Goal: Task Accomplishment & Management: Use online tool/utility

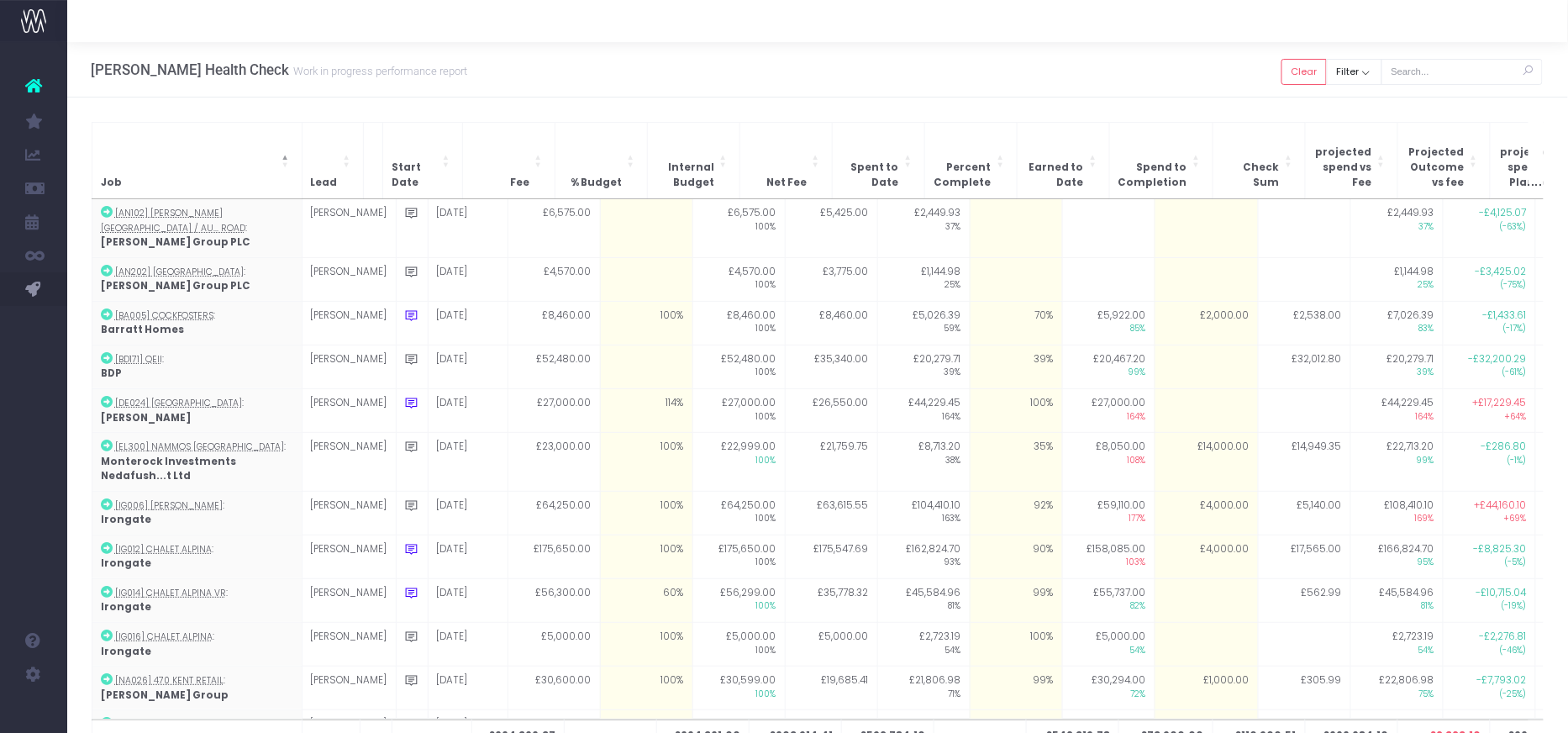
click at [1328, 84] on div "Clear Filter All [PERSON_NAME] [PERSON_NAME] [PERSON_NAME] No Job Lead Apply" at bounding box center [1331, 73] width 101 height 30
click at [1303, 79] on button "Clear" at bounding box center [1303, 72] width 45 height 26
checkbox input "true"
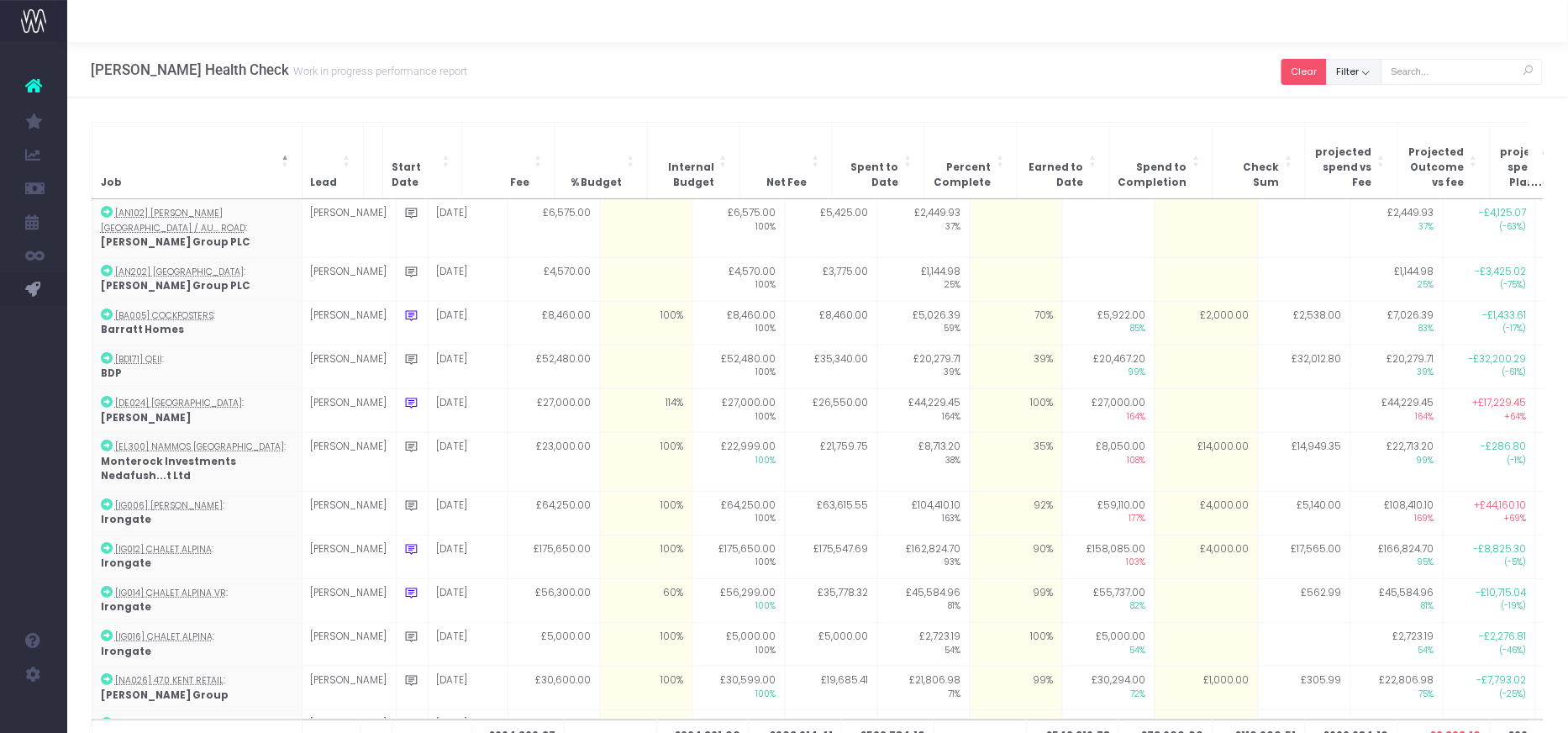
checkbox input "true"
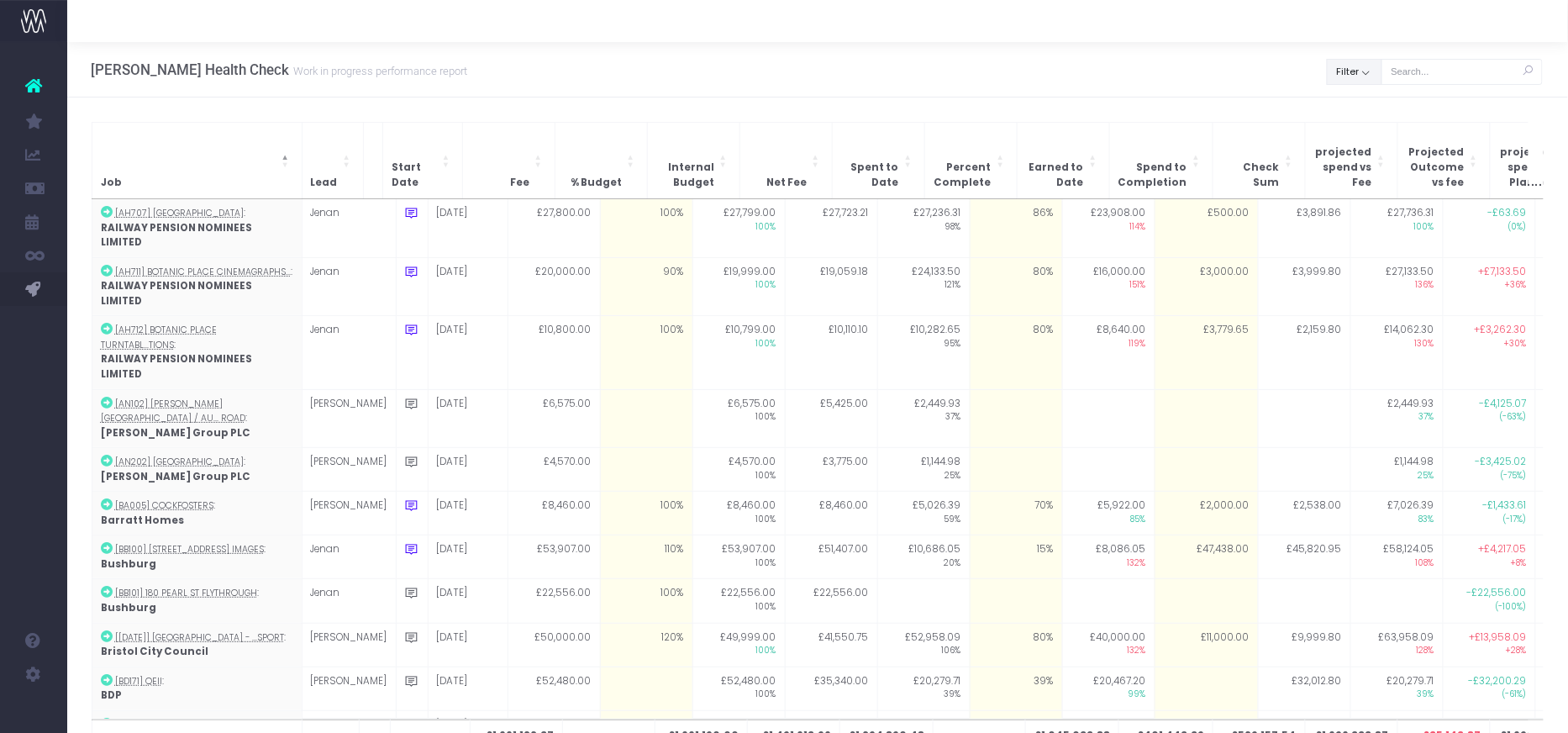
click at [1369, 76] on button "Filter" at bounding box center [1353, 72] width 55 height 26
click at [1358, 103] on span at bounding box center [1350, 109] width 15 height 15
click at [1369, 103] on input "All" at bounding box center [1374, 105] width 11 height 11
checkbox input "false"
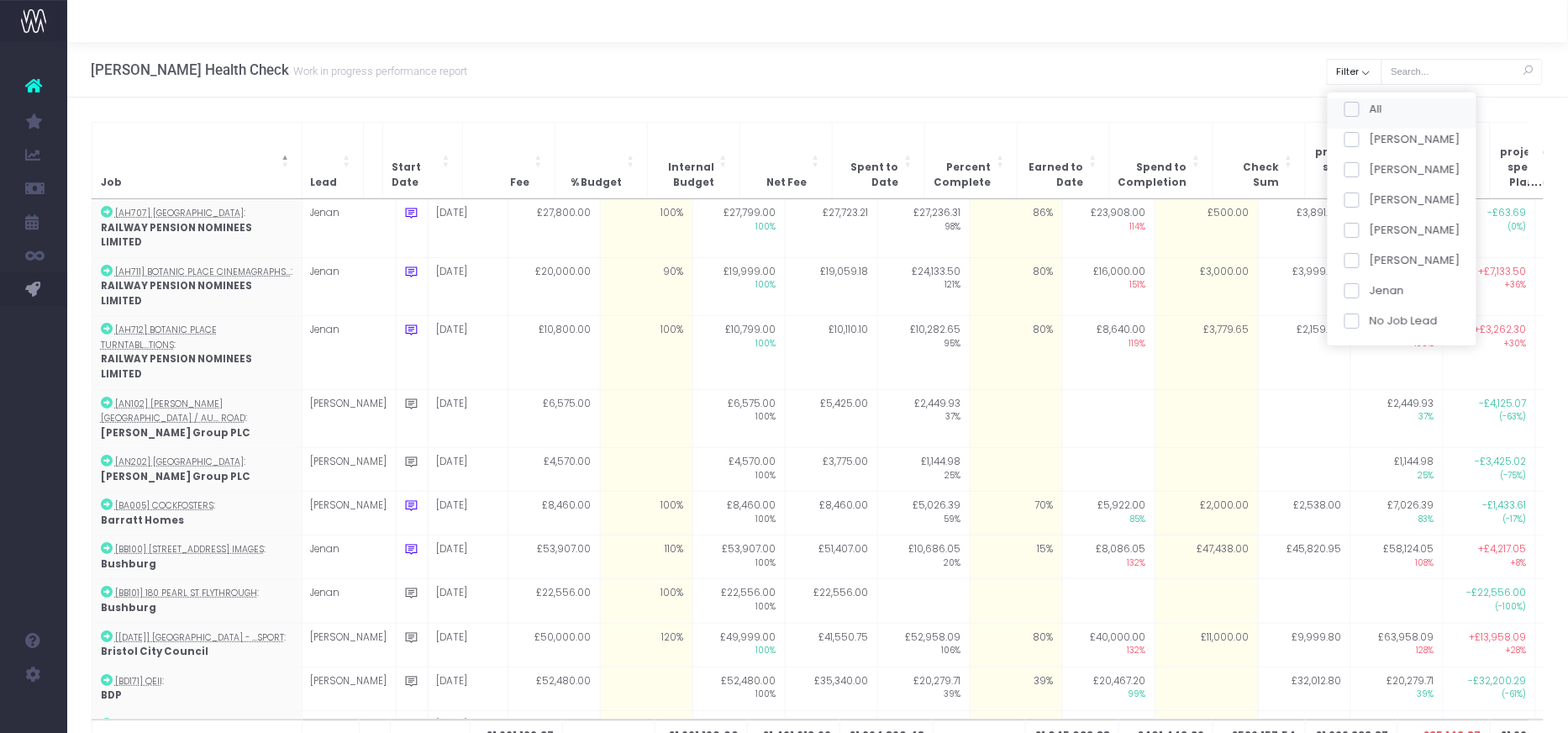
checkbox input "false"
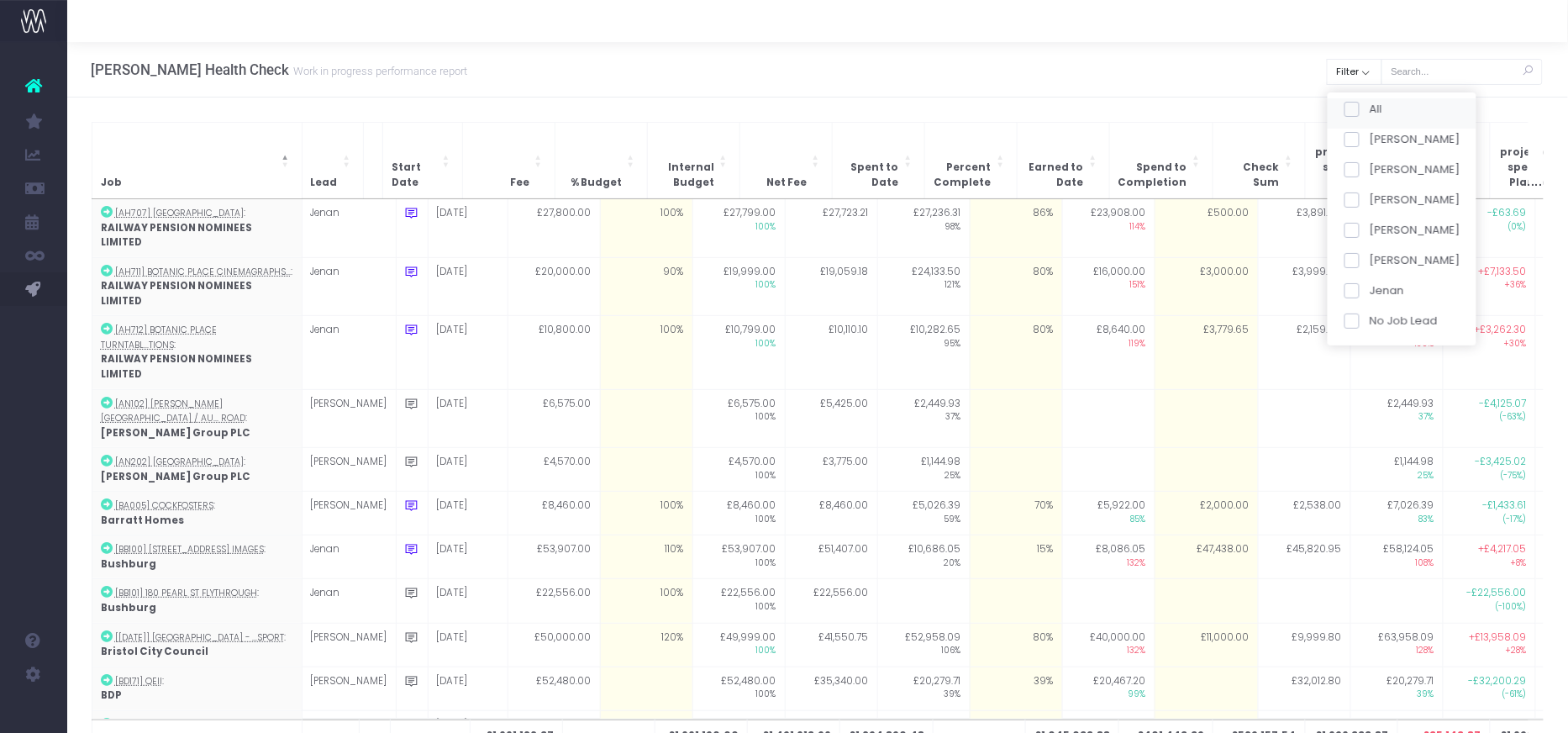
checkbox input "false"
click at [1356, 195] on span at bounding box center [1350, 200] width 15 height 15
click at [1369, 195] on input "[PERSON_NAME]" at bounding box center [1374, 196] width 11 height 11
checkbox input "true"
click at [1362, 349] on button "Apply" at bounding box center [1365, 353] width 50 height 28
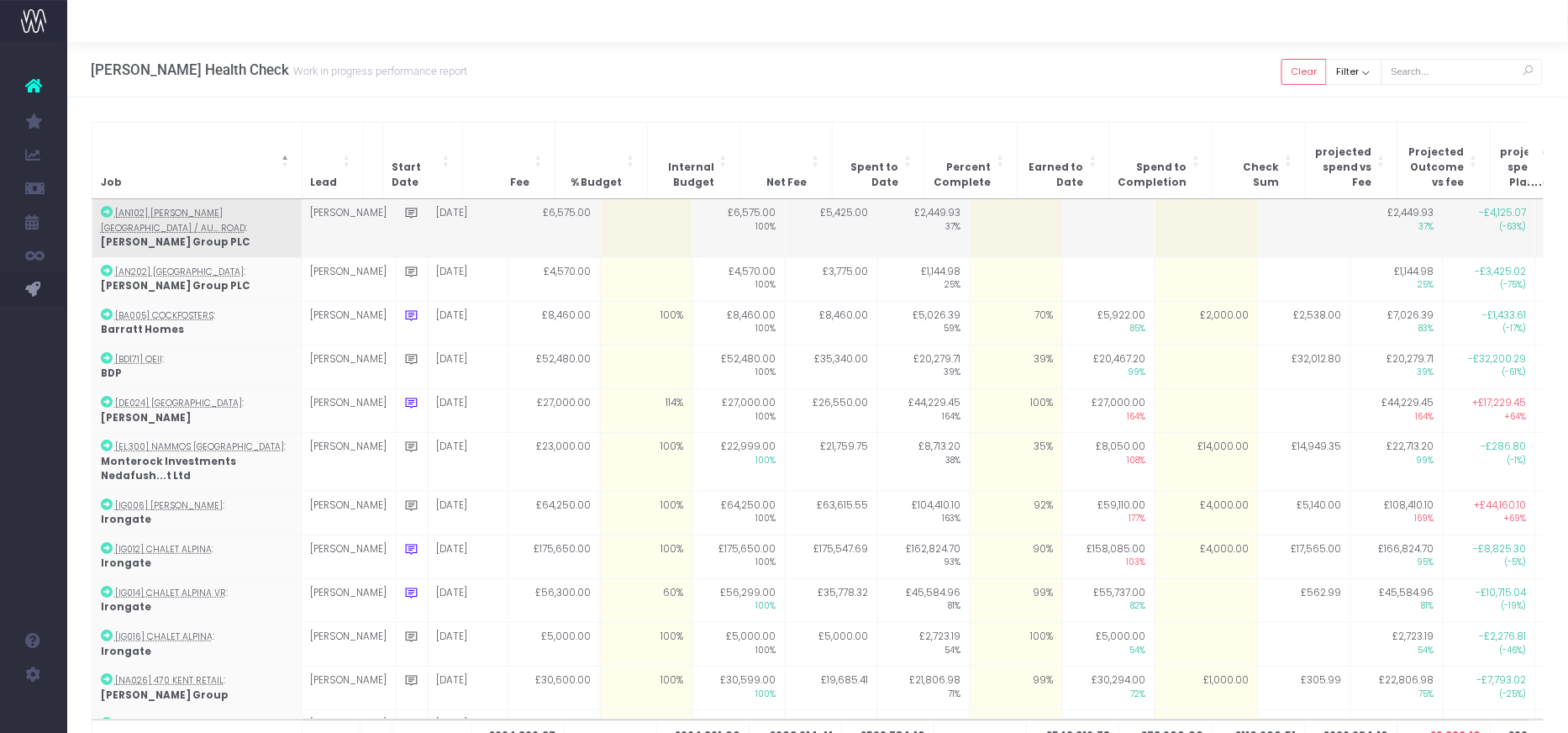
click at [599, 213] on td at bounding box center [646, 228] width 93 height 58
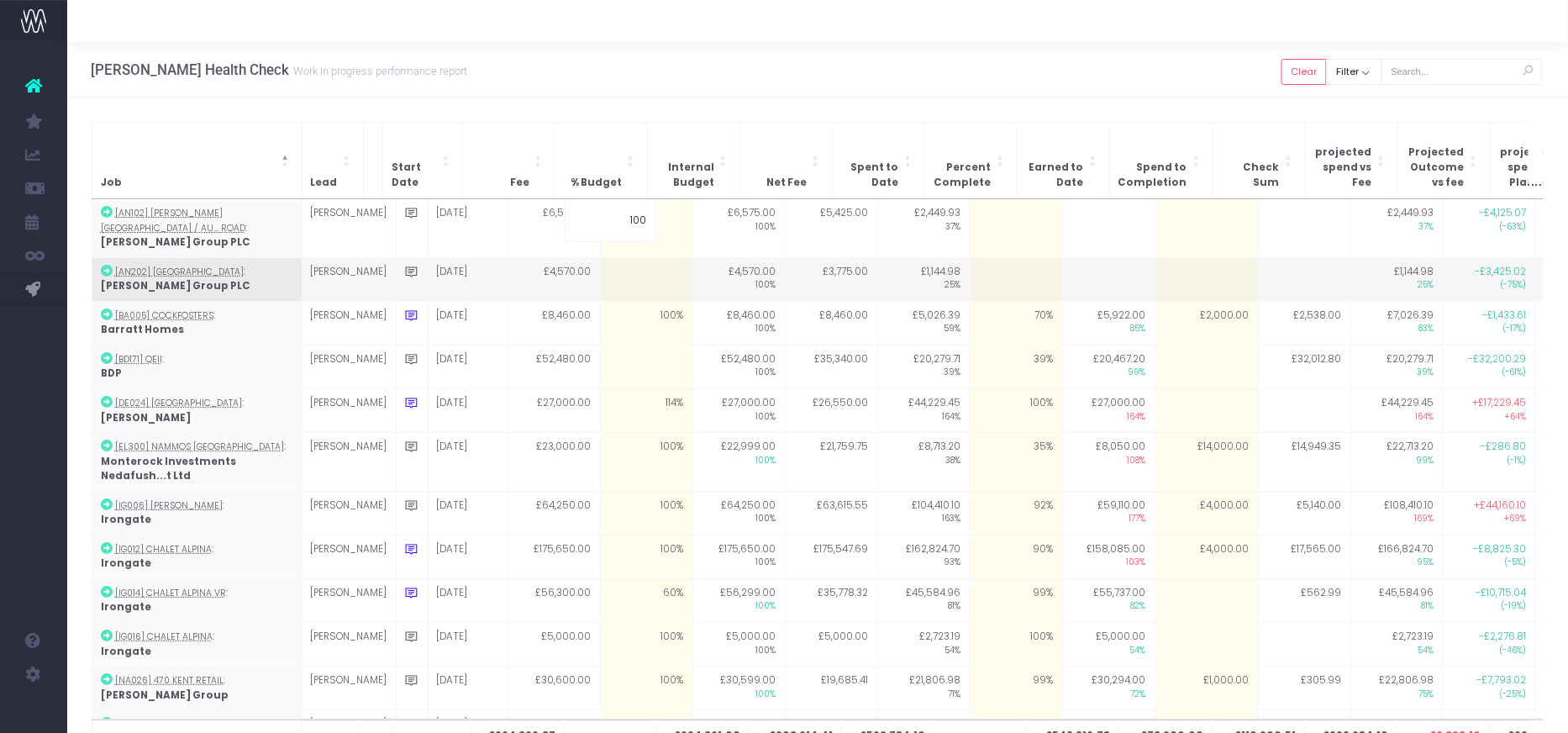
click at [599, 257] on td at bounding box center [646, 279] width 93 height 44
type input "1"
click at [603, 257] on td "1%" at bounding box center [646, 279] width 93 height 44
type input "0"
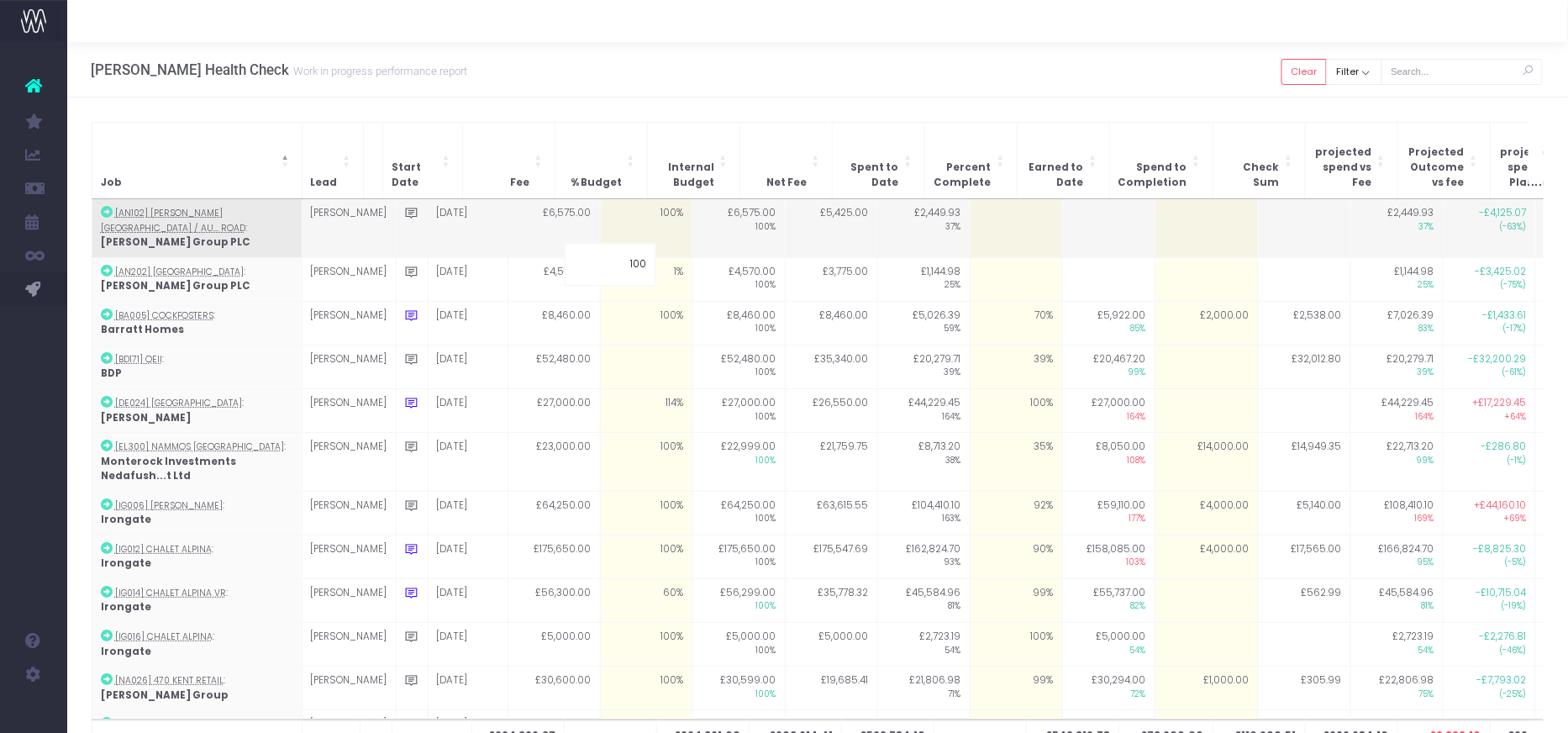
click at [974, 208] on td at bounding box center [1016, 228] width 93 height 58
type input "0"
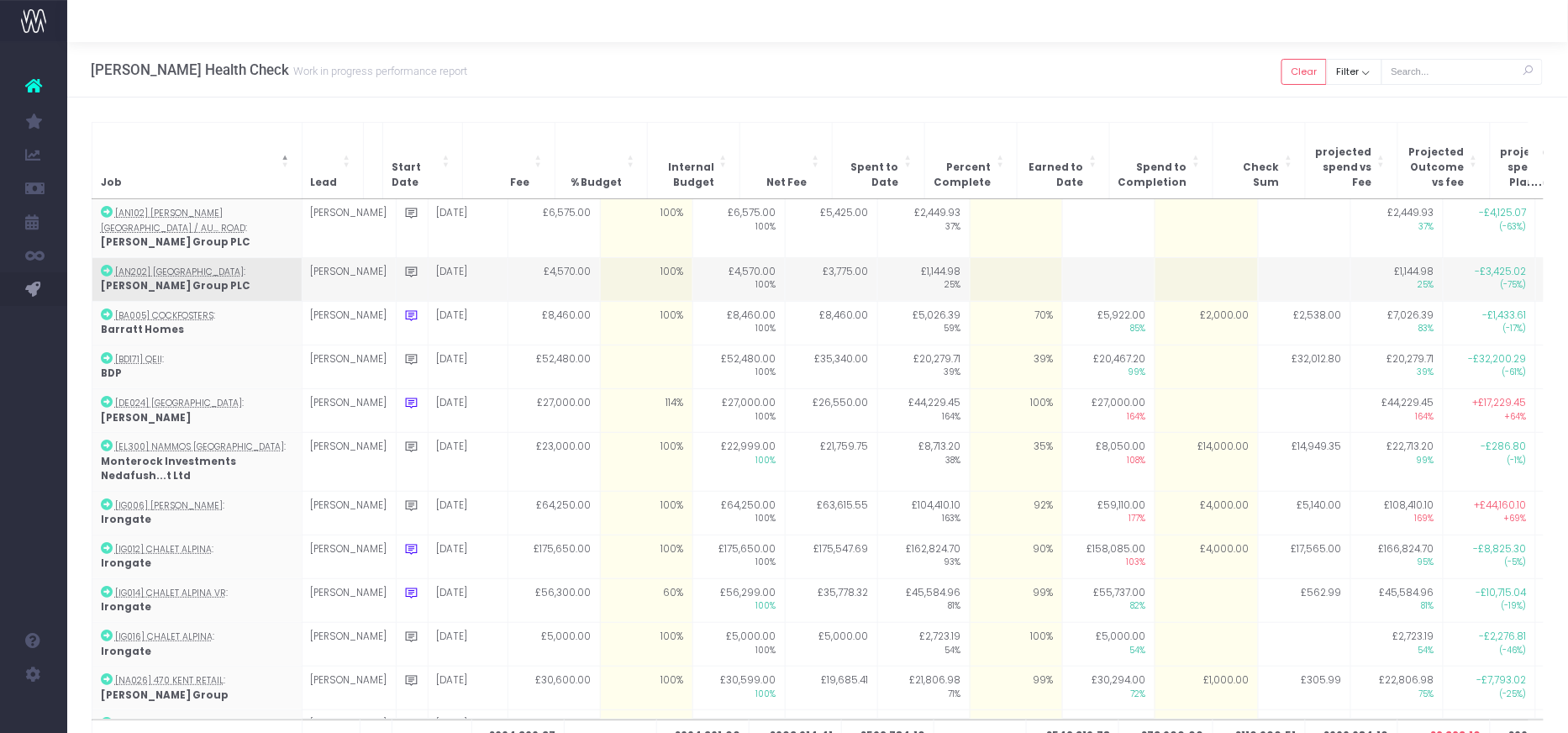
click at [970, 257] on td at bounding box center [1016, 279] width 93 height 44
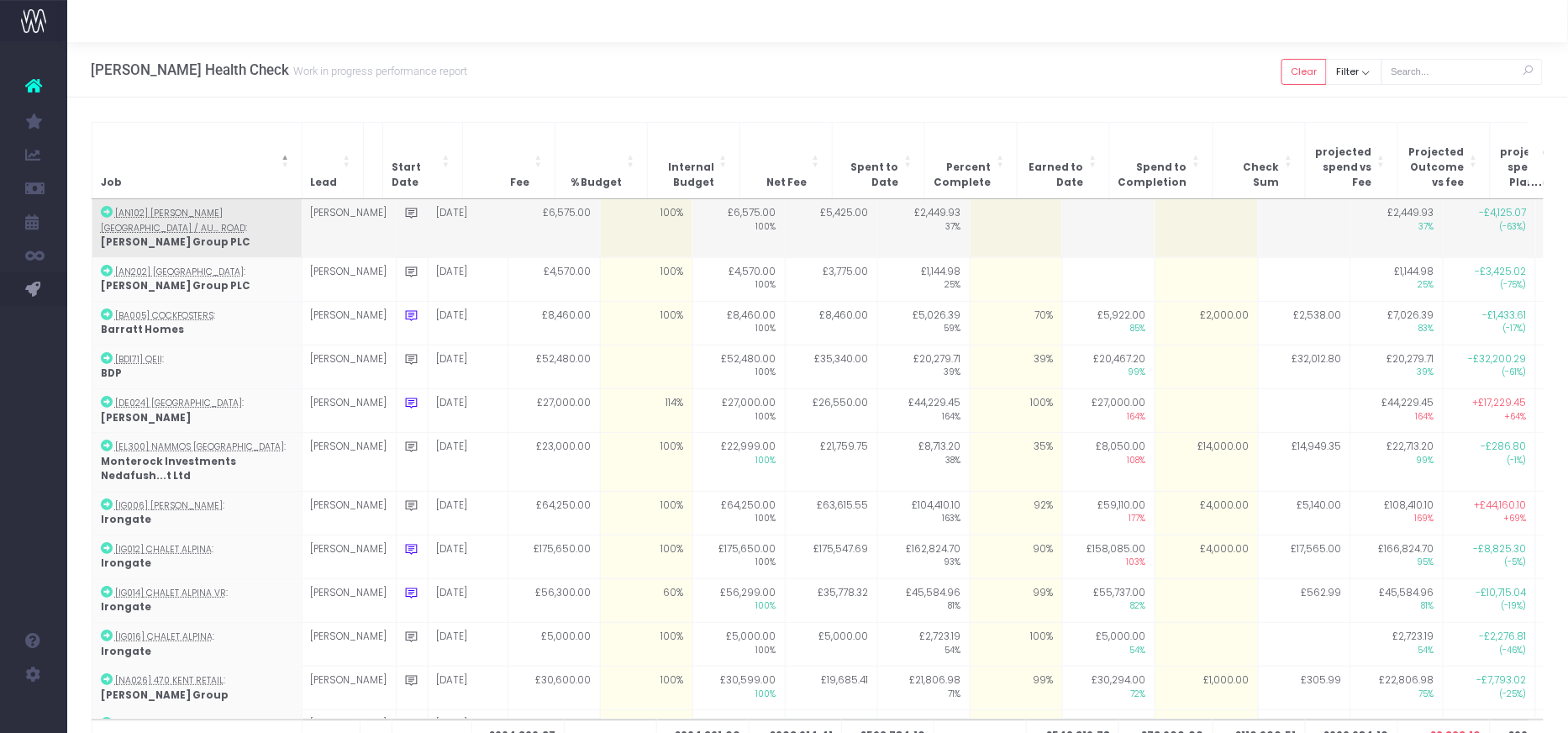
click at [996, 215] on td at bounding box center [1016, 228] width 93 height 58
click at [1061, 212] on td at bounding box center [1108, 228] width 93 height 58
click at [1009, 213] on td at bounding box center [1016, 228] width 93 height 58
click at [980, 215] on td at bounding box center [1016, 228] width 93 height 58
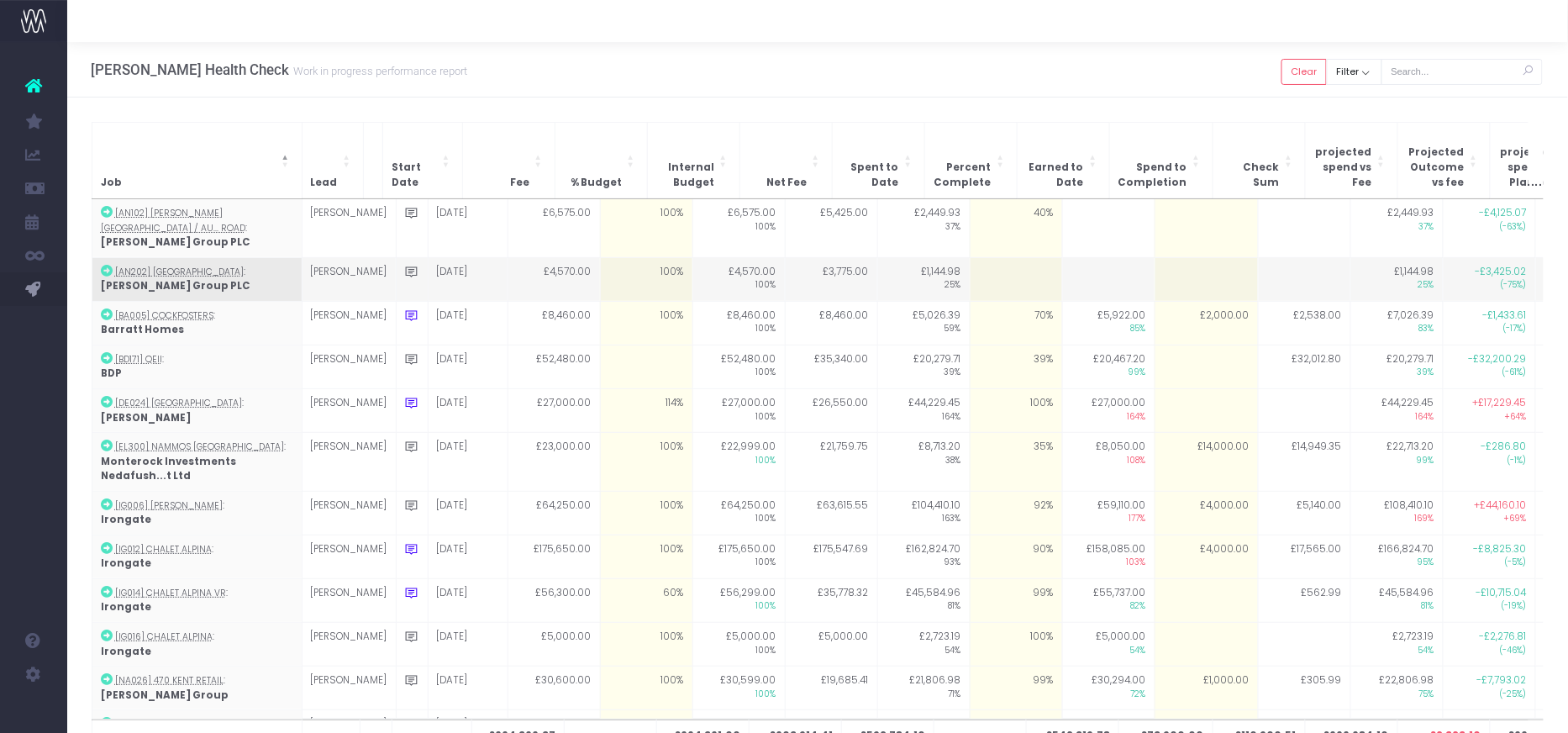
click at [987, 257] on td at bounding box center [1016, 279] width 93 height 44
type input "40"
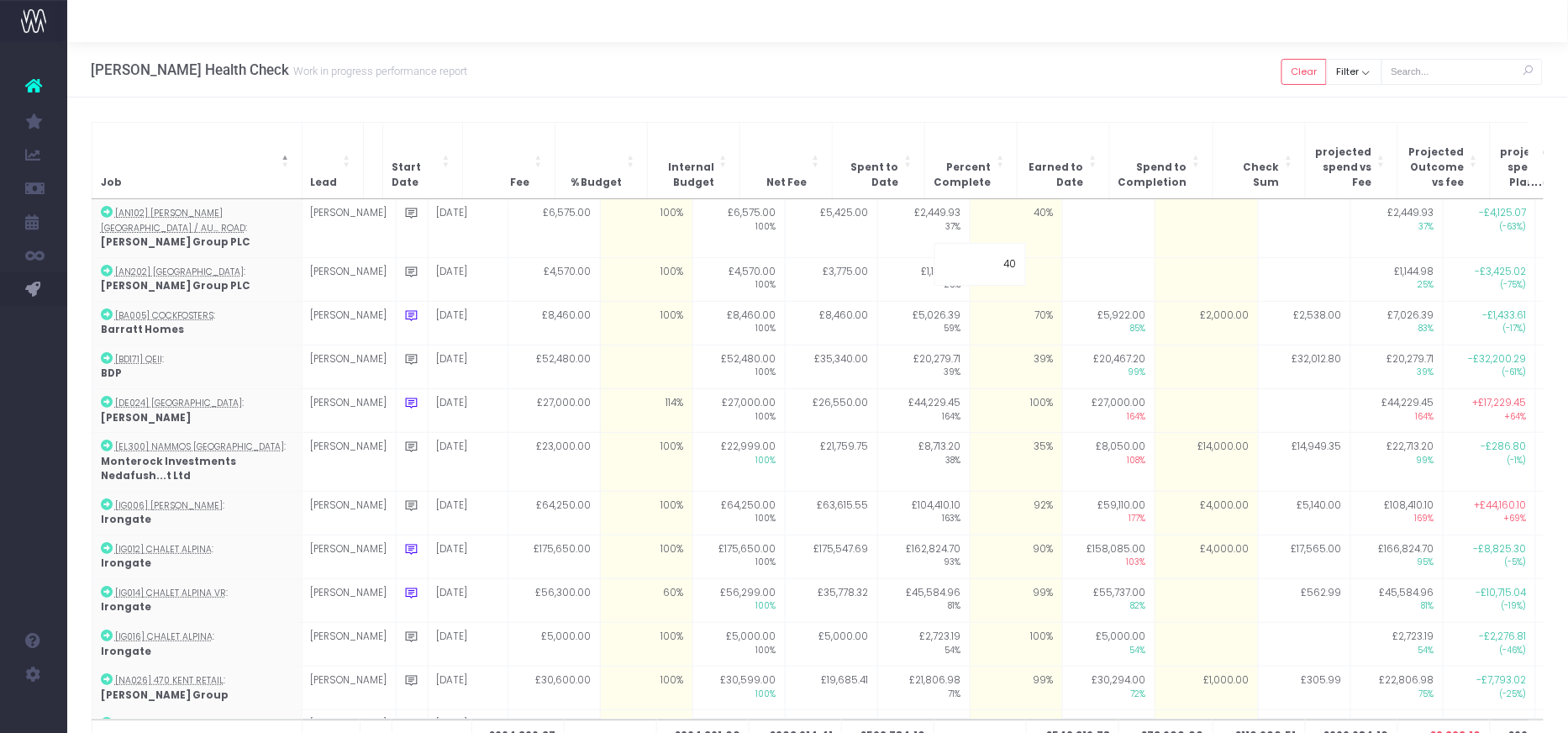
click at [995, 78] on div "[PERSON_NAME] Health Check Work in progress performance report Clear Filter All…" at bounding box center [818, 69] width 1500 height 55
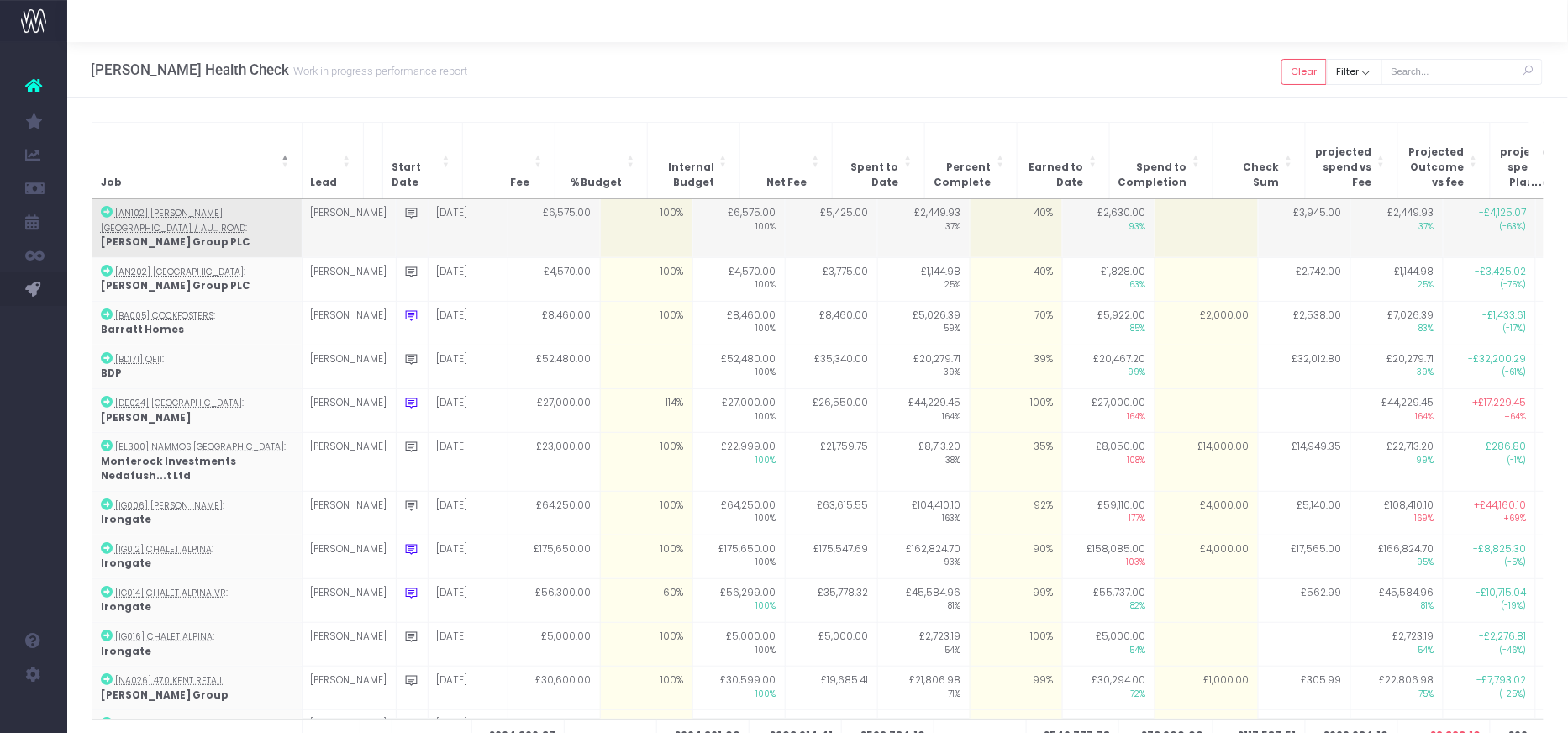
click at [1163, 206] on td at bounding box center [1205, 228] width 103 height 58
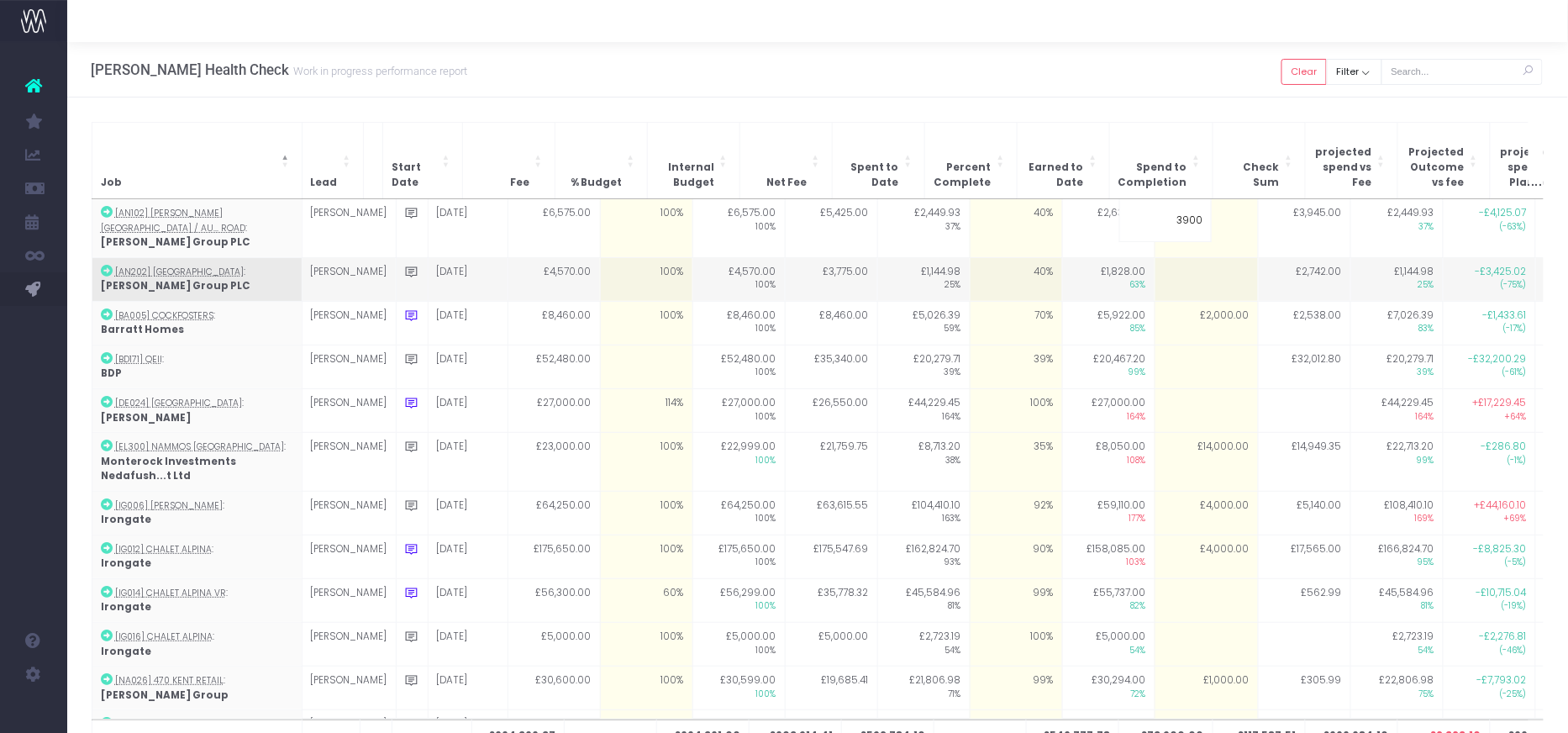
click at [1164, 257] on td at bounding box center [1205, 279] width 103 height 44
type input "0"
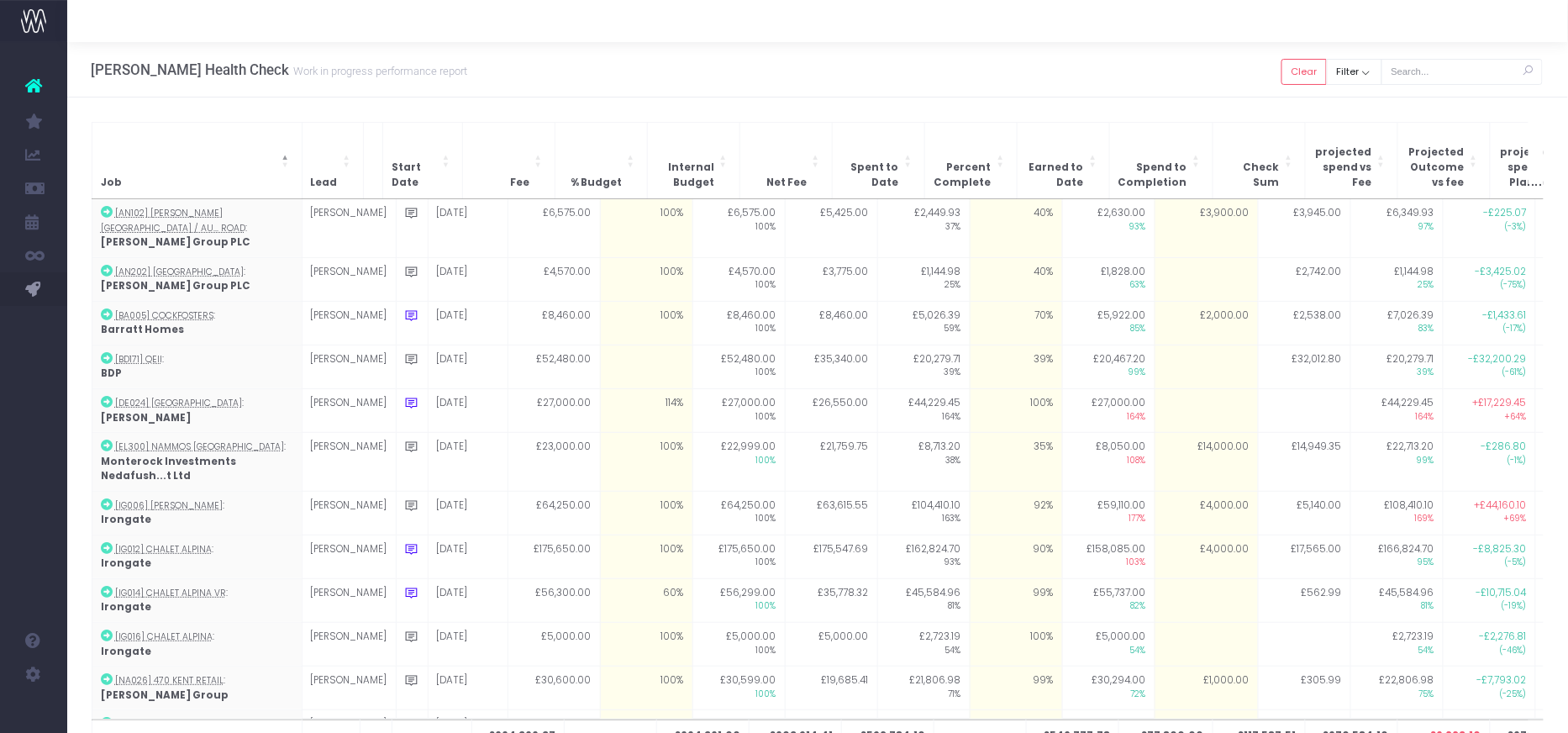
click at [1164, 257] on td at bounding box center [1205, 279] width 103 height 44
type input "2700"
click at [1173, 119] on div "Job Lead Start Date Fee % Budget Internal Budget Net Fee Spent to Date Percent …" at bounding box center [818, 452] width 1500 height 708
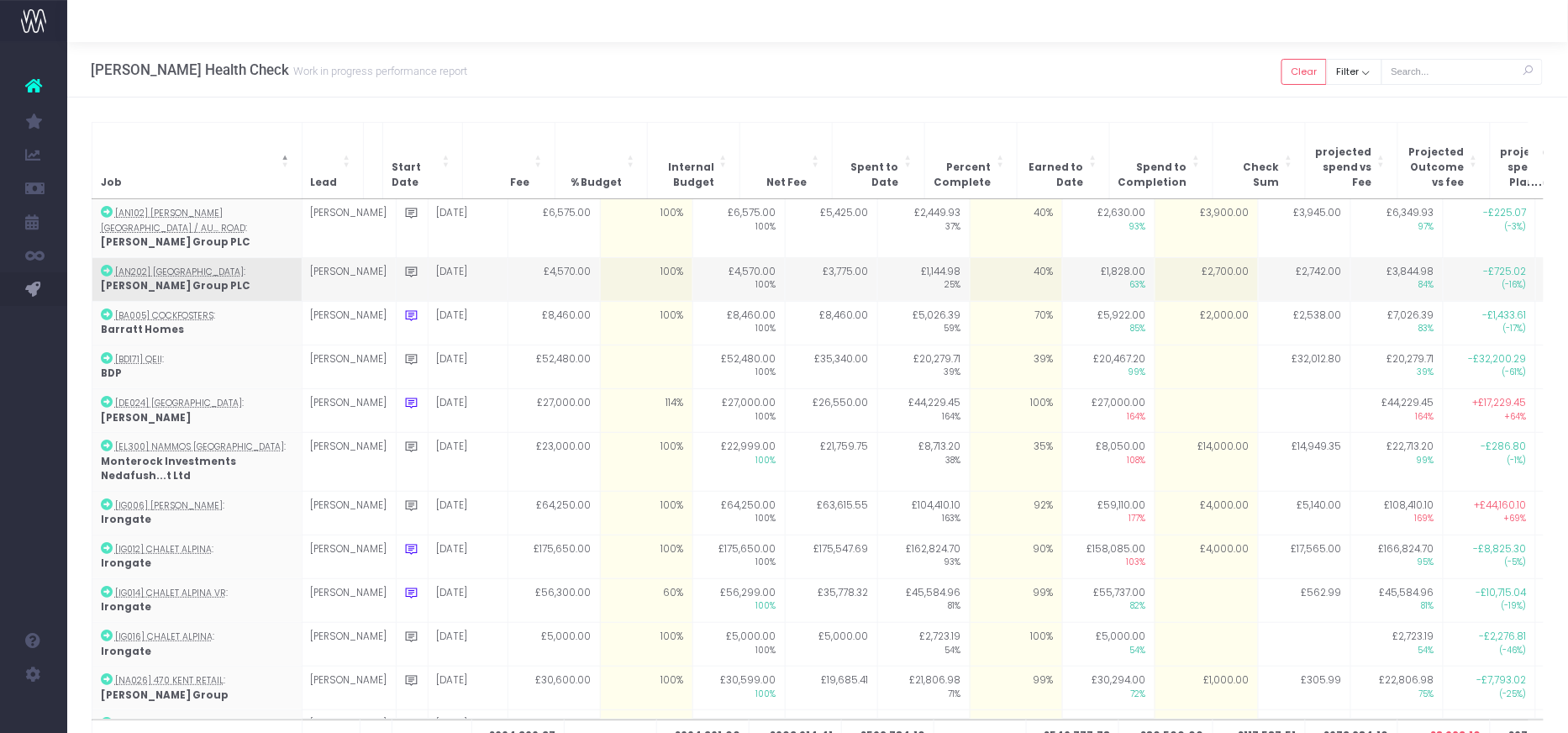
click at [1179, 257] on td "£2,700.00" at bounding box center [1205, 279] width 103 height 44
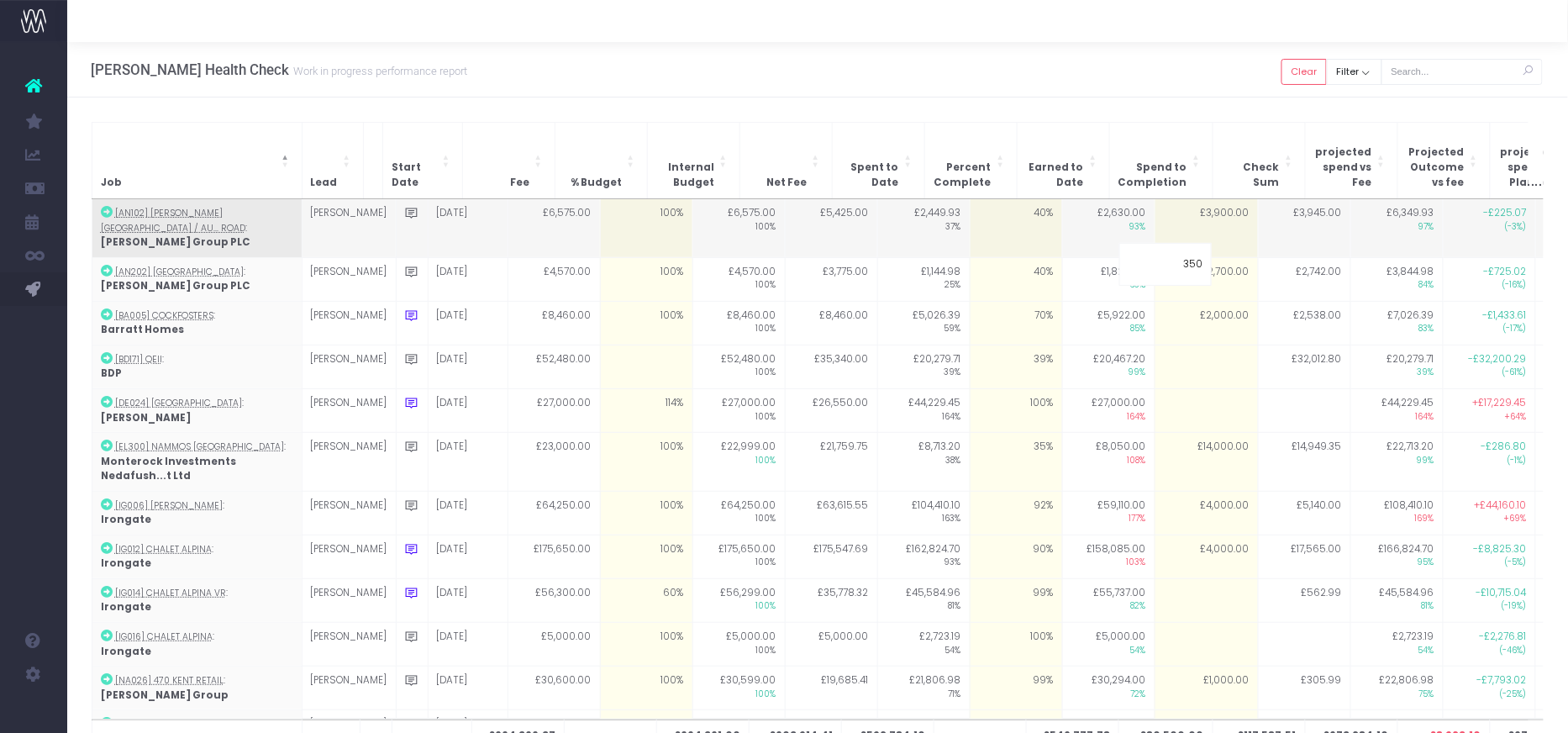
type input "3500"
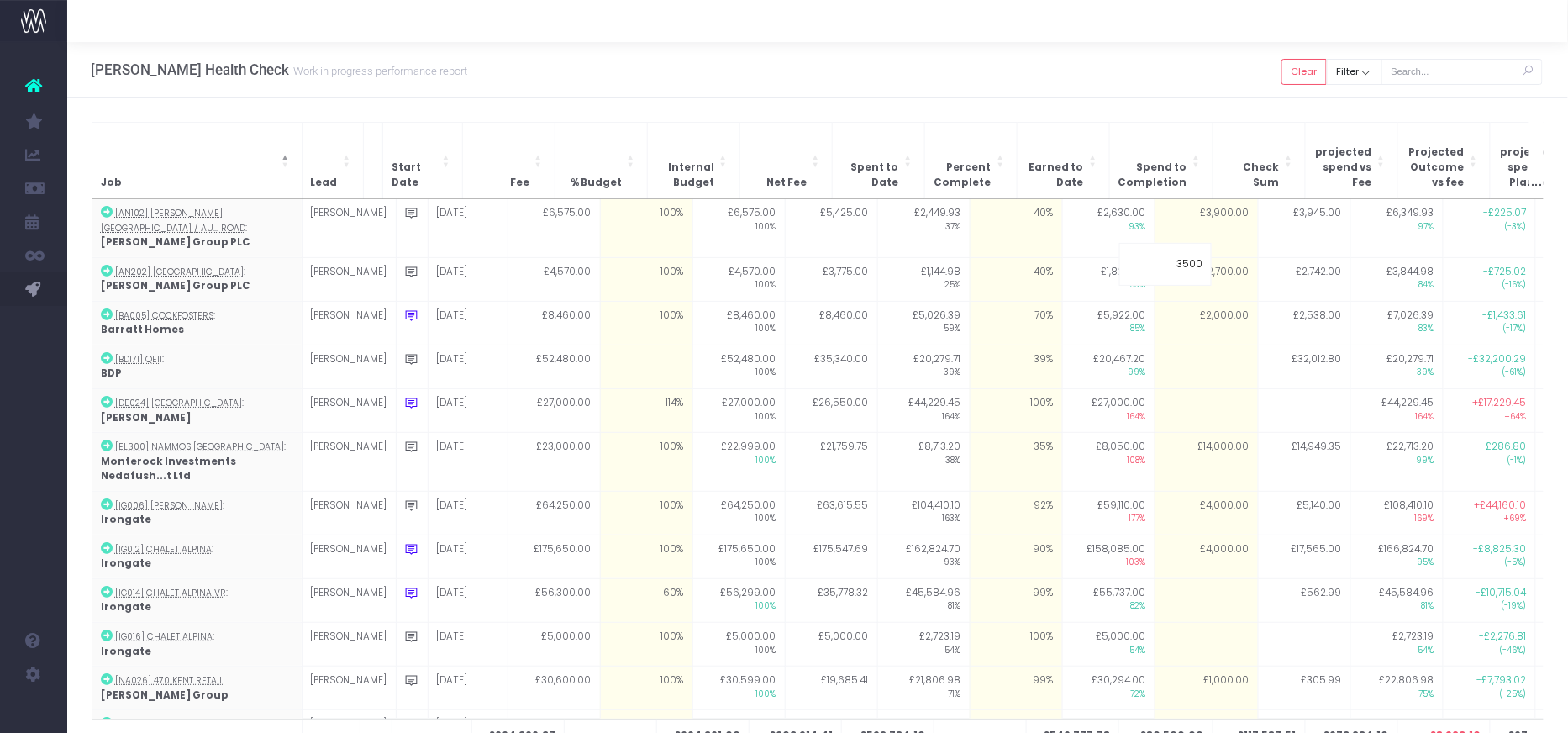
click at [1153, 89] on div "[PERSON_NAME] Health Check Work in progress performance report Clear Filter All…" at bounding box center [818, 69] width 1500 height 55
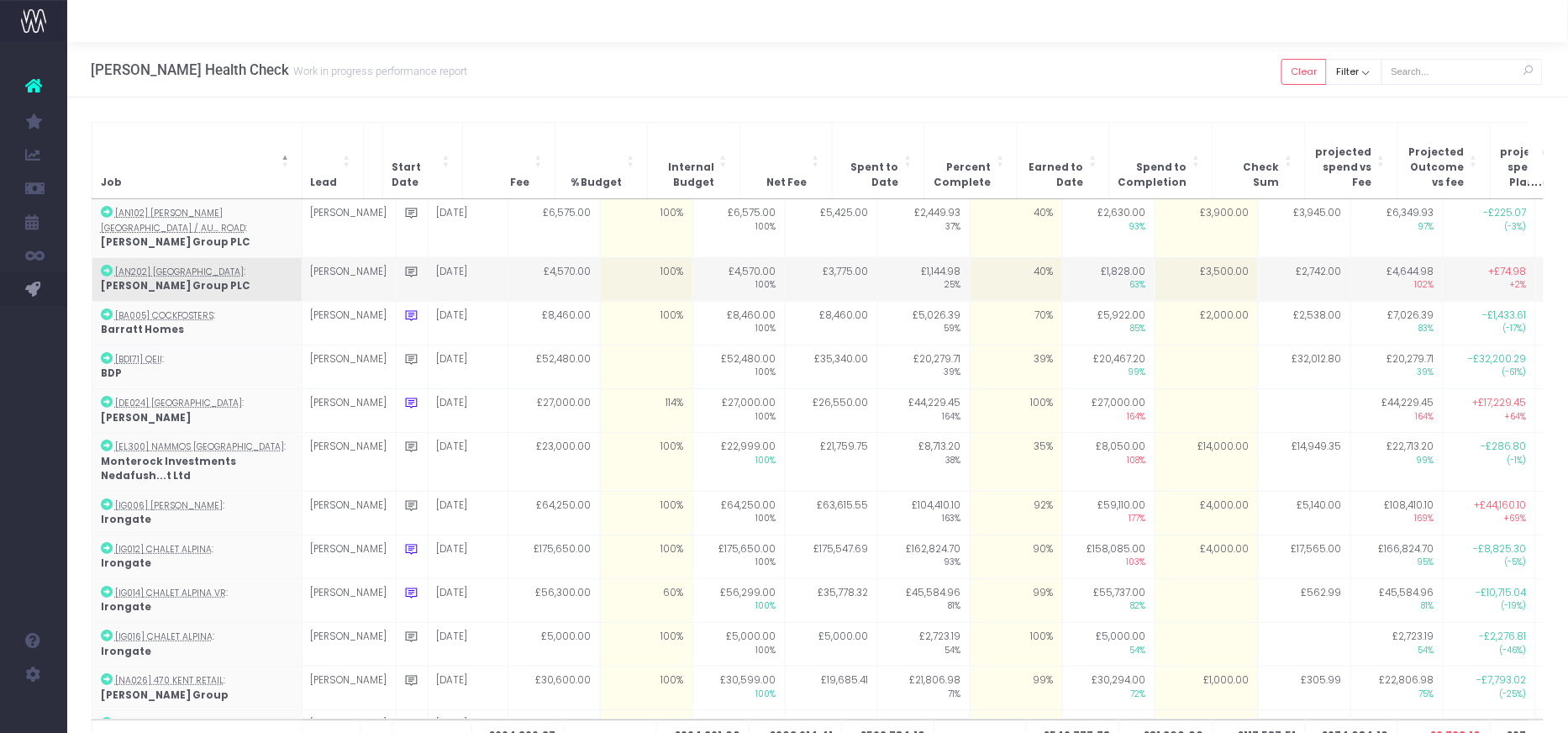
click at [1170, 257] on td "£3,500.00" at bounding box center [1205, 279] width 103 height 44
type input "3400"
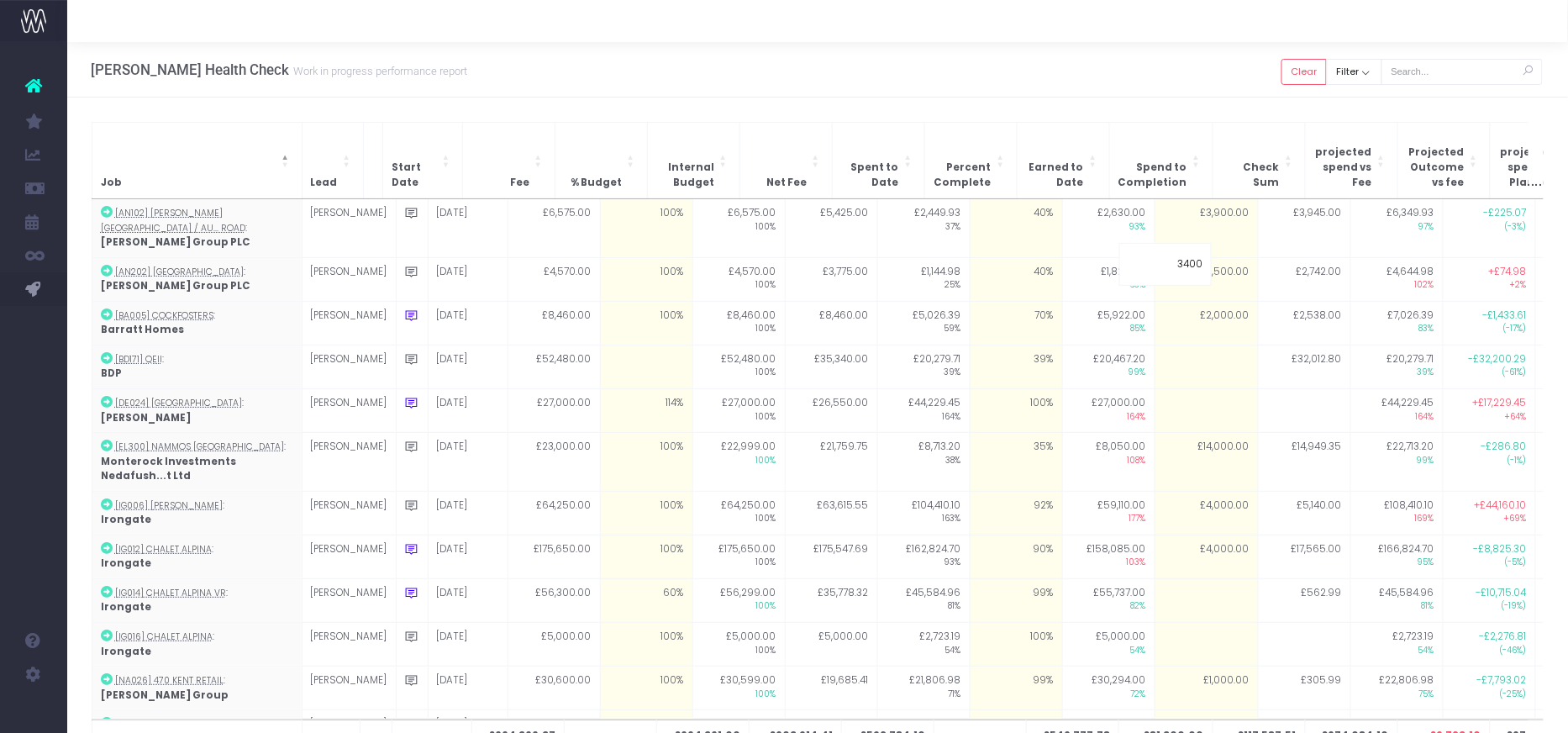
click at [1179, 55] on div "[PERSON_NAME] Health Check Work in progress performance report Clear Filter All…" at bounding box center [818, 69] width 1500 height 55
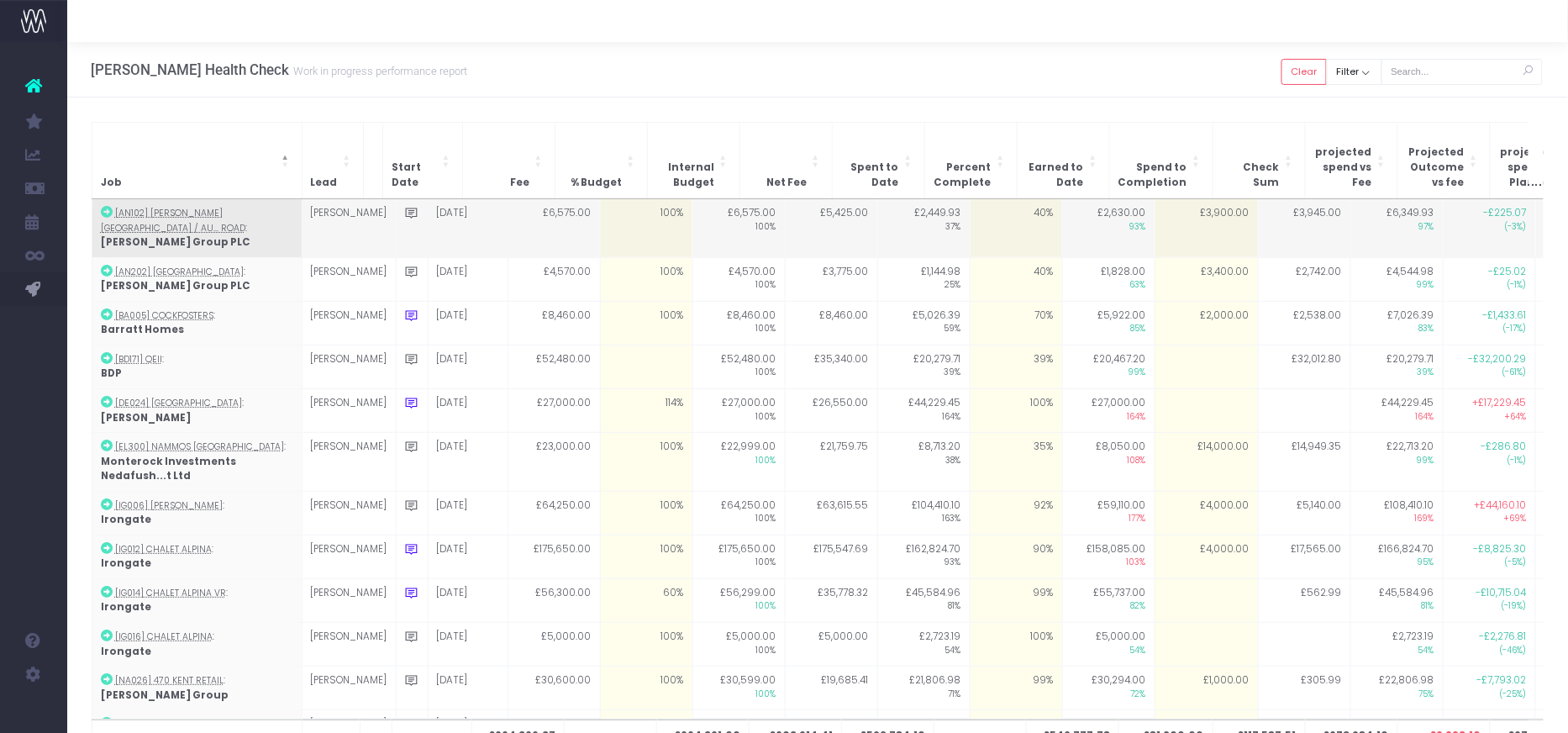
click at [1188, 215] on td "£3,900.00" at bounding box center [1205, 228] width 103 height 58
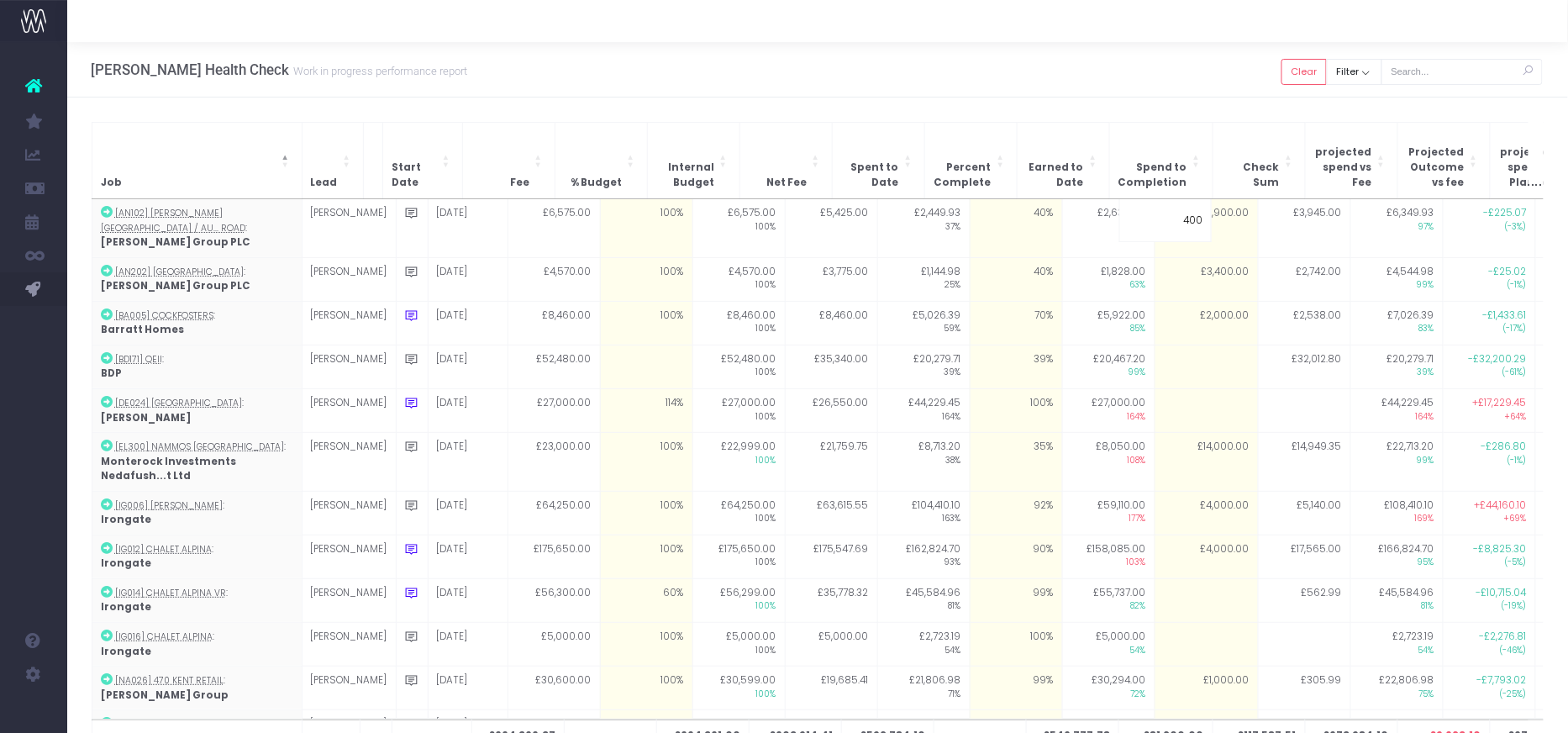
type input "4000"
click at [1176, 81] on div "[PERSON_NAME] Health Check Work in progress performance report Clear Filter All…" at bounding box center [818, 69] width 1500 height 55
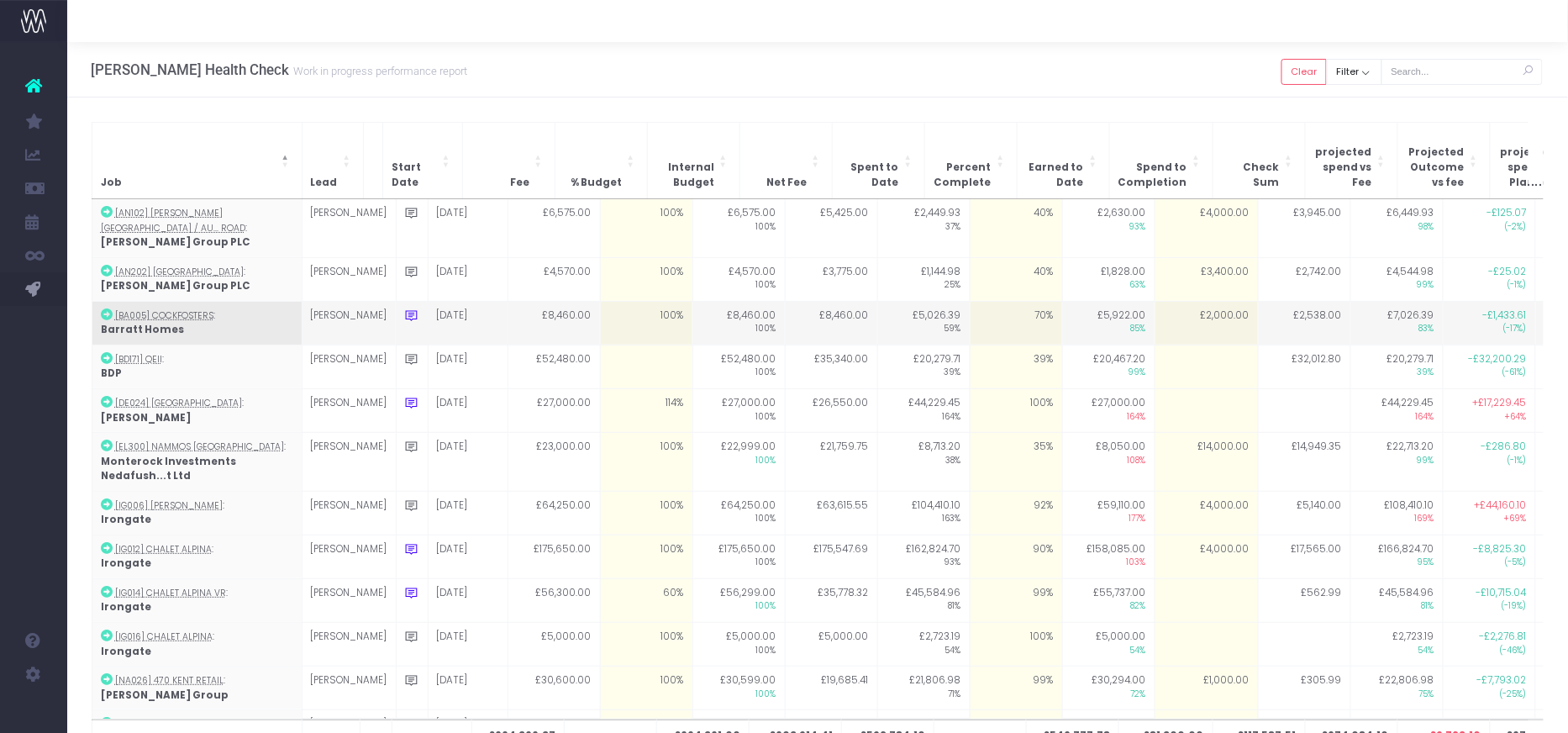
click at [1168, 301] on td "£2,000.00" at bounding box center [1205, 322] width 103 height 44
type input "2000"
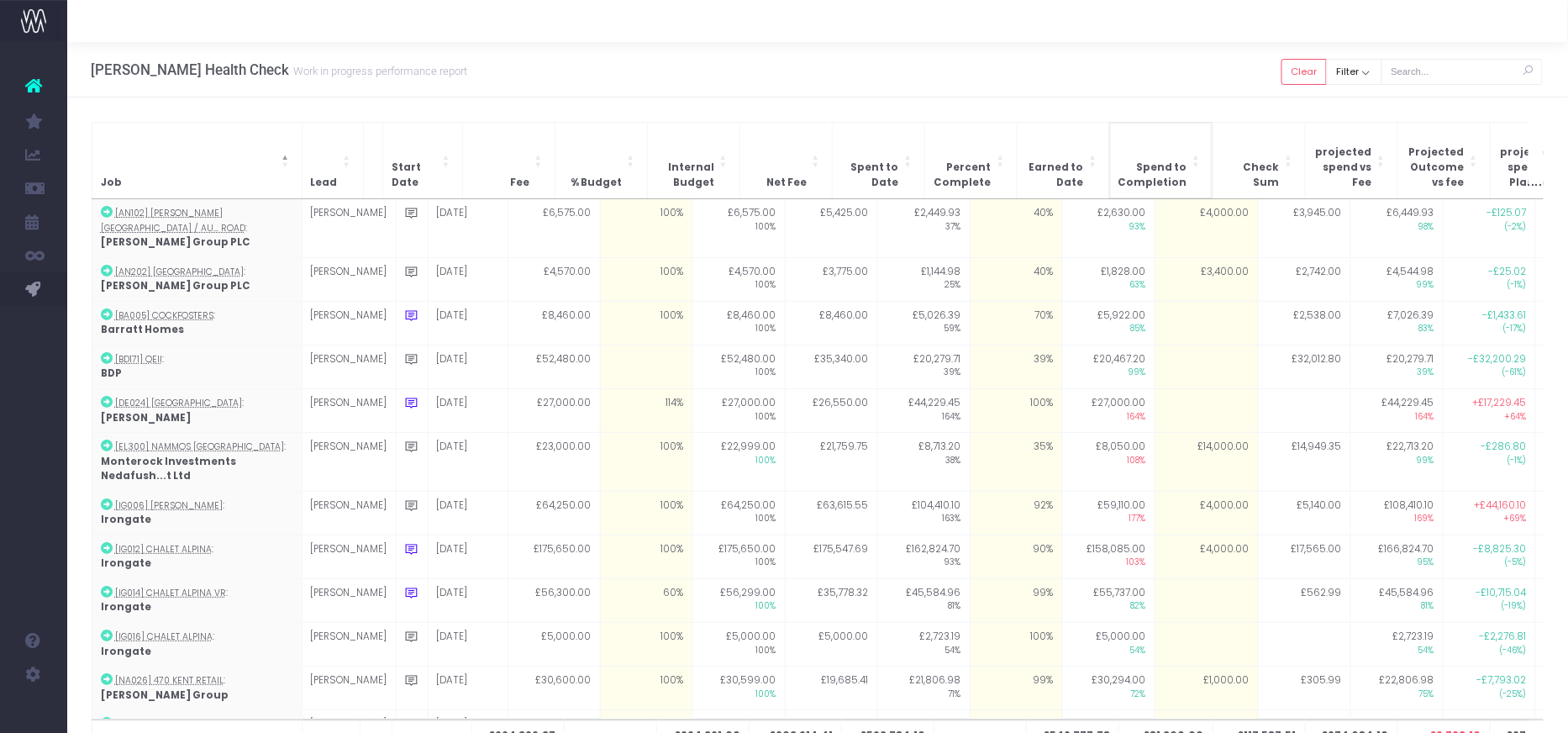
click at [1170, 126] on th "Spend to Completion" at bounding box center [1160, 160] width 103 height 76
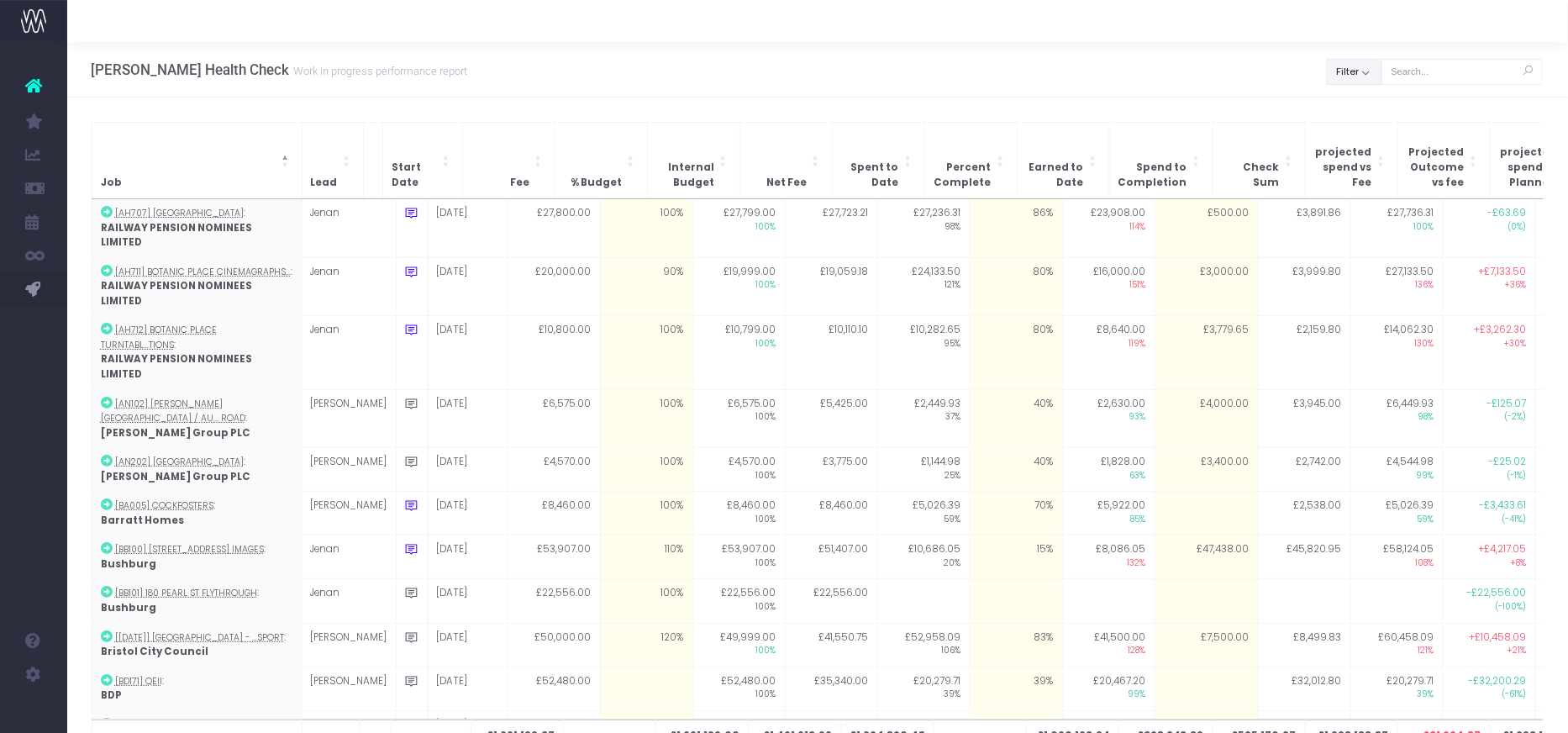
click at [1366, 68] on button "Filter" at bounding box center [1353, 72] width 55 height 26
click at [1355, 103] on span at bounding box center [1350, 109] width 15 height 15
click at [1369, 103] on input "All" at bounding box center [1374, 105] width 11 height 11
checkbox input "false"
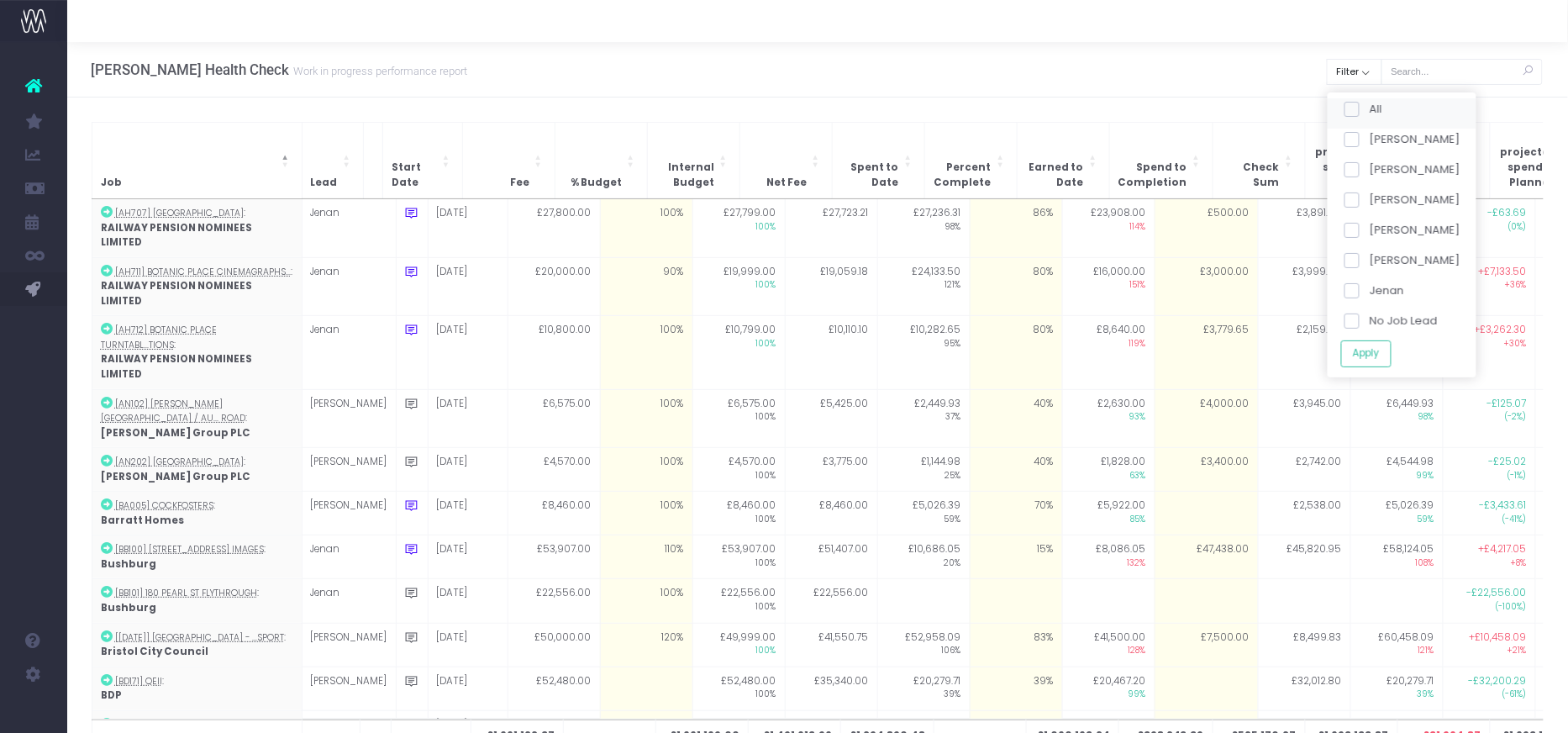
checkbox input "false"
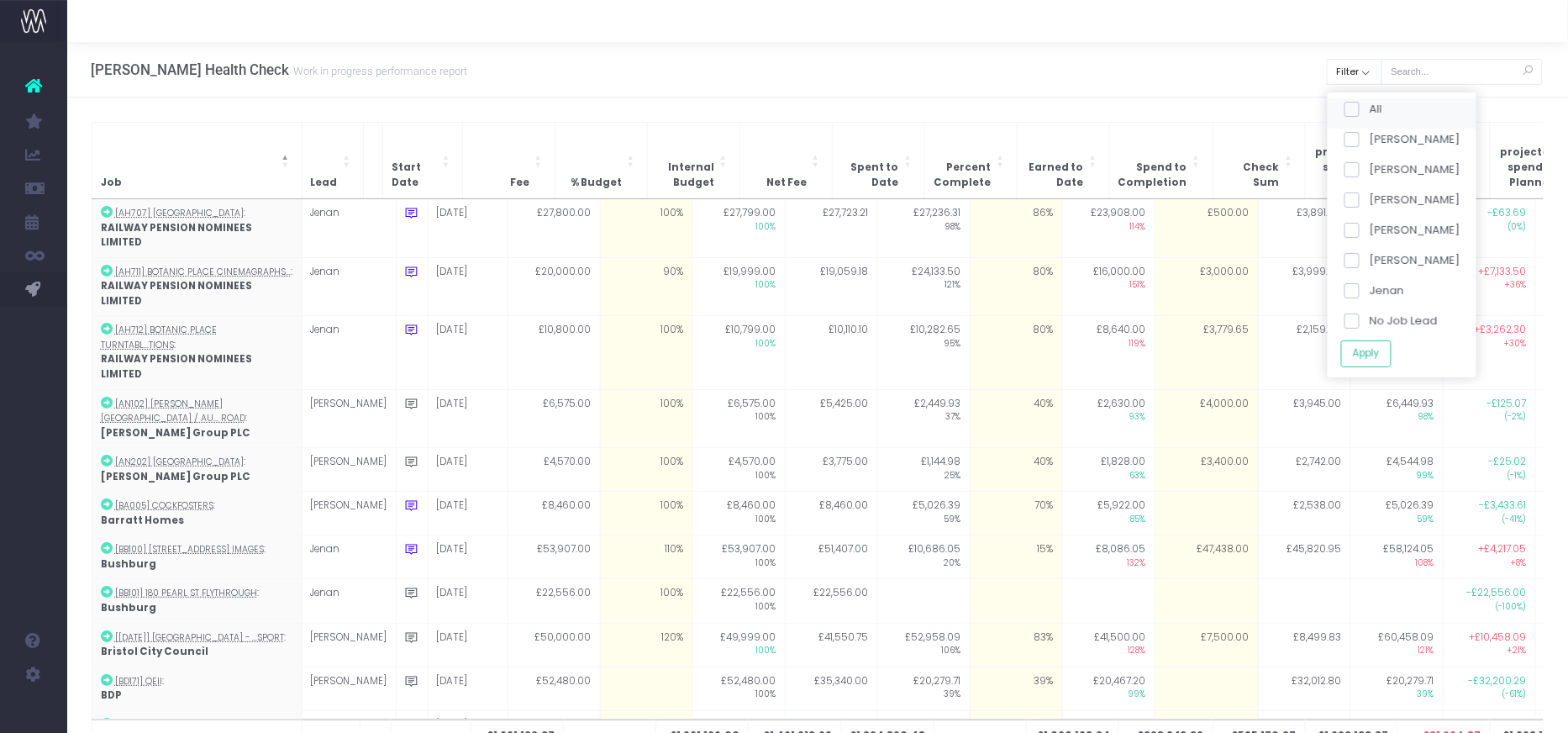
checkbox input "false"
click at [1350, 194] on span at bounding box center [1350, 200] width 15 height 15
click at [1369, 194] on input "[PERSON_NAME]" at bounding box center [1374, 196] width 11 height 11
checkbox input "true"
click at [1351, 346] on button "Apply" at bounding box center [1365, 353] width 50 height 28
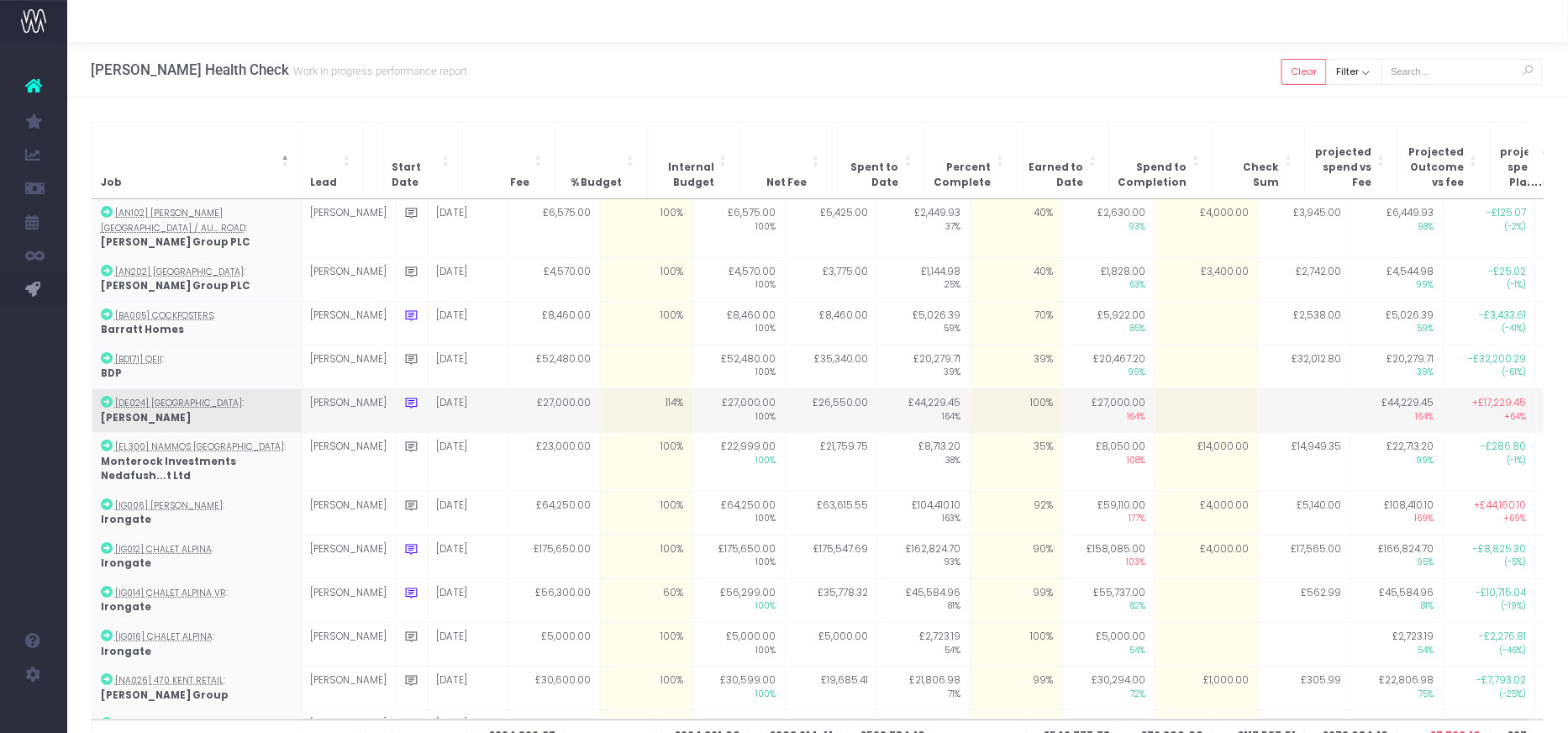
scroll to position [93, 0]
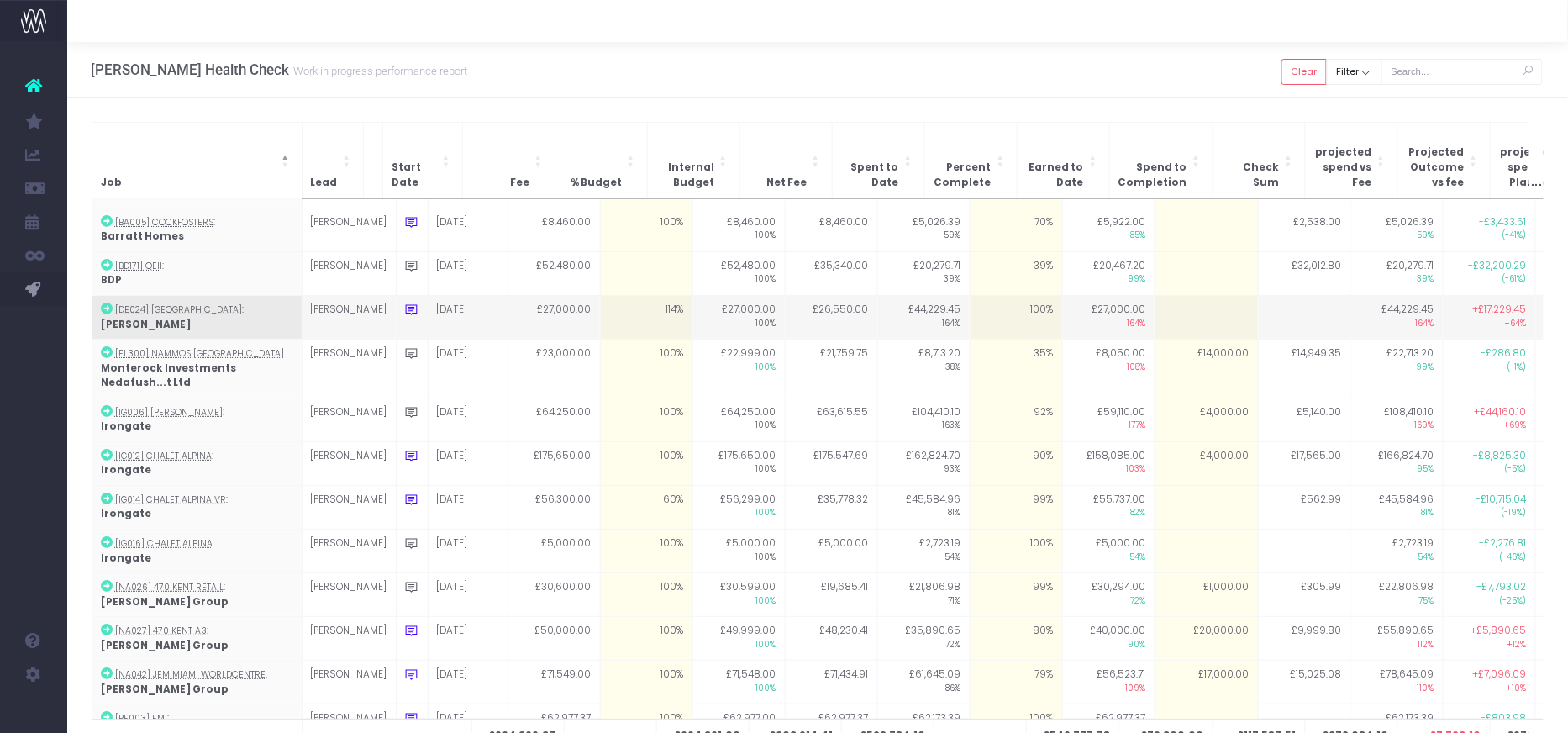
click at [1154, 298] on td at bounding box center [1205, 317] width 103 height 44
type input "800"
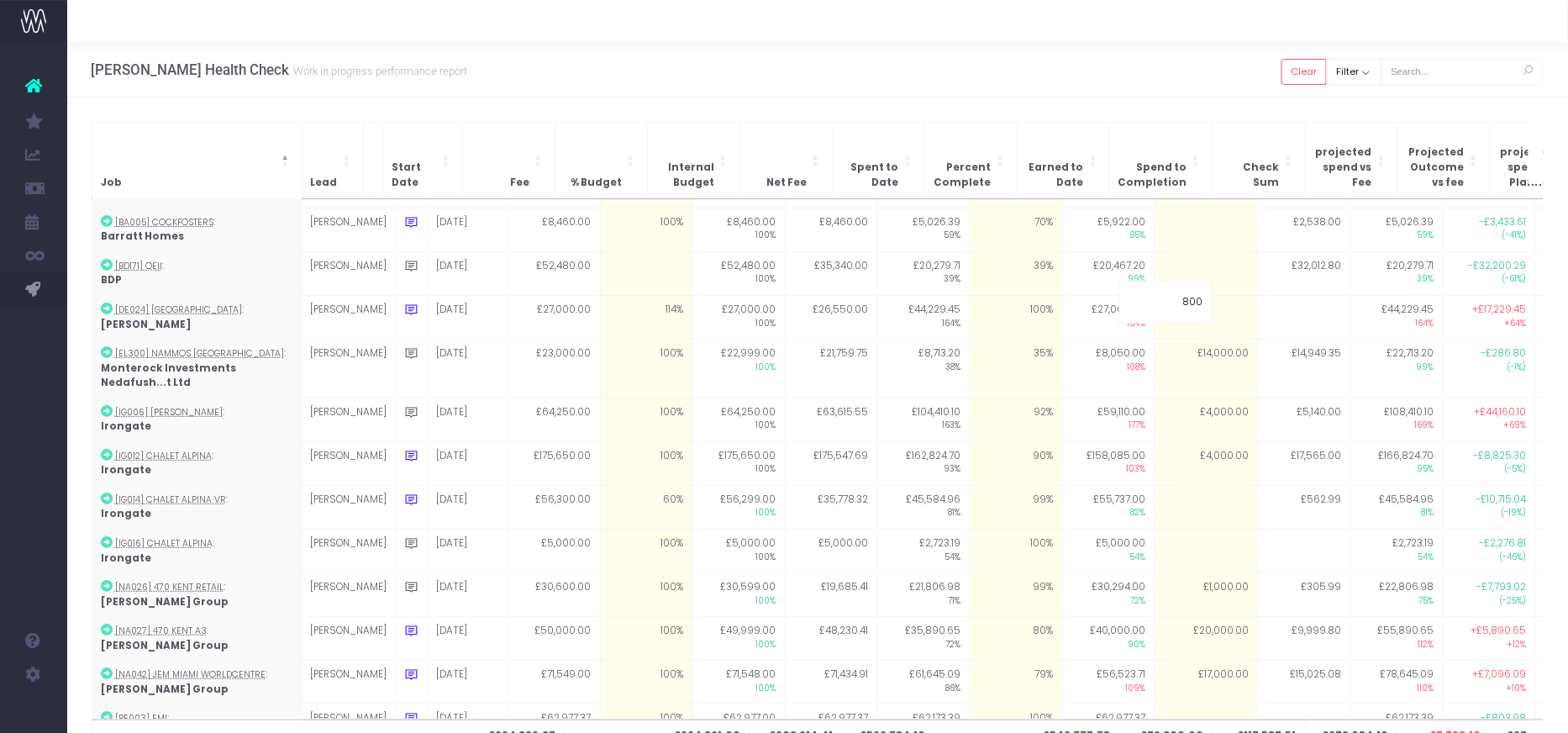
click at [1147, 103] on div "Job Lead Start Date Fee % Budget Internal Budget Net Fee Spent to Date Percent …" at bounding box center [818, 452] width 1500 height 708
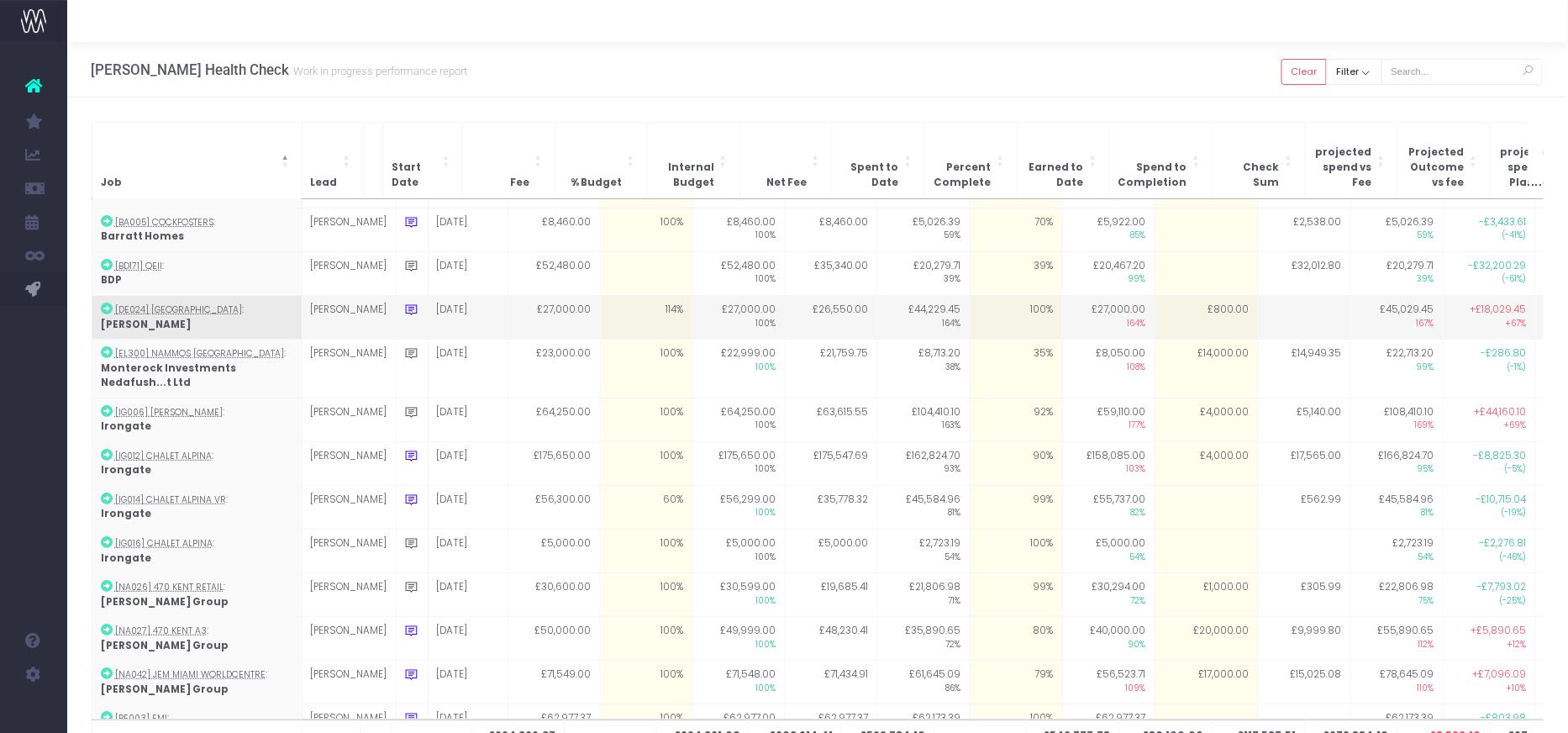
click at [405, 303] on icon at bounding box center [412, 309] width 15 height 15
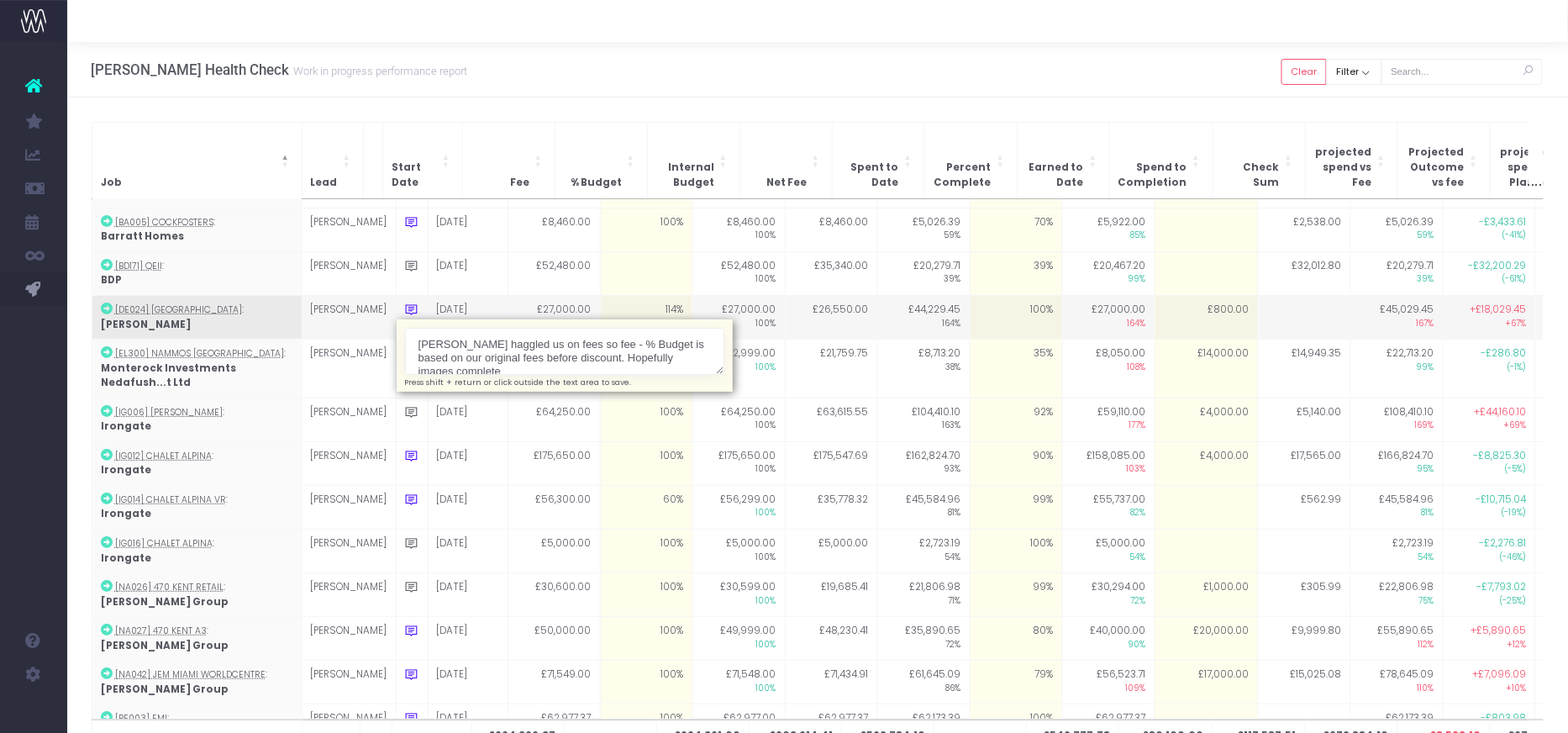
click at [513, 328] on textarea "[PERSON_NAME] haggled us on fees so fee - % Budget is based on our original fee…" at bounding box center [565, 352] width 319 height 48
drag, startPoint x: 385, startPoint y: 313, endPoint x: 451, endPoint y: 351, distance: 76.2
click at [451, 351] on div "[PERSON_NAME] haggled us on fees so fee - % Budget is based on our original fee…" at bounding box center [565, 355] width 336 height 73
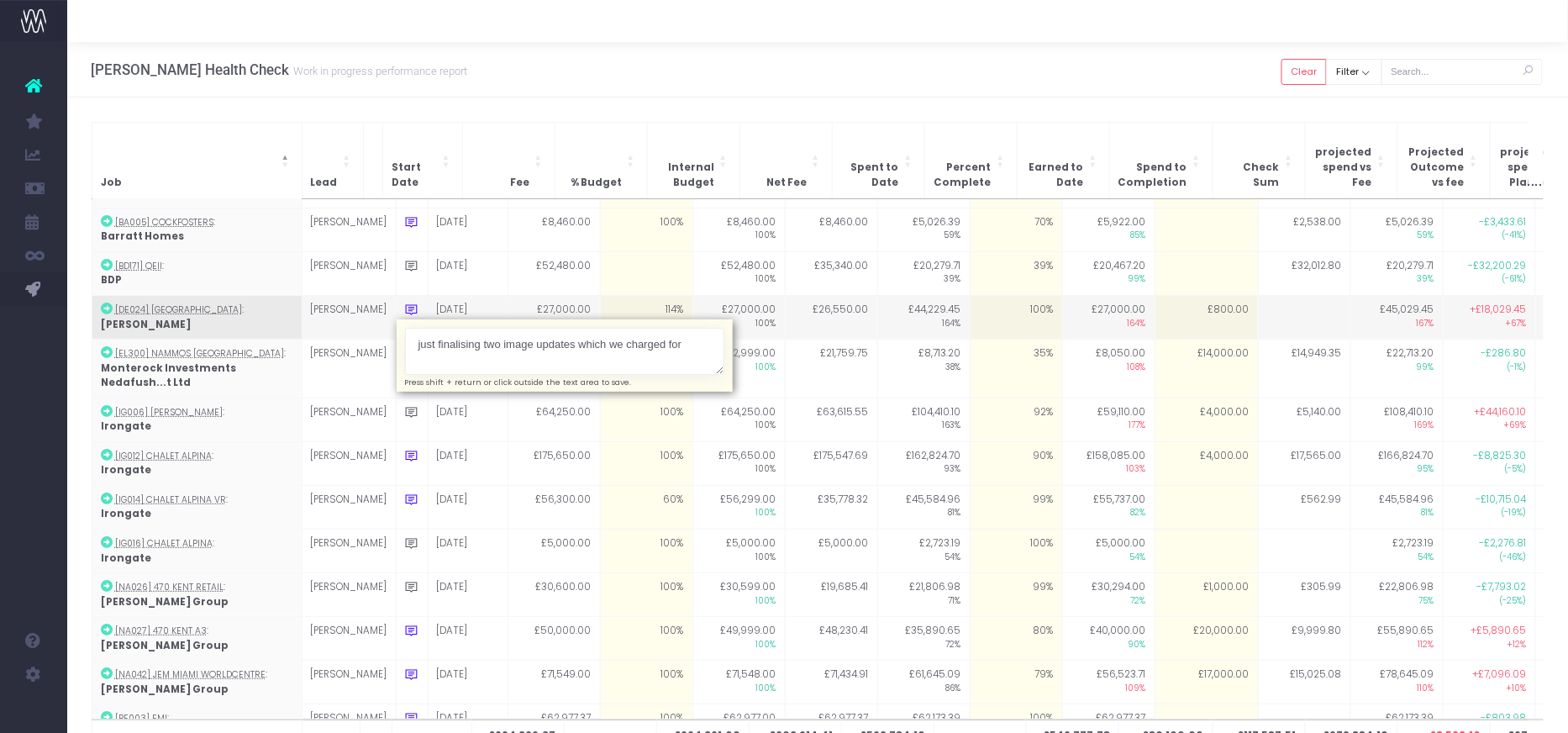
type textarea "just finalising two image updates which we charged for"
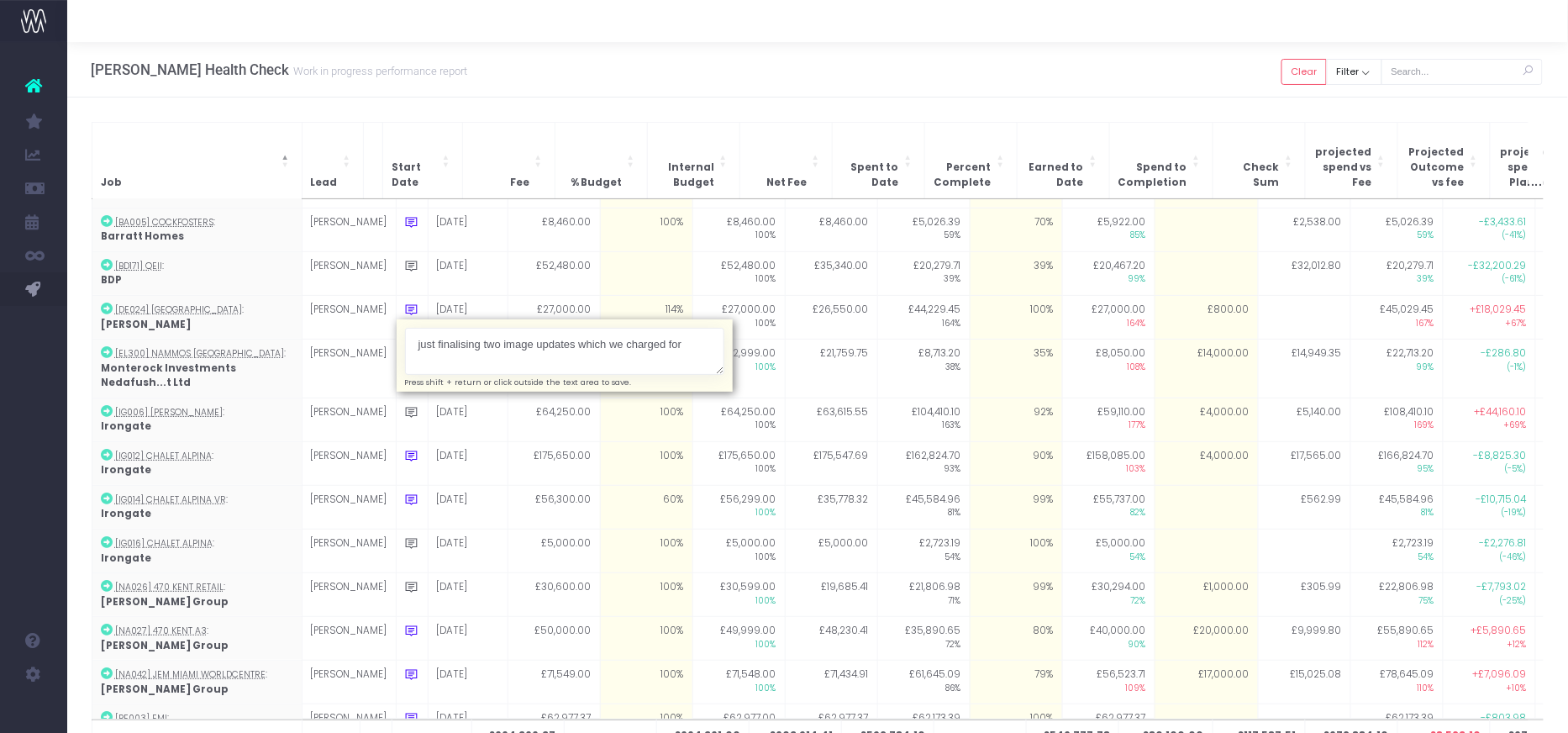
click at [702, 115] on div "Job Lead Start Date Fee % Budget Internal Budget Net Fee Spent to Date Percent …" at bounding box center [818, 452] width 1500 height 708
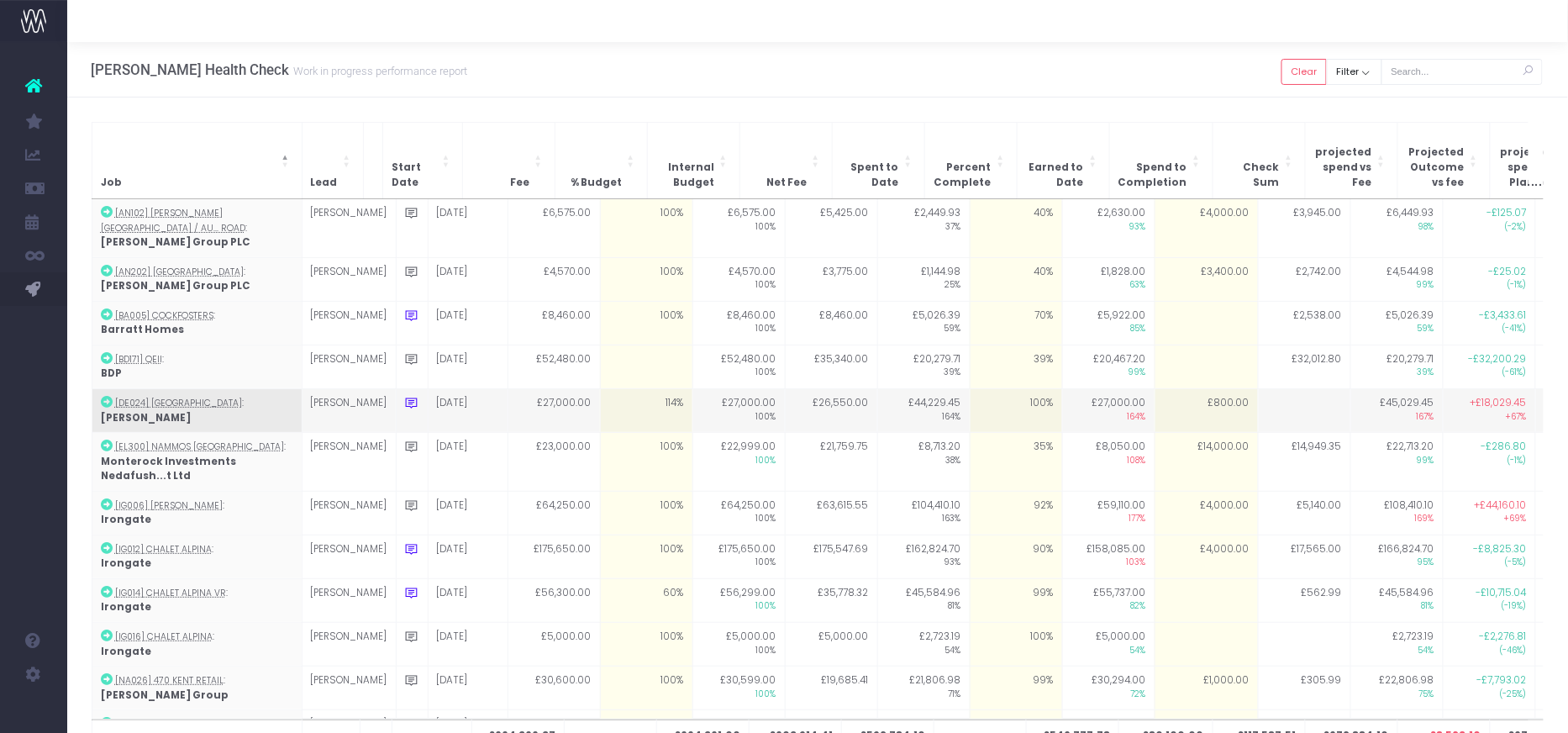
scroll to position [93, 0]
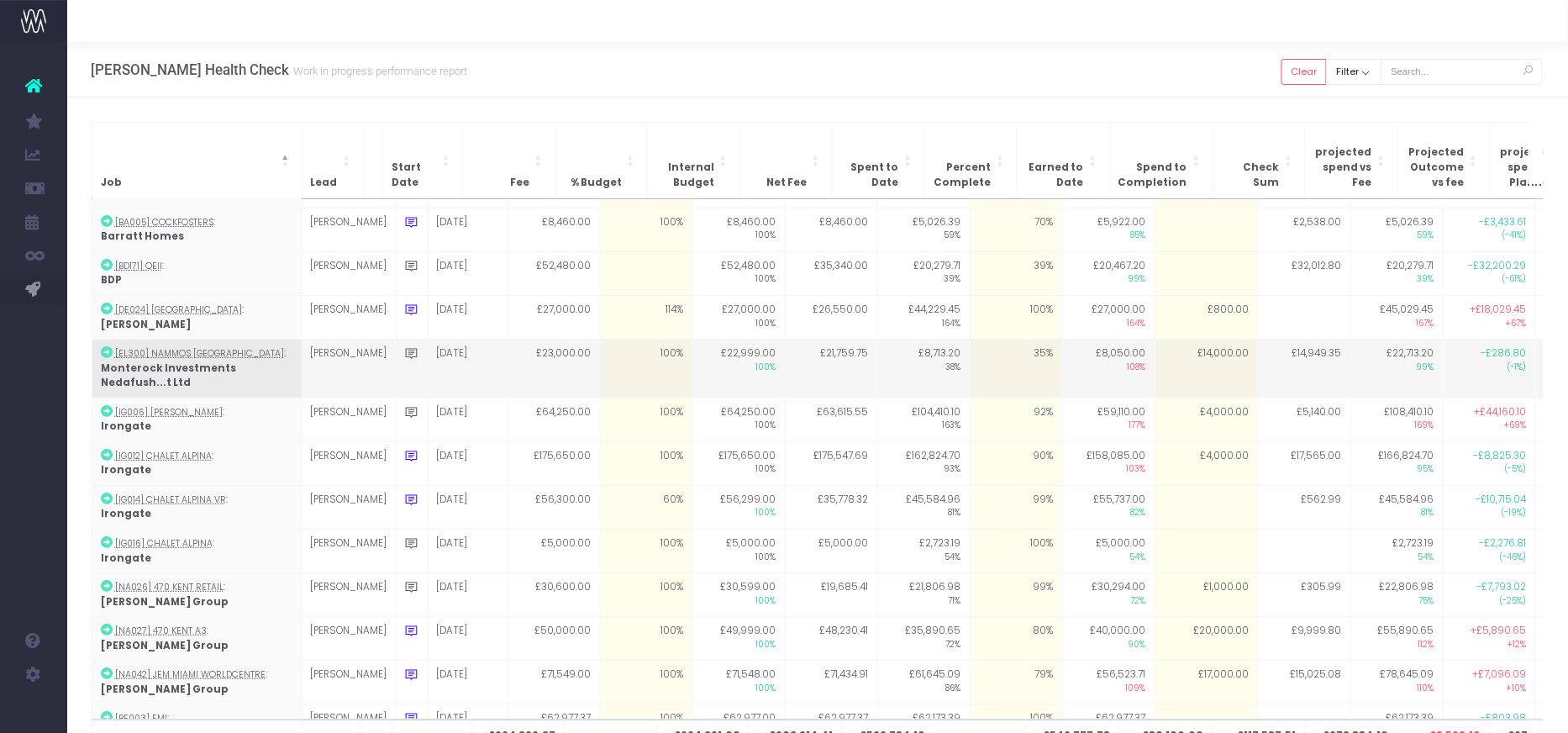
click at [978, 349] on td "35%" at bounding box center [1016, 368] width 93 height 59
type input "35"
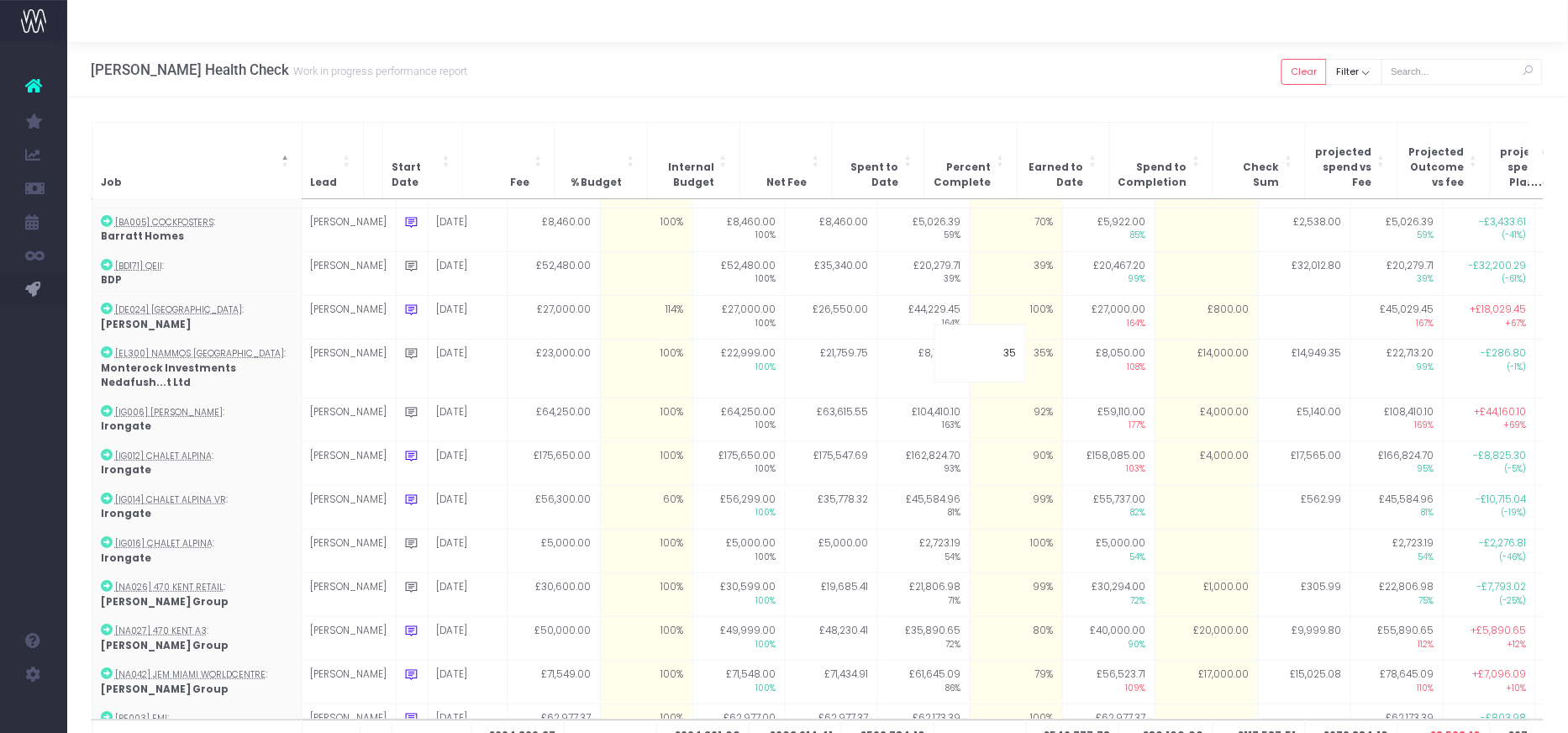
click at [1138, 119] on div "Job Lead Start Date Fee % Budget Internal Budget Net Fee Spent to Date Percent …" at bounding box center [818, 452] width 1500 height 708
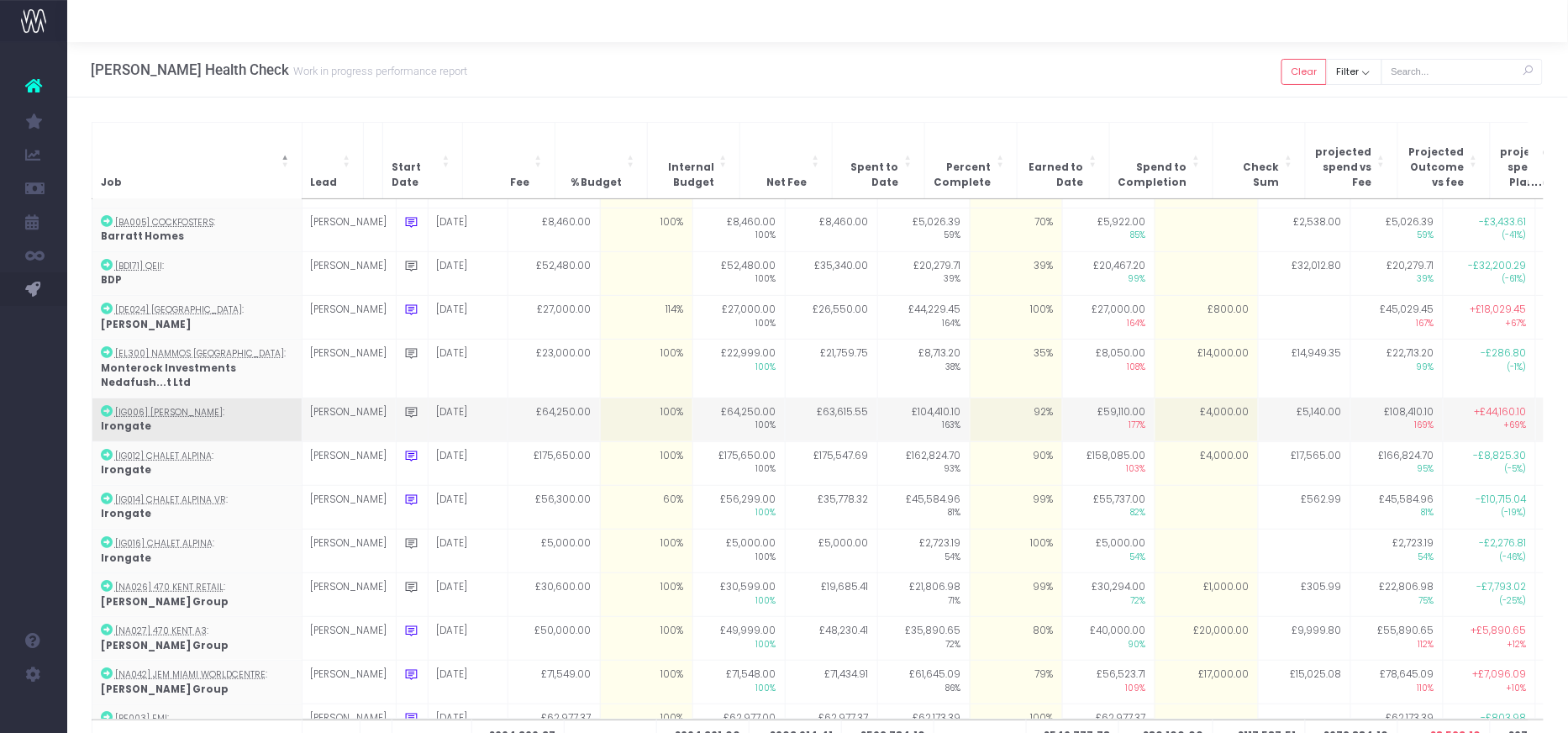
click at [1190, 403] on td "£4,000.00" at bounding box center [1205, 419] width 103 height 44
type input "4000"
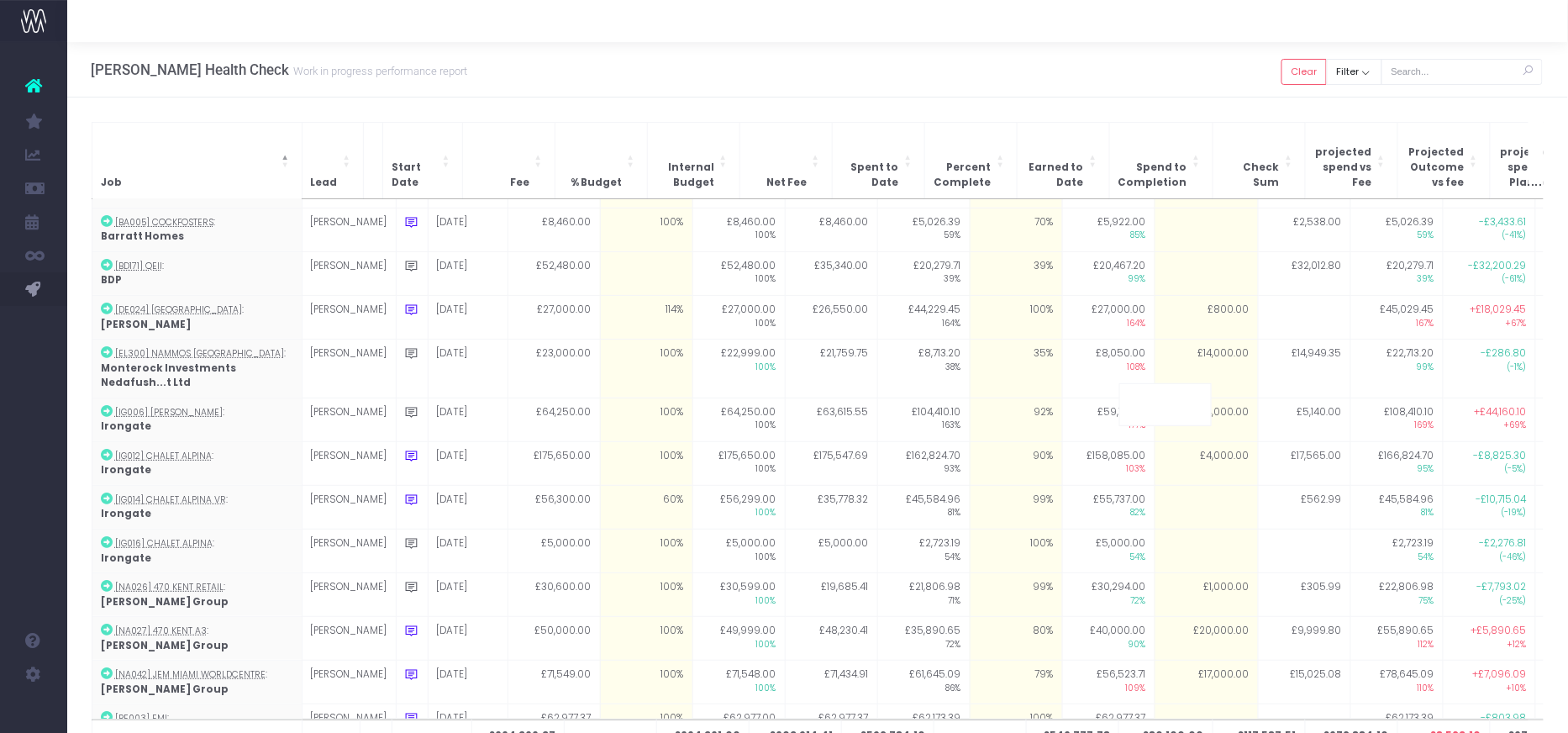
click at [1148, 63] on div "[PERSON_NAME] Health Check Work in progress performance report Clear Filter All…" at bounding box center [818, 69] width 1500 height 55
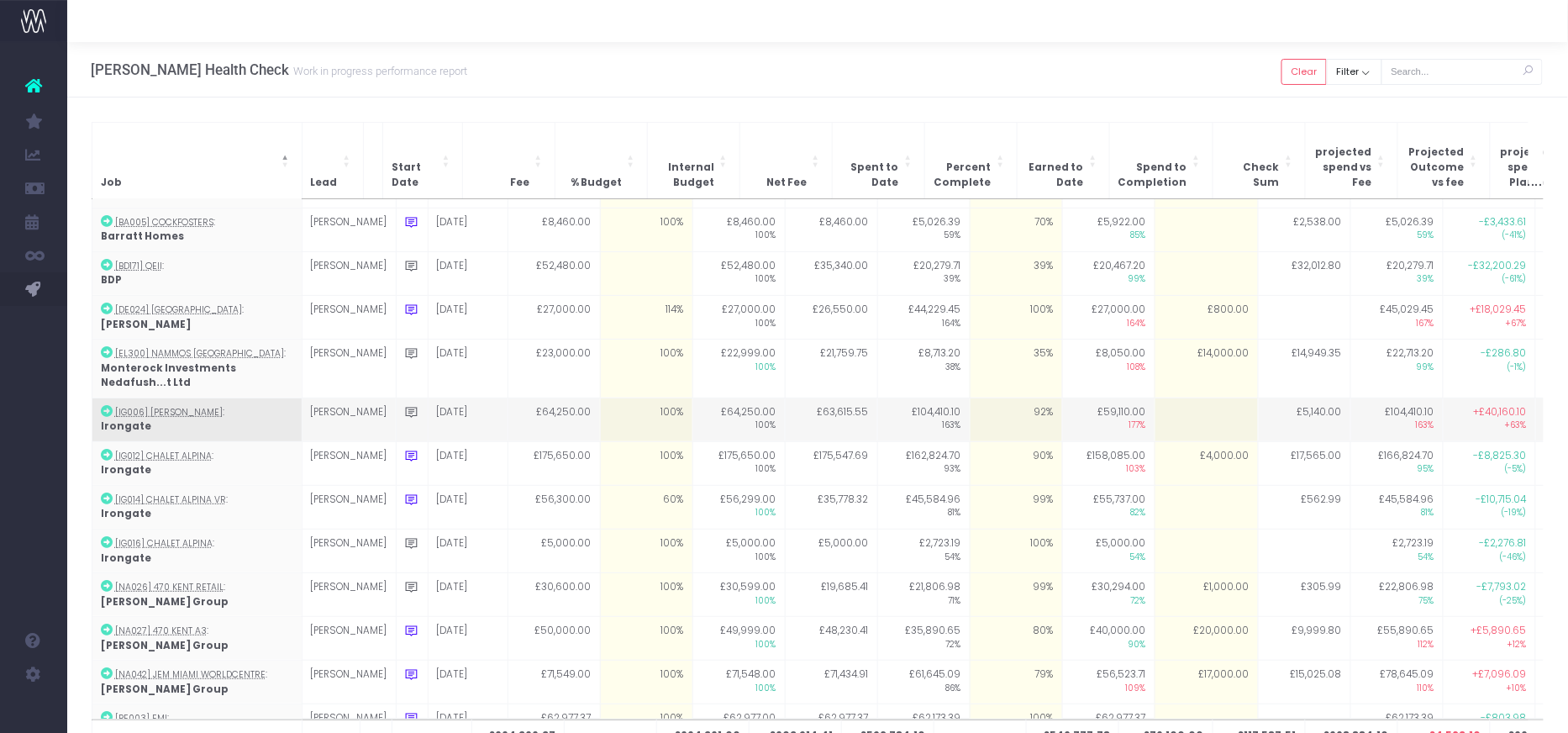
click at [1003, 398] on td "92%" at bounding box center [1016, 419] width 93 height 44
type input "95"
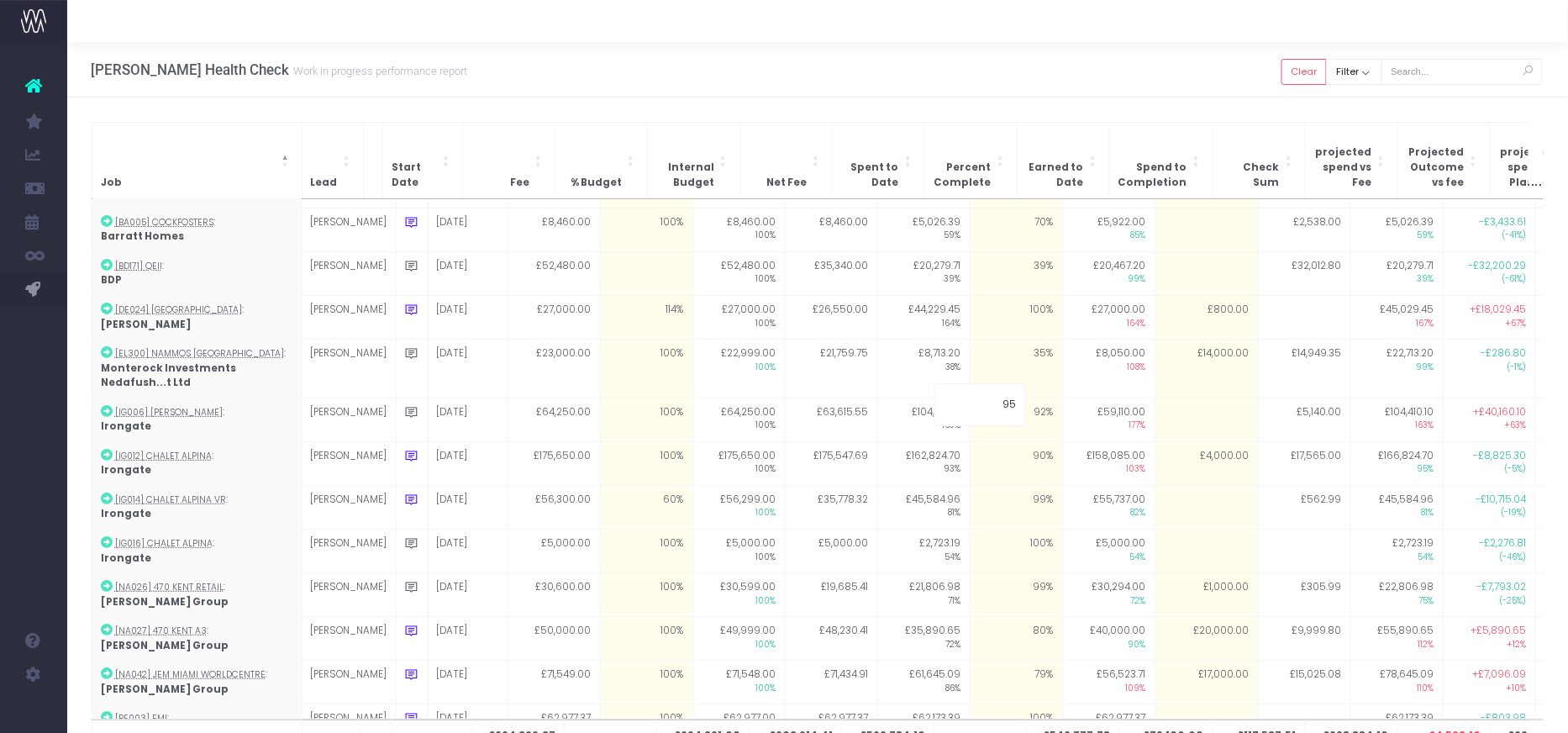
click at [1031, 91] on div "[PERSON_NAME] Health Check Work in progress performance report Clear Filter All…" at bounding box center [818, 69] width 1500 height 55
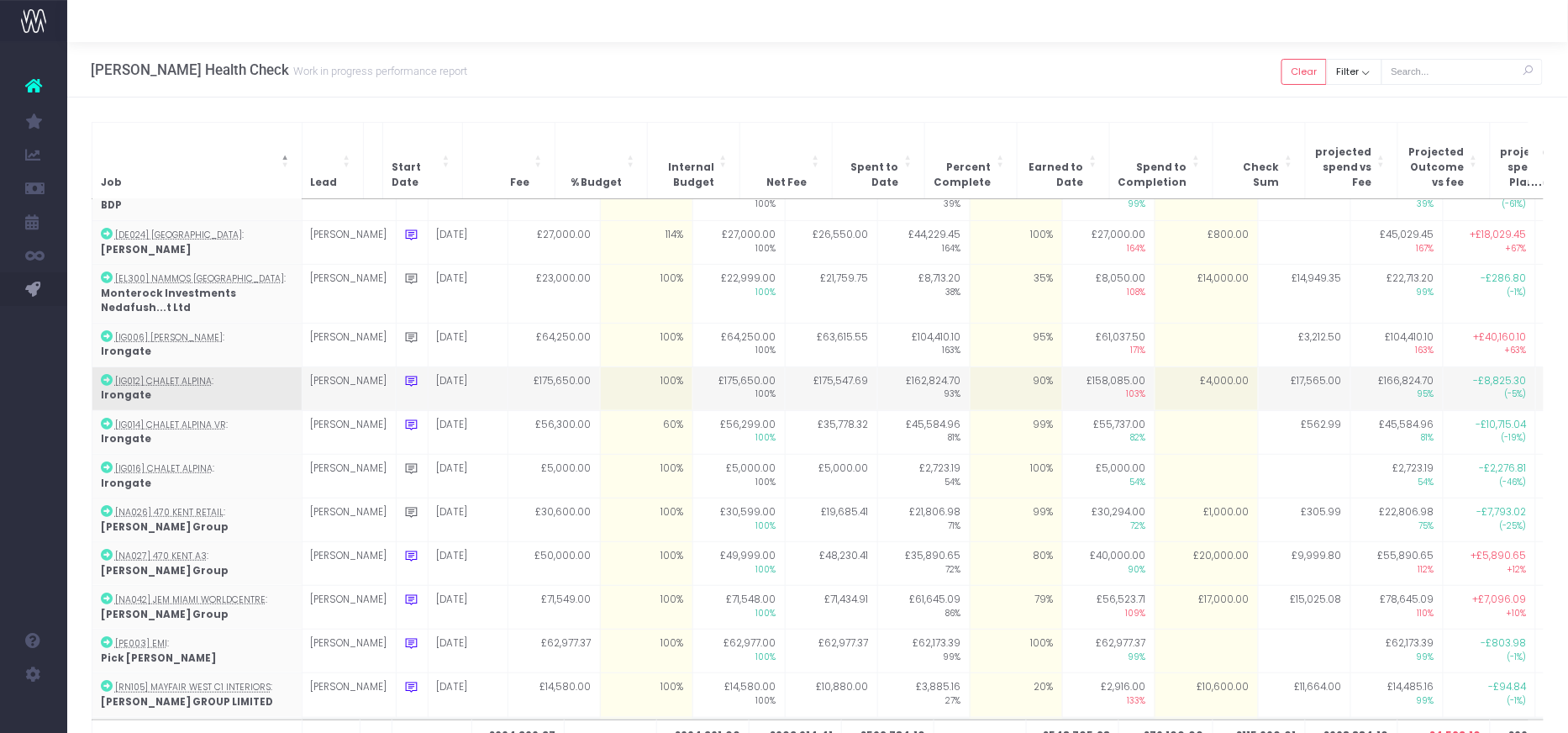
scroll to position [209, 0]
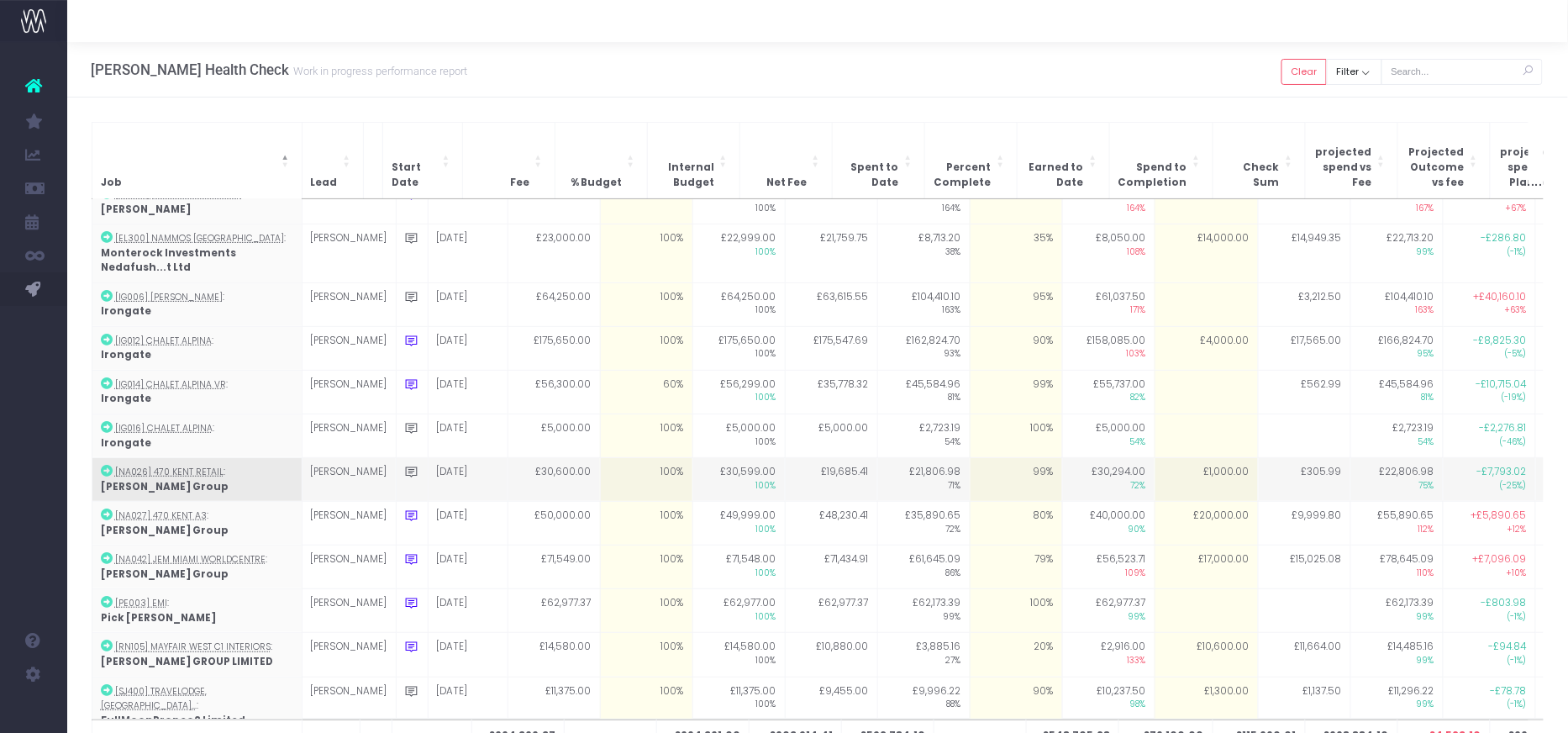
click at [1154, 458] on td "£1,000.00" at bounding box center [1205, 480] width 103 height 44
type input "1000"
click at [395, 458] on td at bounding box center [411, 480] width 32 height 44
click at [1154, 458] on td "£1,000.00" at bounding box center [1205, 480] width 103 height 44
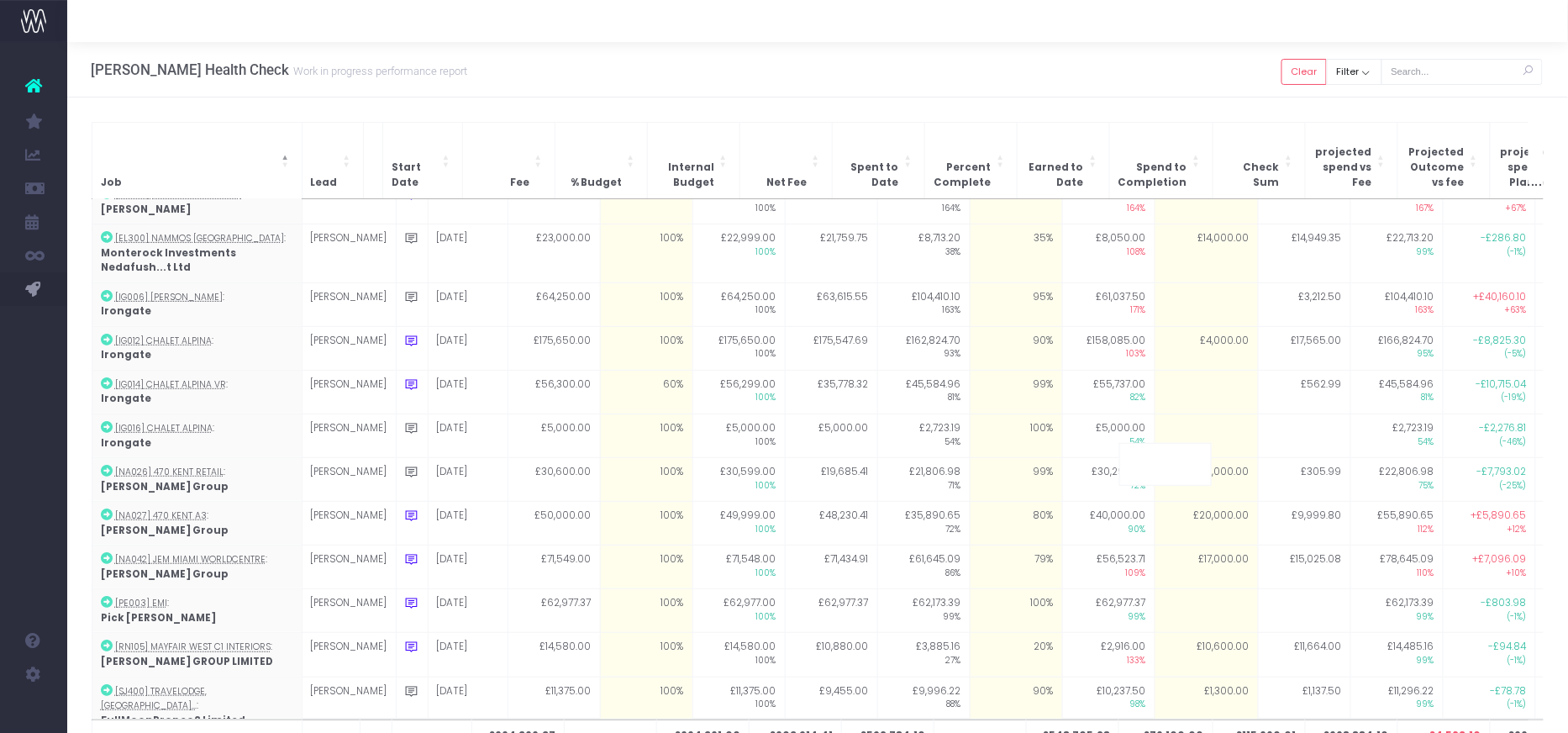
click at [1114, 58] on div "[PERSON_NAME] Health Check Work in progress performance report Clear Filter All…" at bounding box center [818, 69] width 1500 height 55
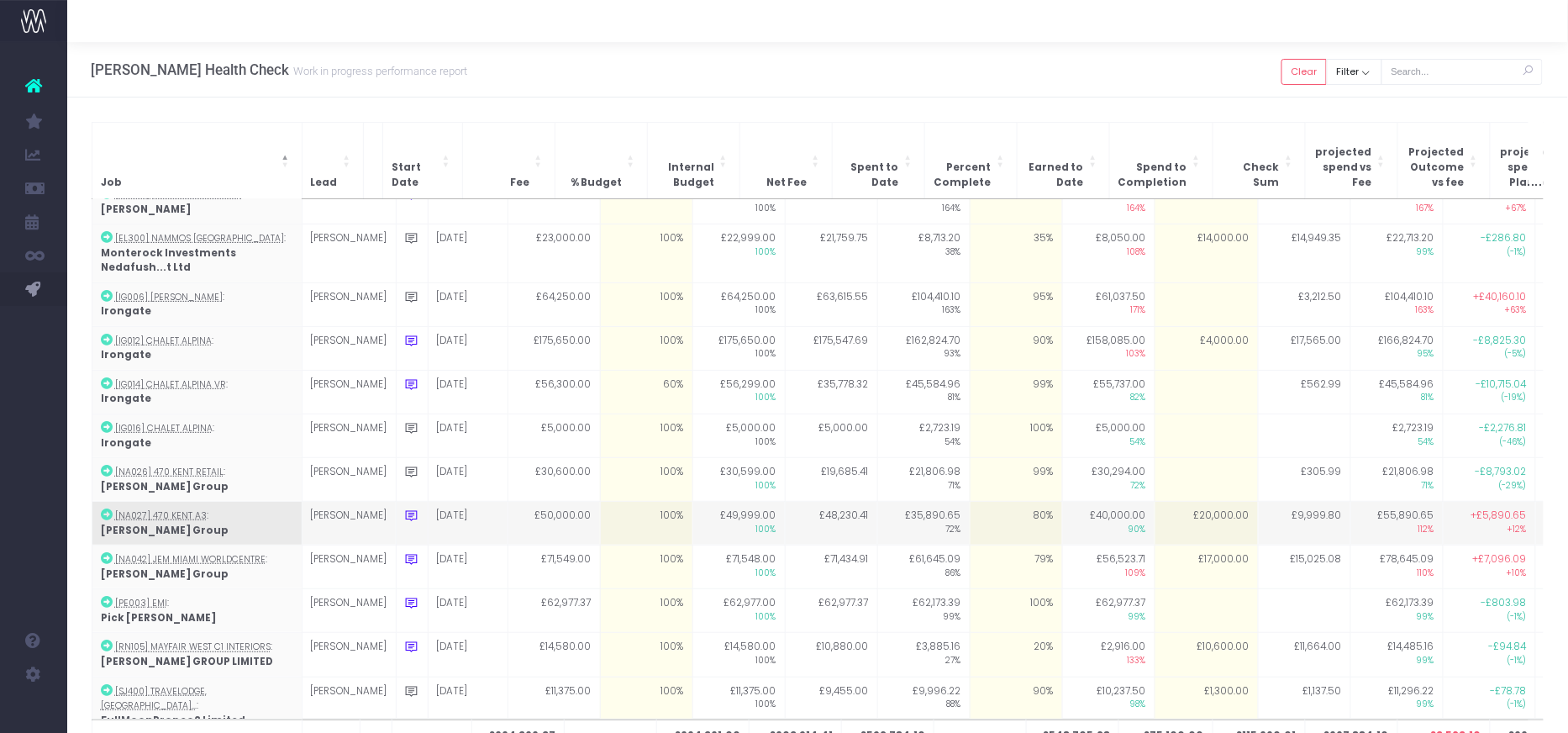
click at [1159, 502] on td "£20,000.00" at bounding box center [1205, 523] width 103 height 44
type input "9000"
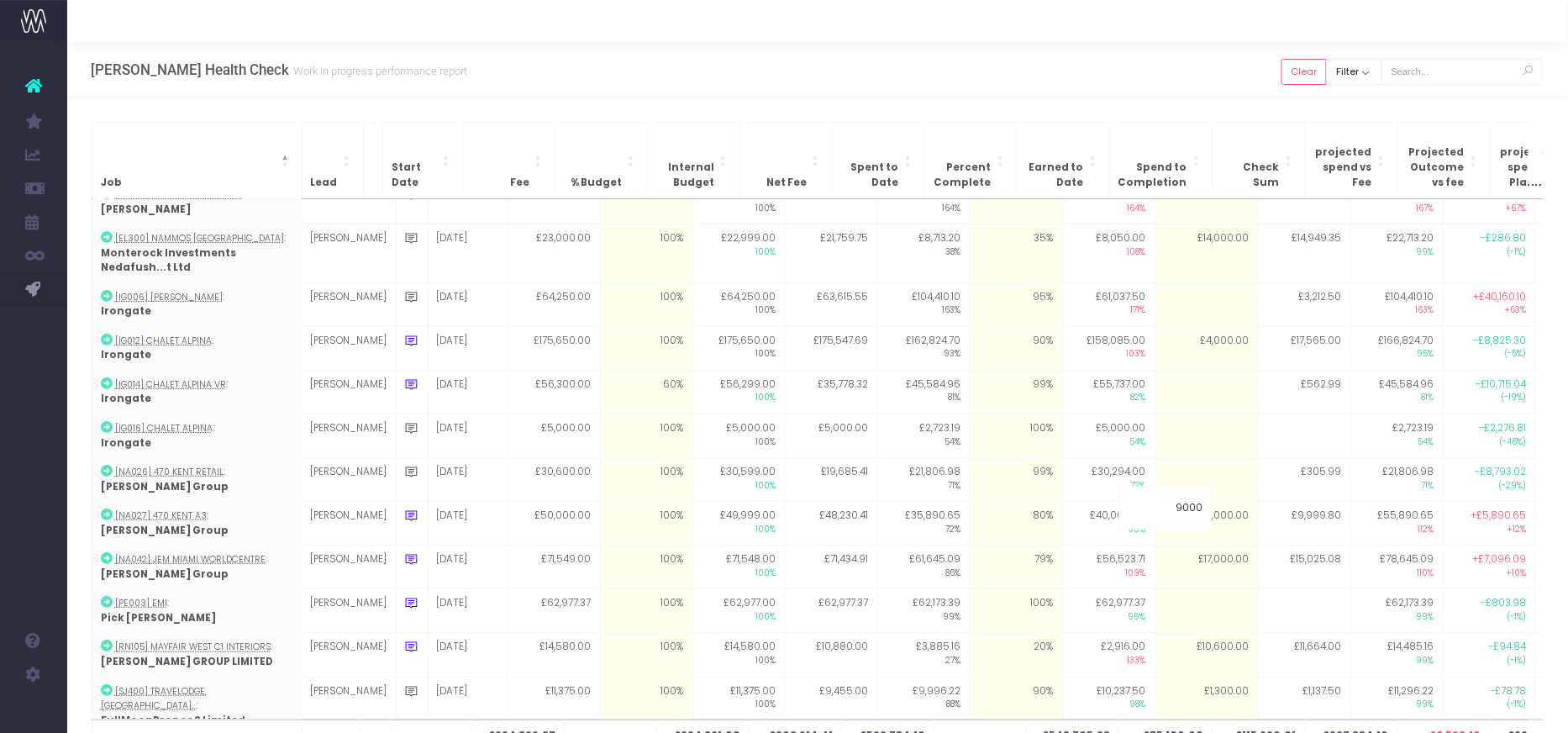
click at [1282, 16] on div at bounding box center [818, 20] width 1500 height 42
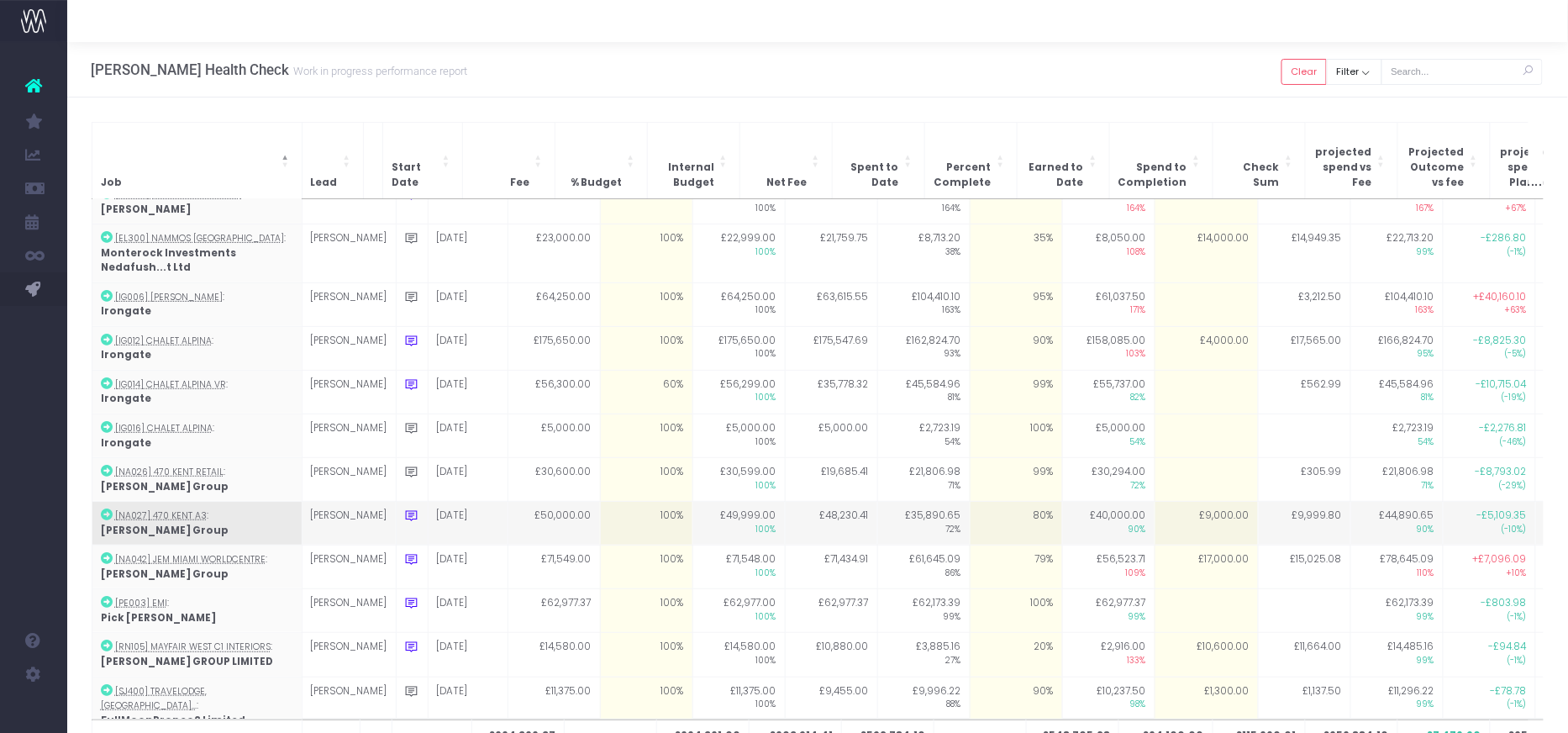
click at [1194, 504] on td "£9,000.00" at bounding box center [1205, 523] width 103 height 44
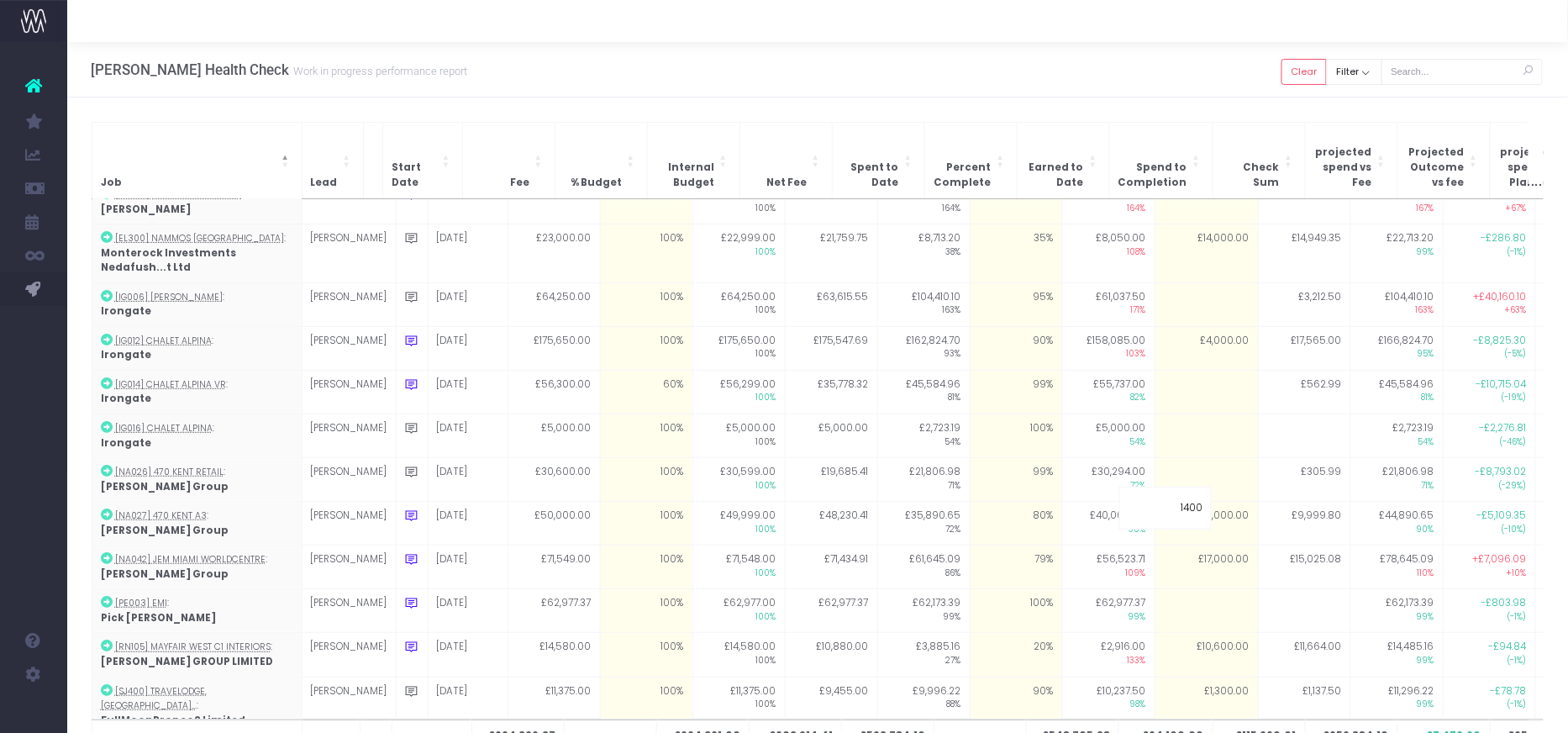
type input "14000"
click at [1181, 73] on div "[PERSON_NAME] Health Check Work in progress performance report Clear Filter All…" at bounding box center [818, 69] width 1500 height 55
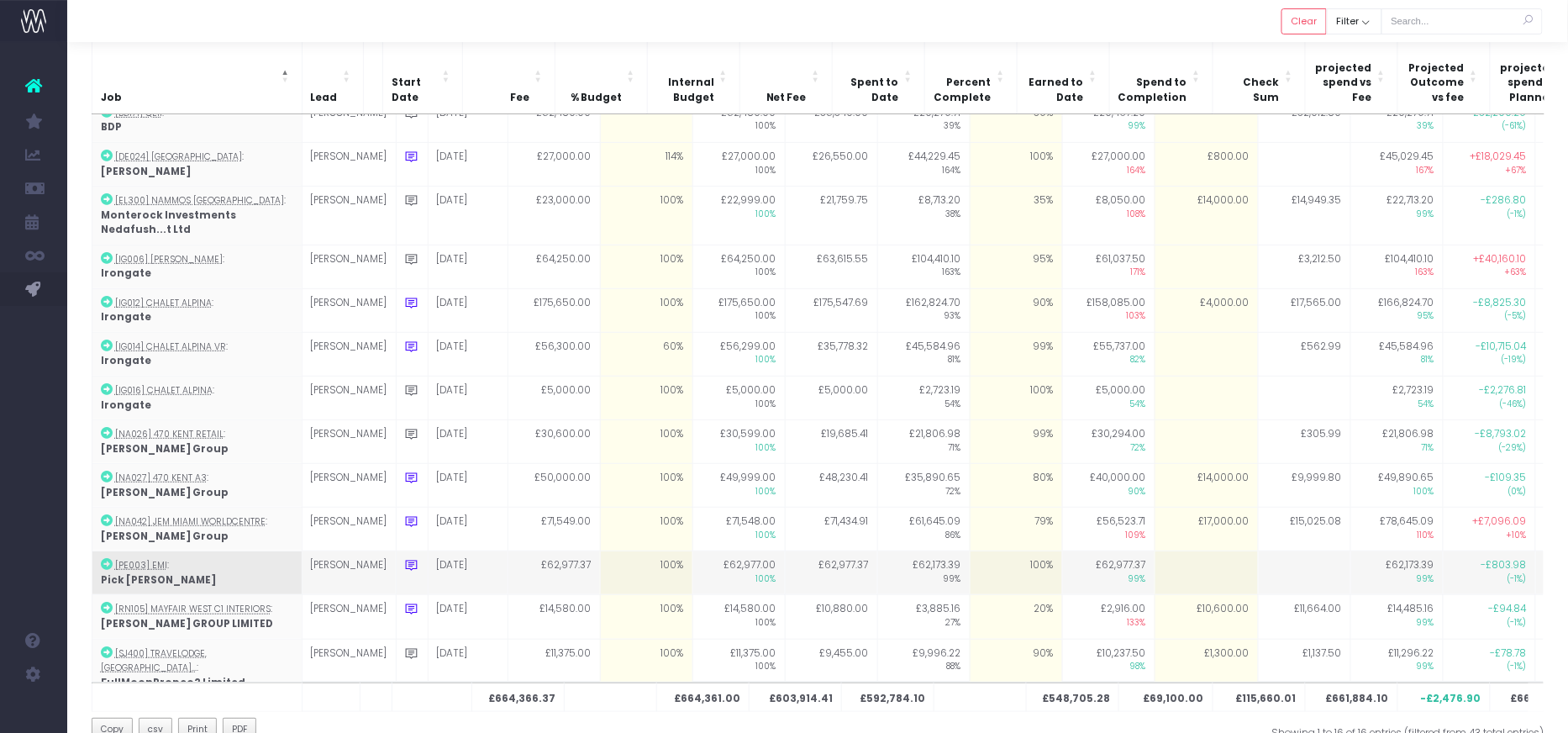
scroll to position [125, 0]
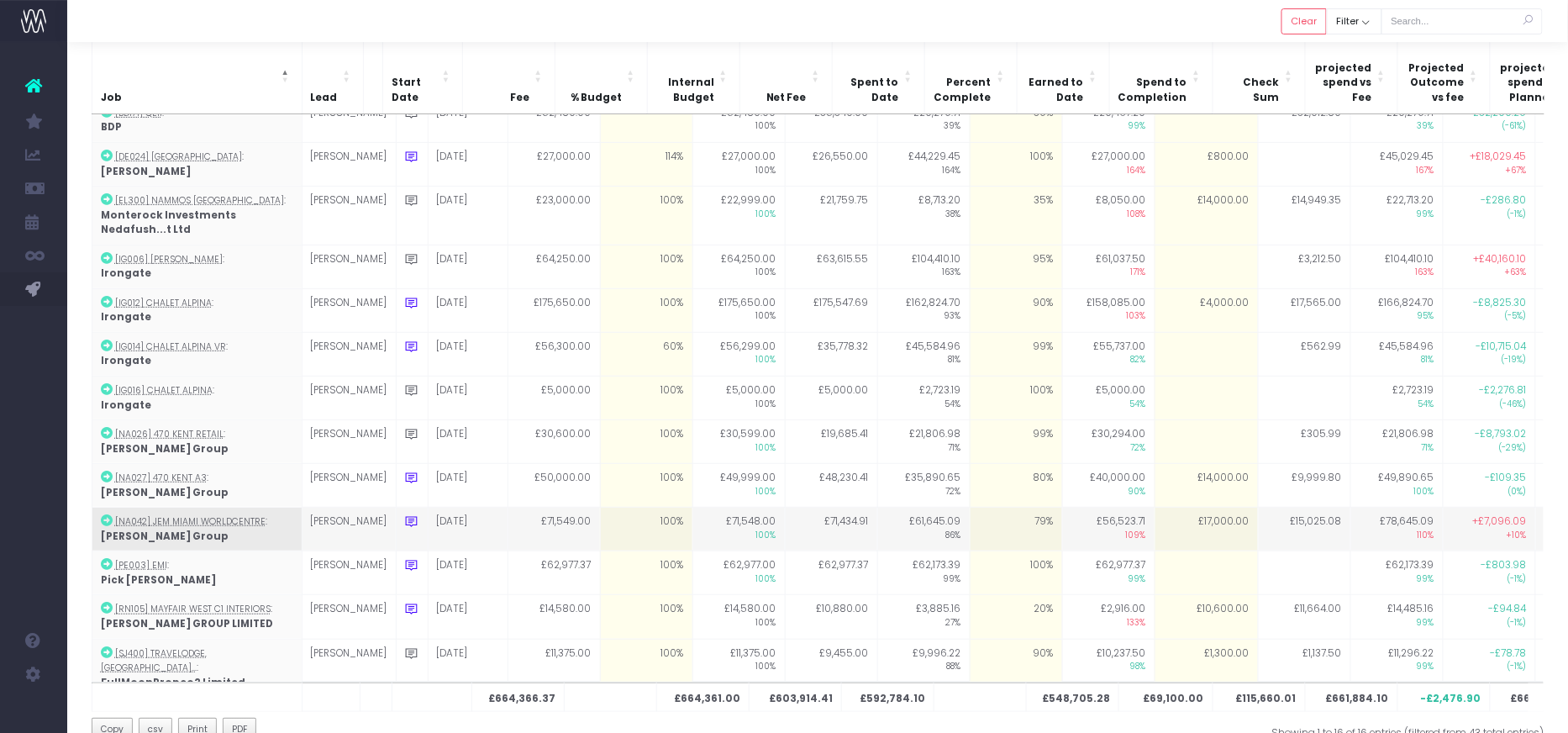
click at [1154, 508] on td "£17,000.00" at bounding box center [1205, 529] width 103 height 44
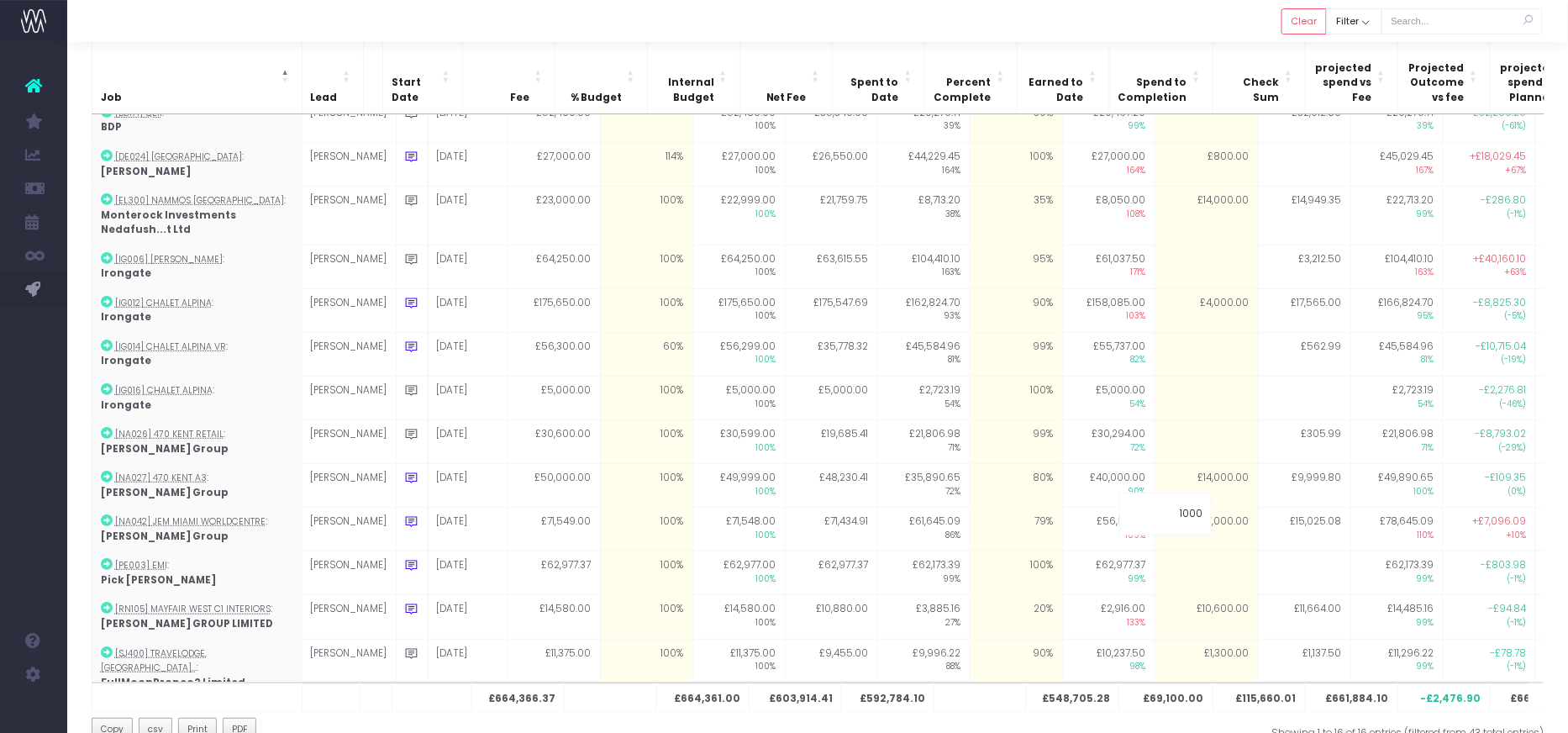
type input "10000"
click at [769, 34] on div at bounding box center [818, 20] width 1500 height 42
click at [1291, 35] on div "Clear Filter All [PERSON_NAME] [PERSON_NAME] [PERSON_NAME] No Job Lead Apply" at bounding box center [1331, 23] width 101 height 30
click at [1317, 23] on button "Clear" at bounding box center [1303, 21] width 45 height 26
checkbox input "true"
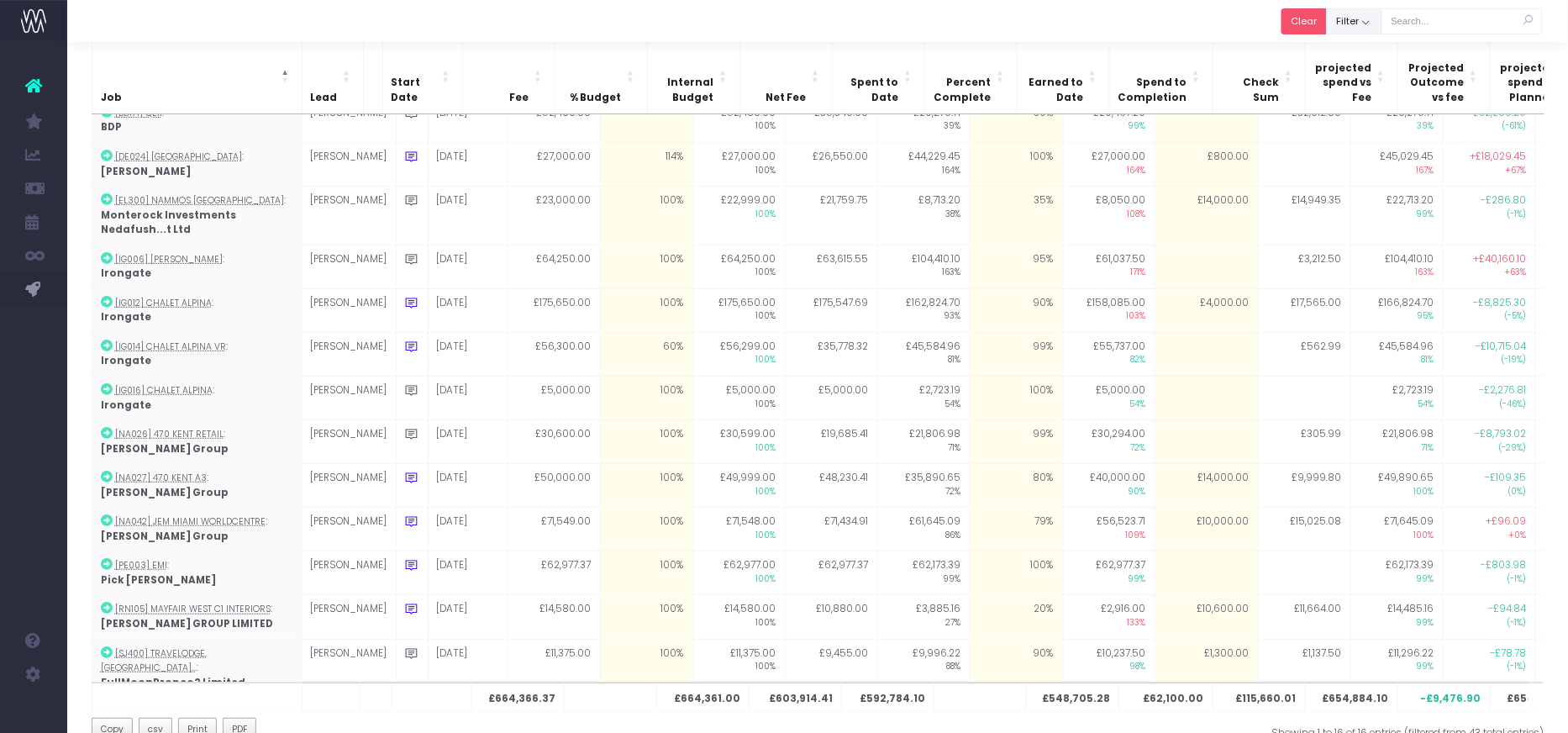
checkbox input "true"
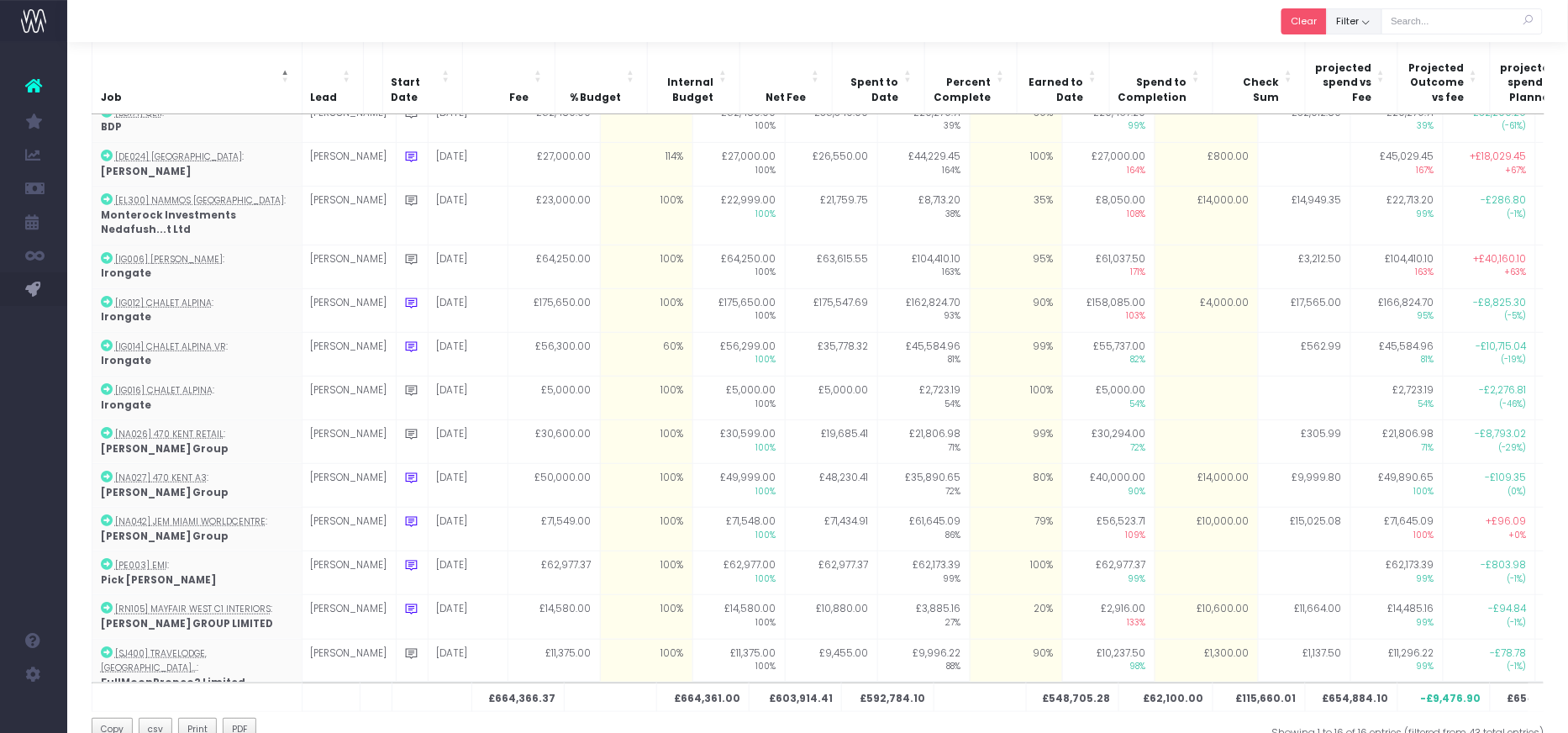
checkbox input "true"
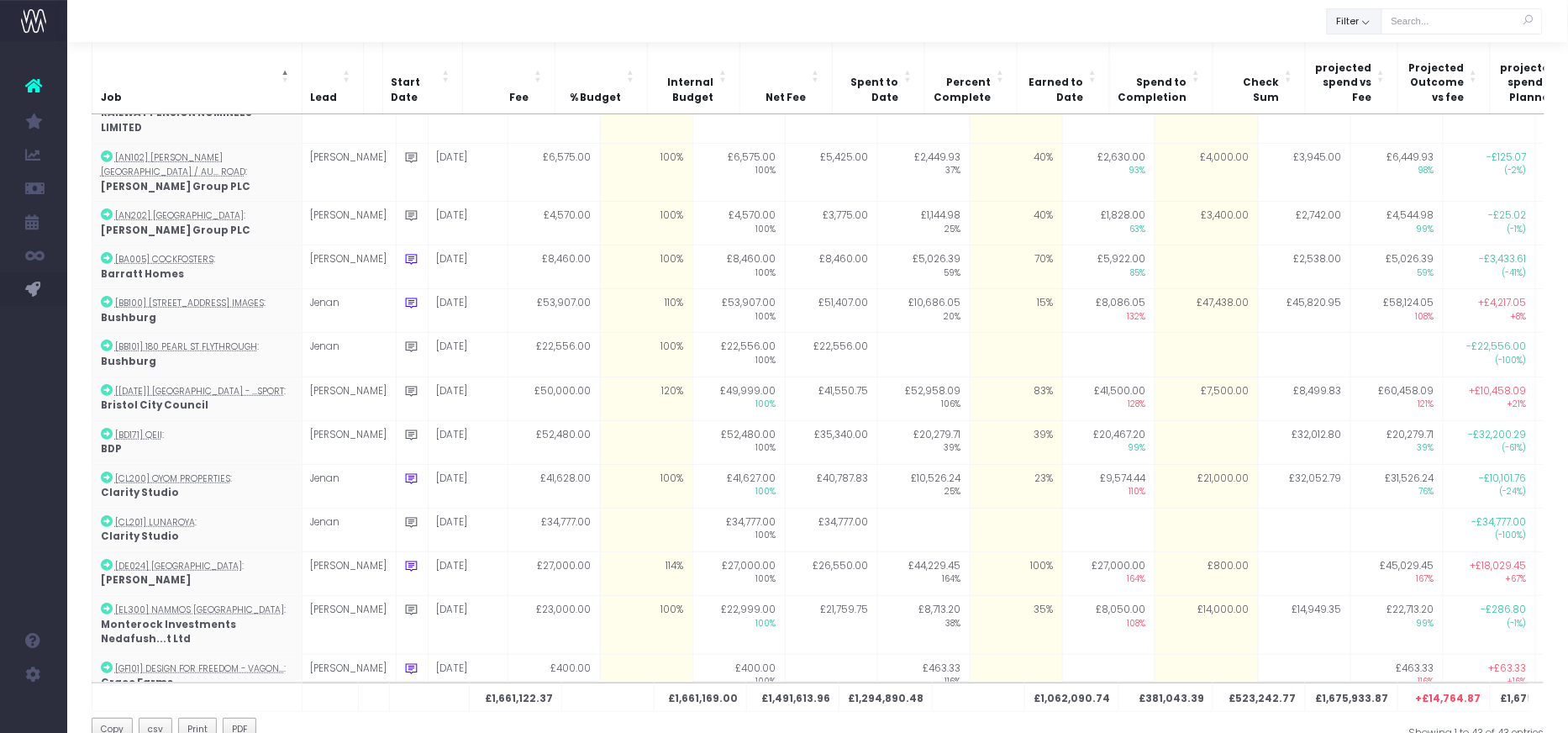
click at [1358, 22] on button "Filter" at bounding box center [1353, 21] width 55 height 26
click at [1358, 50] on label "All" at bounding box center [1361, 58] width 38 height 16
click at [1369, 50] on input "All" at bounding box center [1374, 55] width 11 height 11
checkbox input "false"
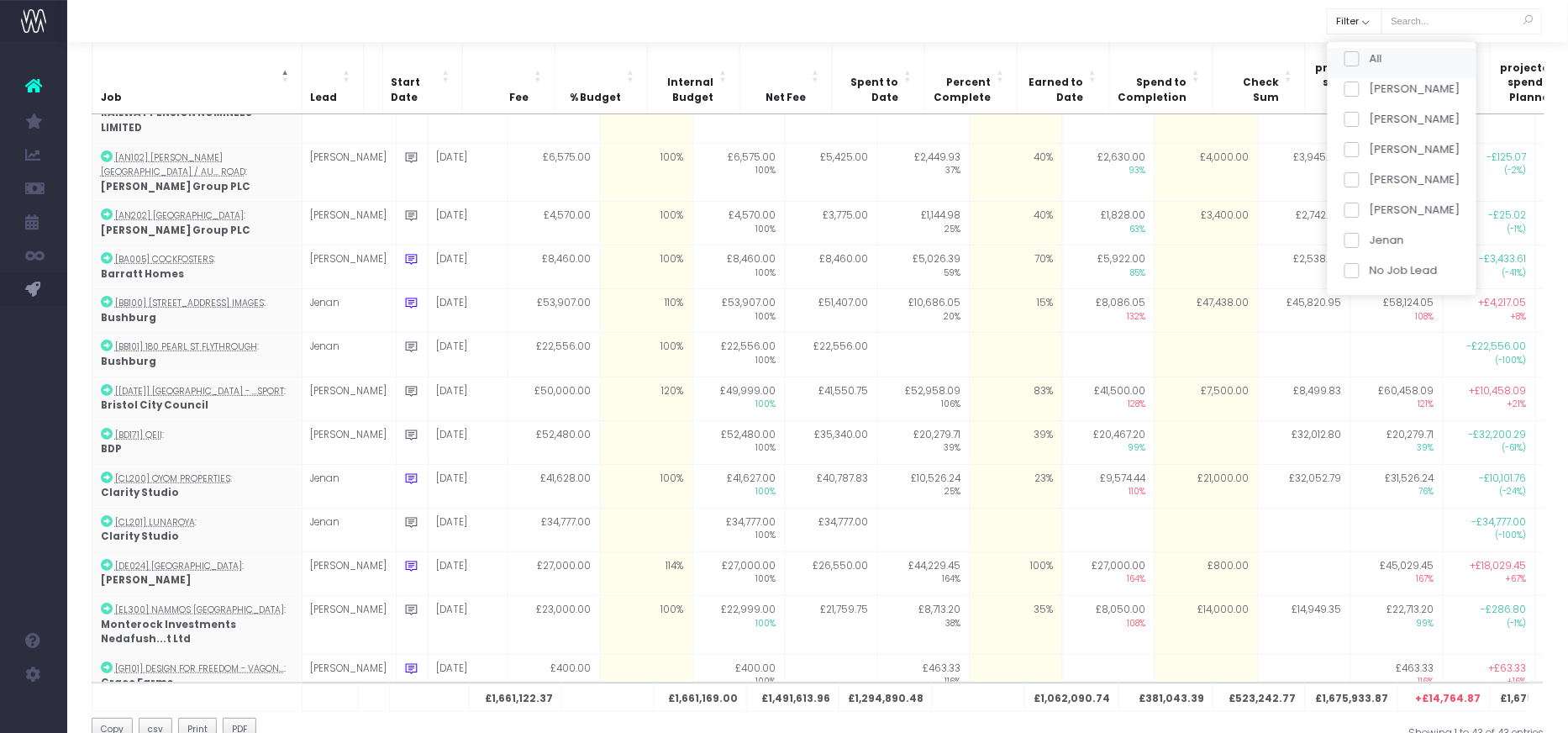
checkbox input "false"
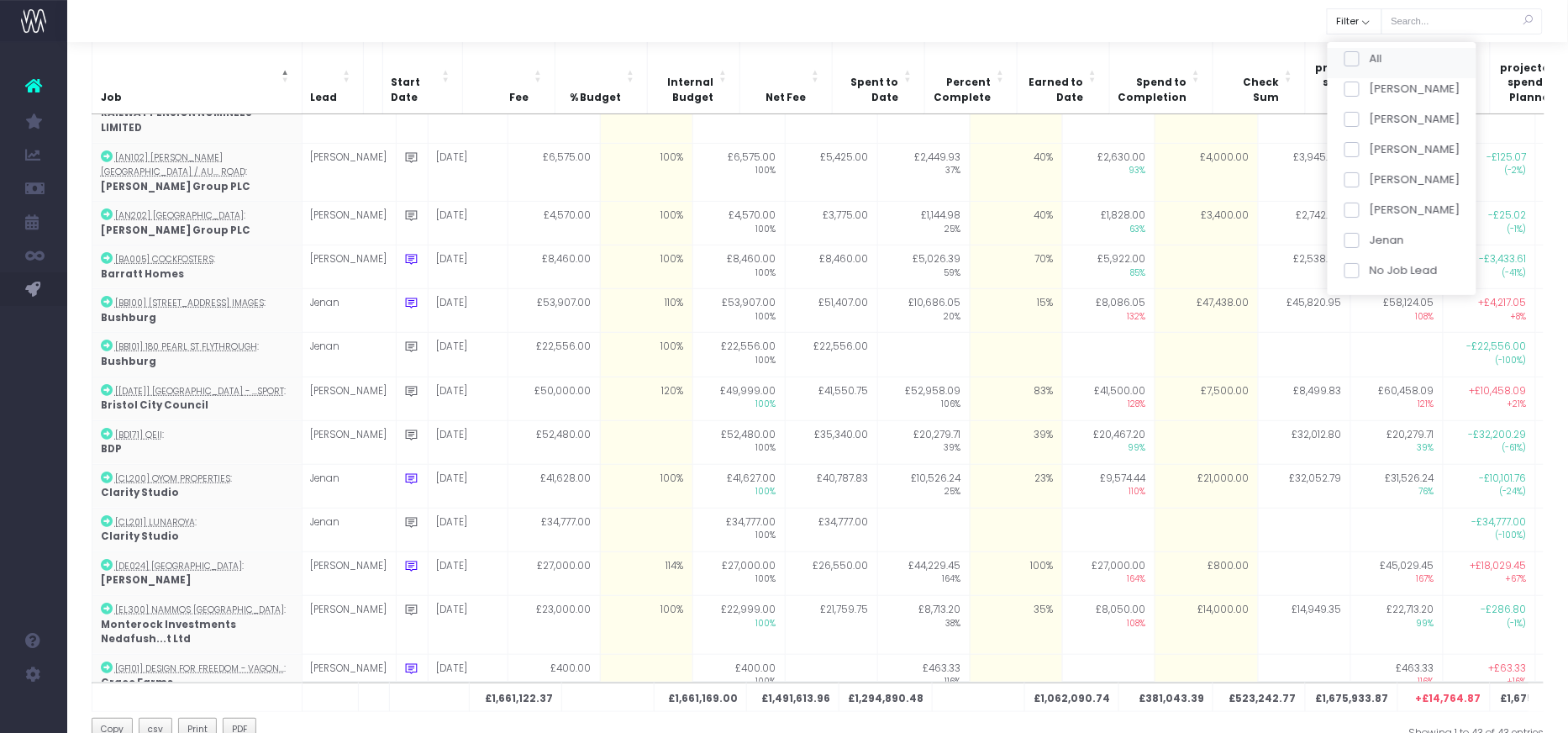
checkbox input "false"
click at [1358, 119] on span at bounding box center [1350, 120] width 15 height 15
click at [1369, 119] on input "[PERSON_NAME]" at bounding box center [1374, 116] width 11 height 11
checkbox input "true"
click at [1367, 308] on button "Apply" at bounding box center [1365, 304] width 50 height 28
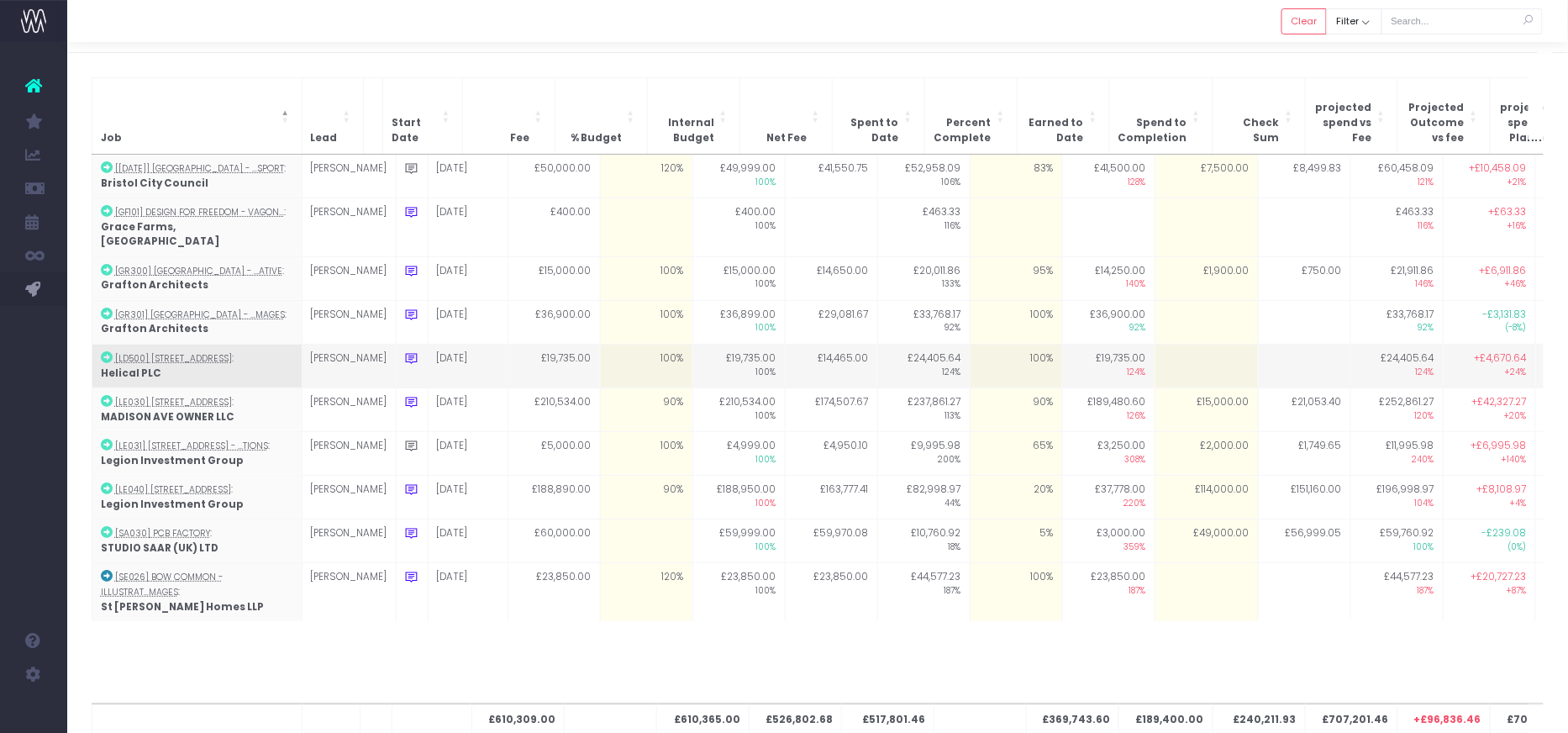
scroll to position [29, 0]
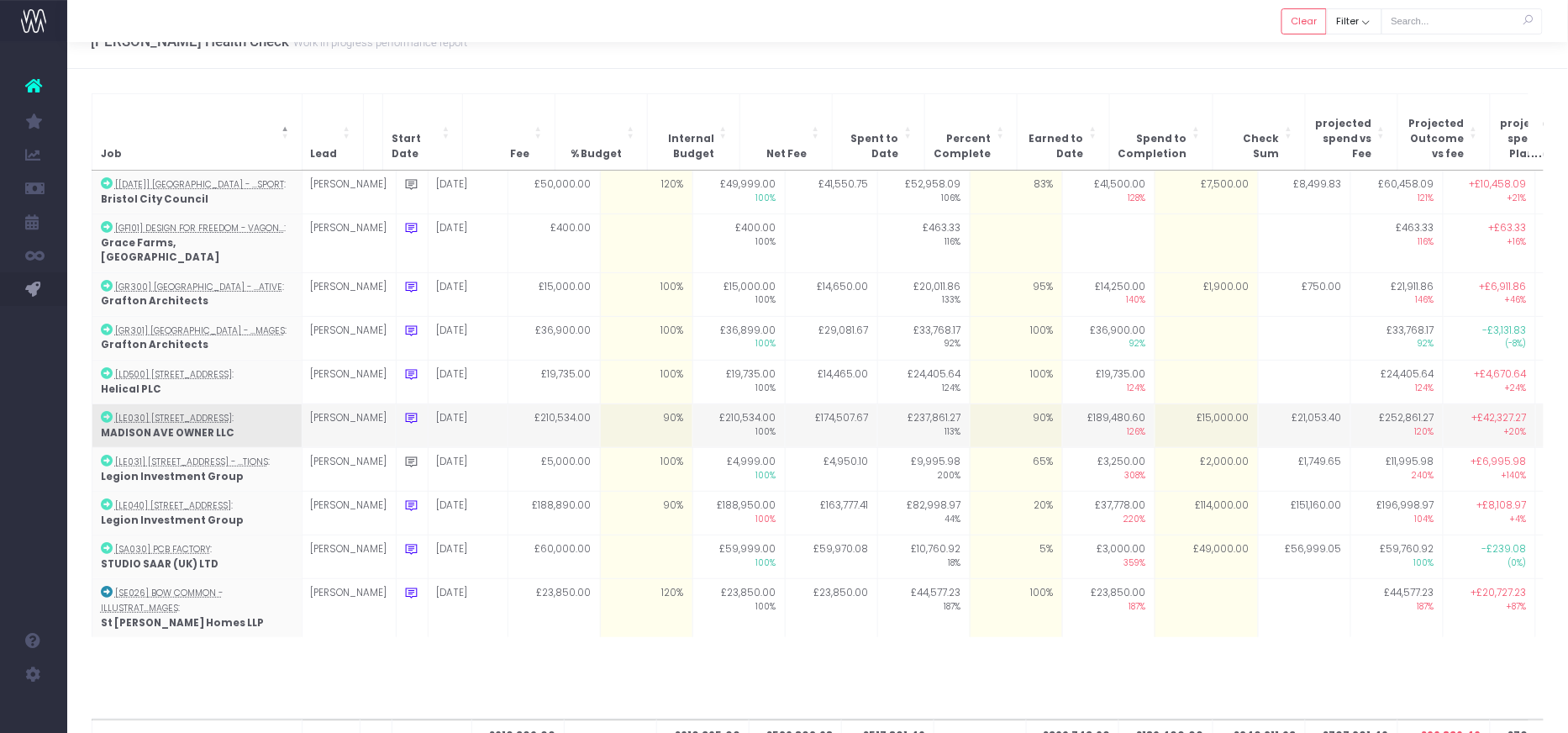
click at [405, 411] on icon at bounding box center [412, 418] width 15 height 15
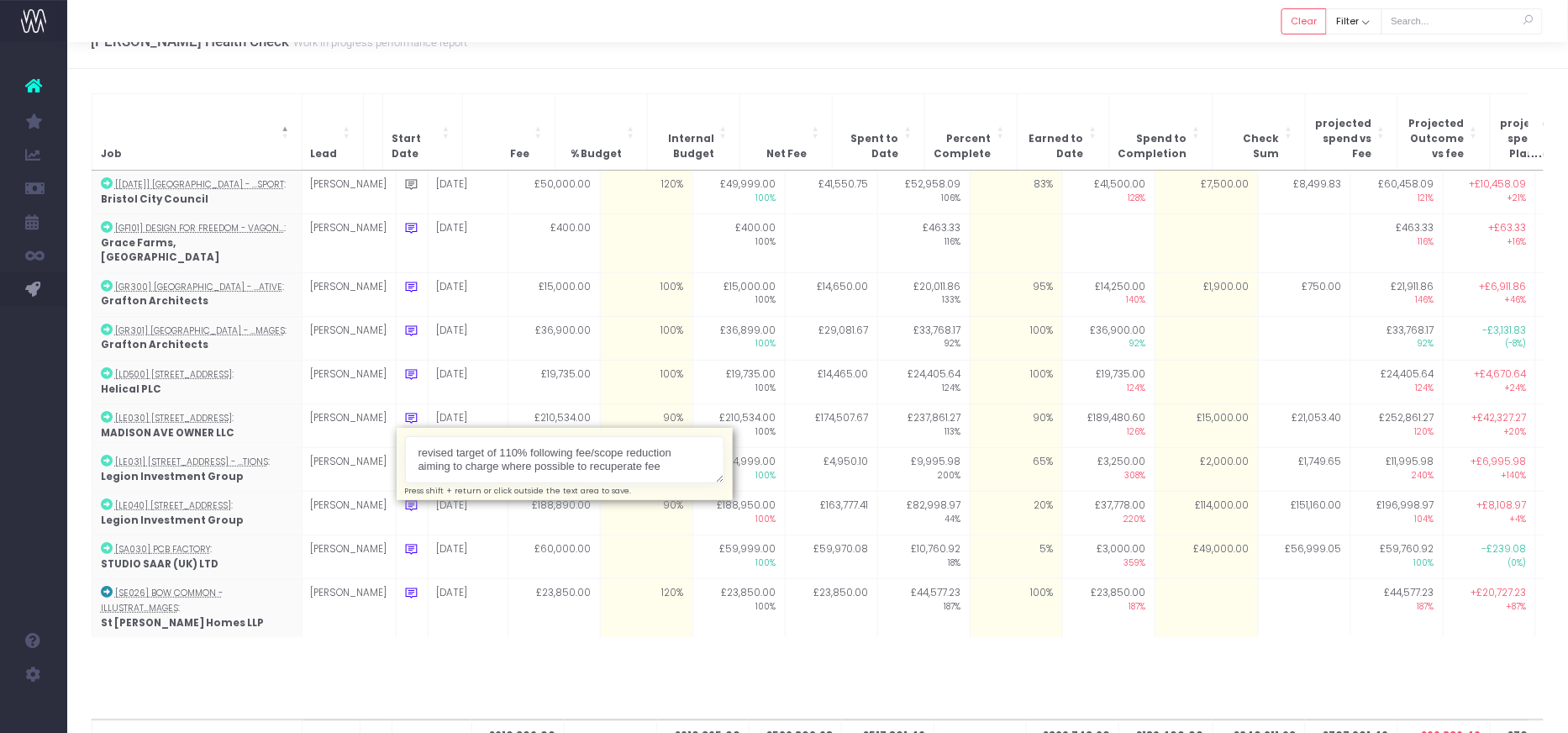
click at [648, 68] on div "[PERSON_NAME] Health Check Work in progress performance report Clear Filter All…" at bounding box center [818, 41] width 1500 height 55
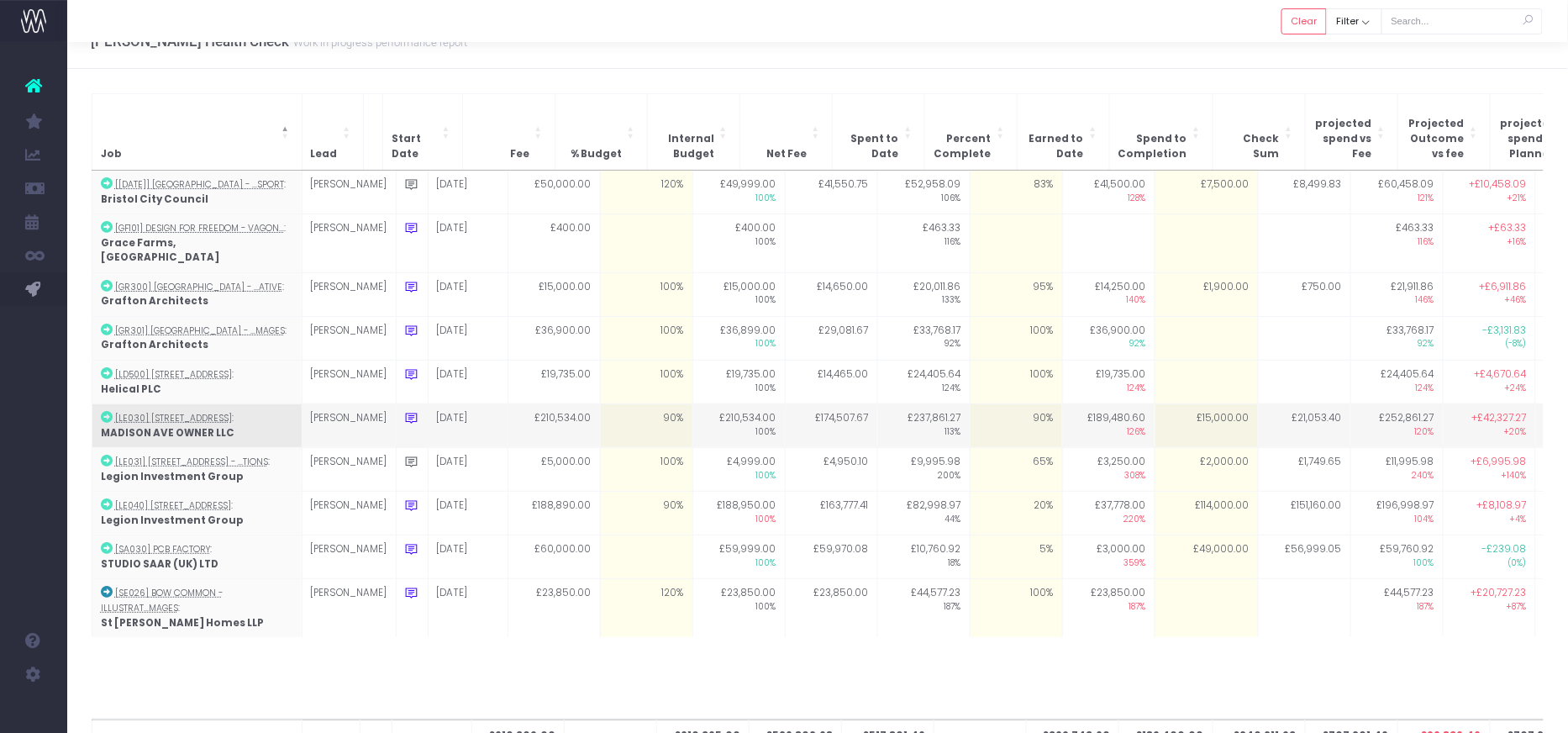
click at [990, 404] on td "90%" at bounding box center [1016, 425] width 93 height 44
type input "90"
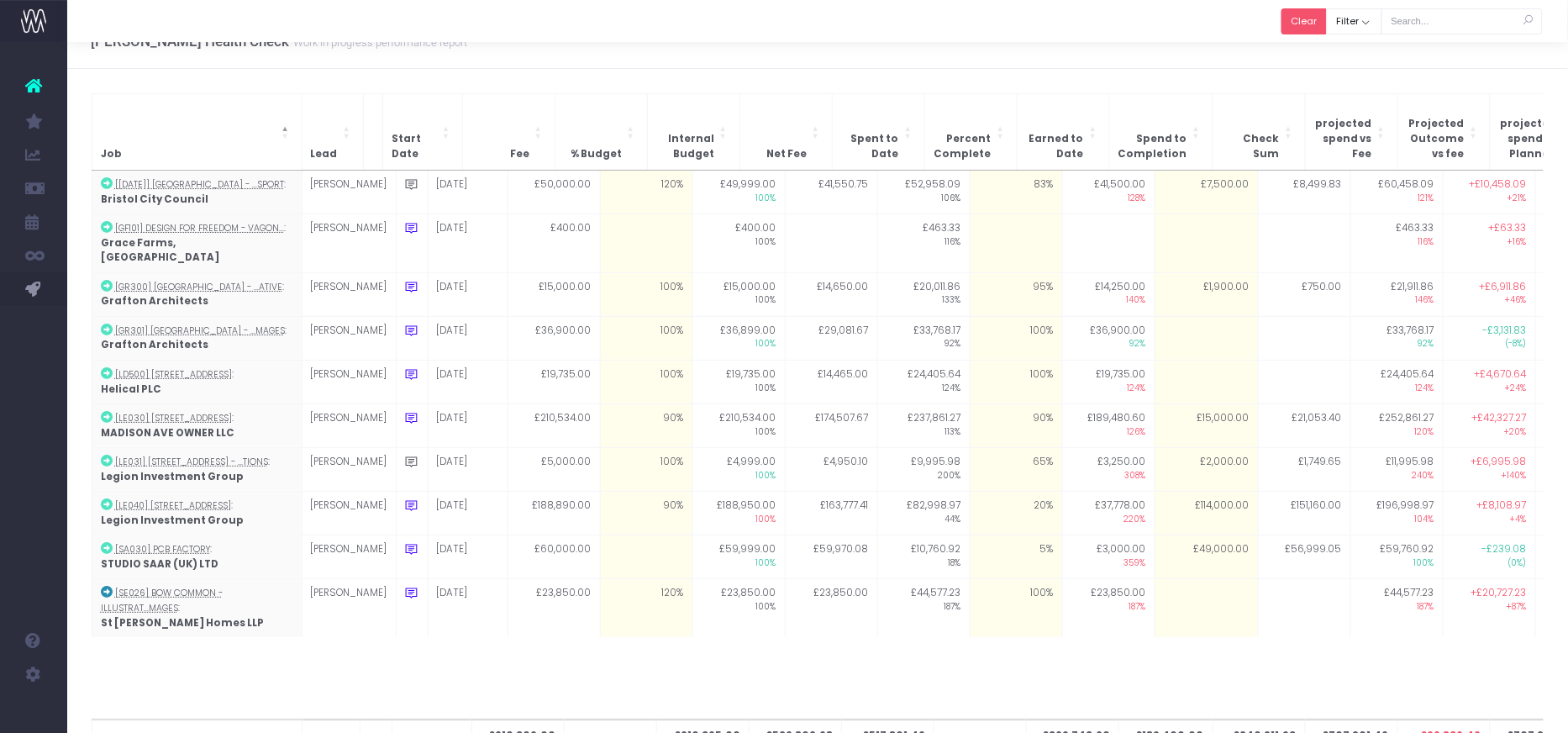
click at [1290, 30] on button "Clear" at bounding box center [1303, 21] width 45 height 26
checkbox input "true"
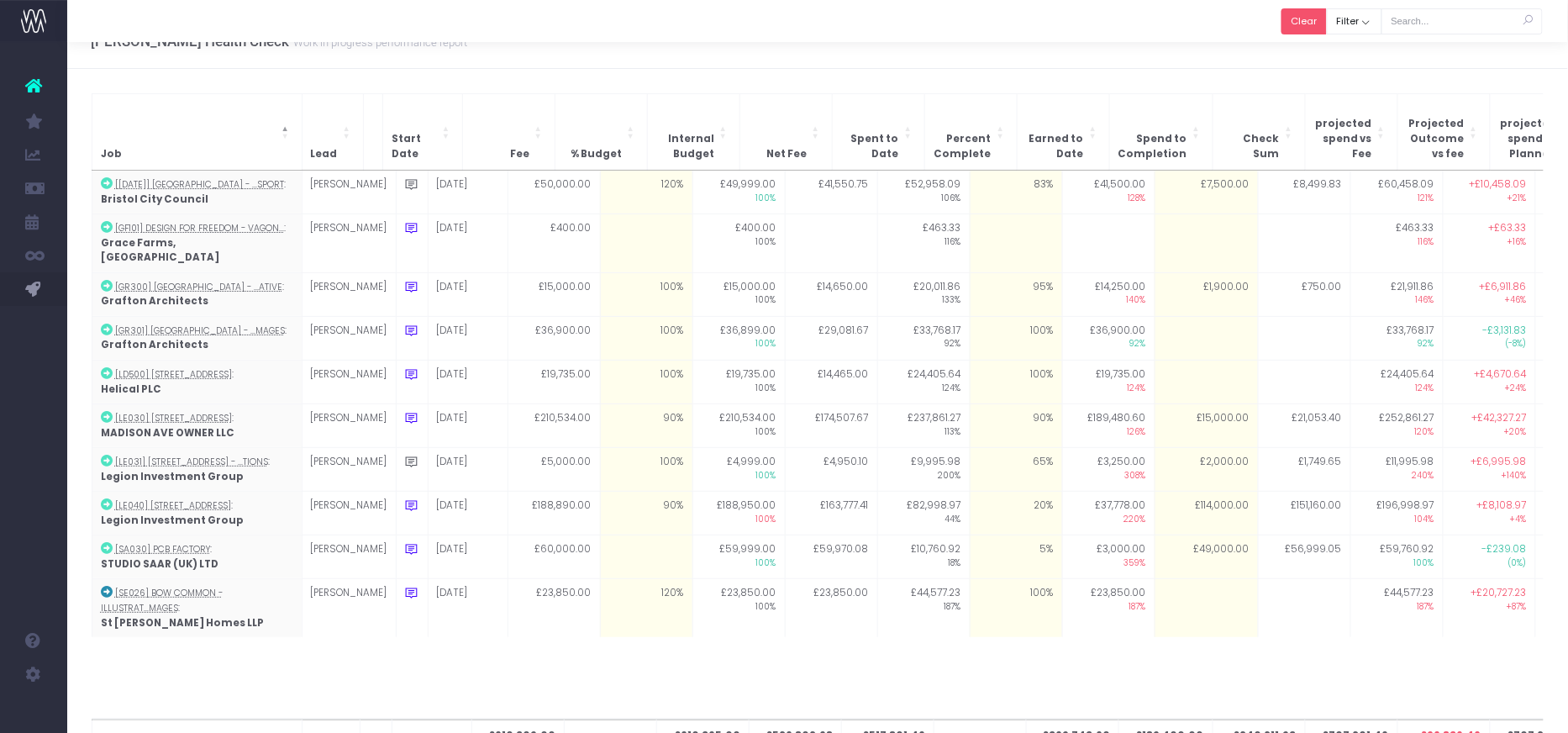
checkbox input "true"
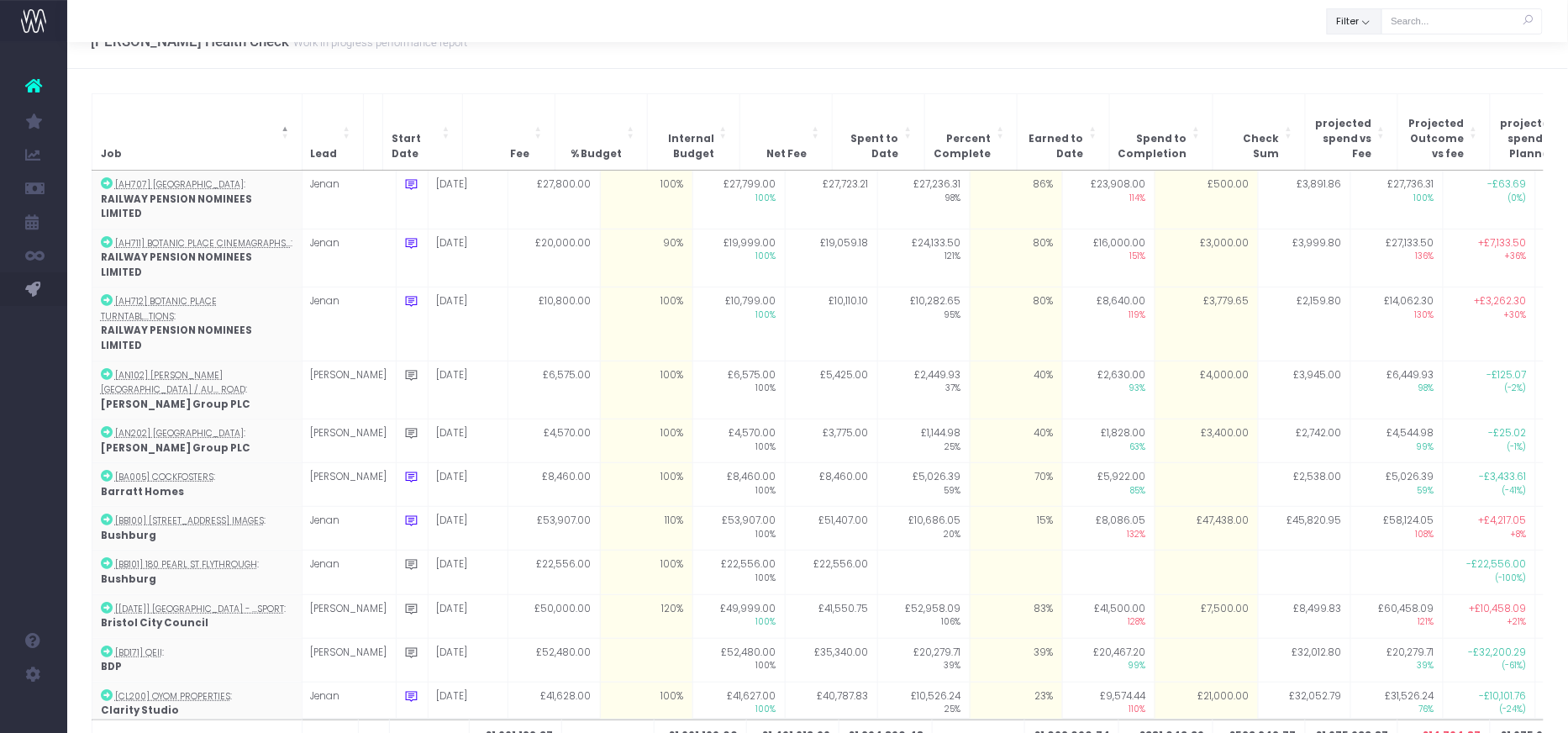
click at [1348, 22] on button "Filter" at bounding box center [1353, 21] width 55 height 26
drag, startPoint x: 1347, startPoint y: 61, endPoint x: 1351, endPoint y: 72, distance: 11.7
click at [1348, 61] on span at bounding box center [1350, 59] width 15 height 15
click at [1369, 61] on input "All" at bounding box center [1374, 55] width 11 height 11
checkbox input "false"
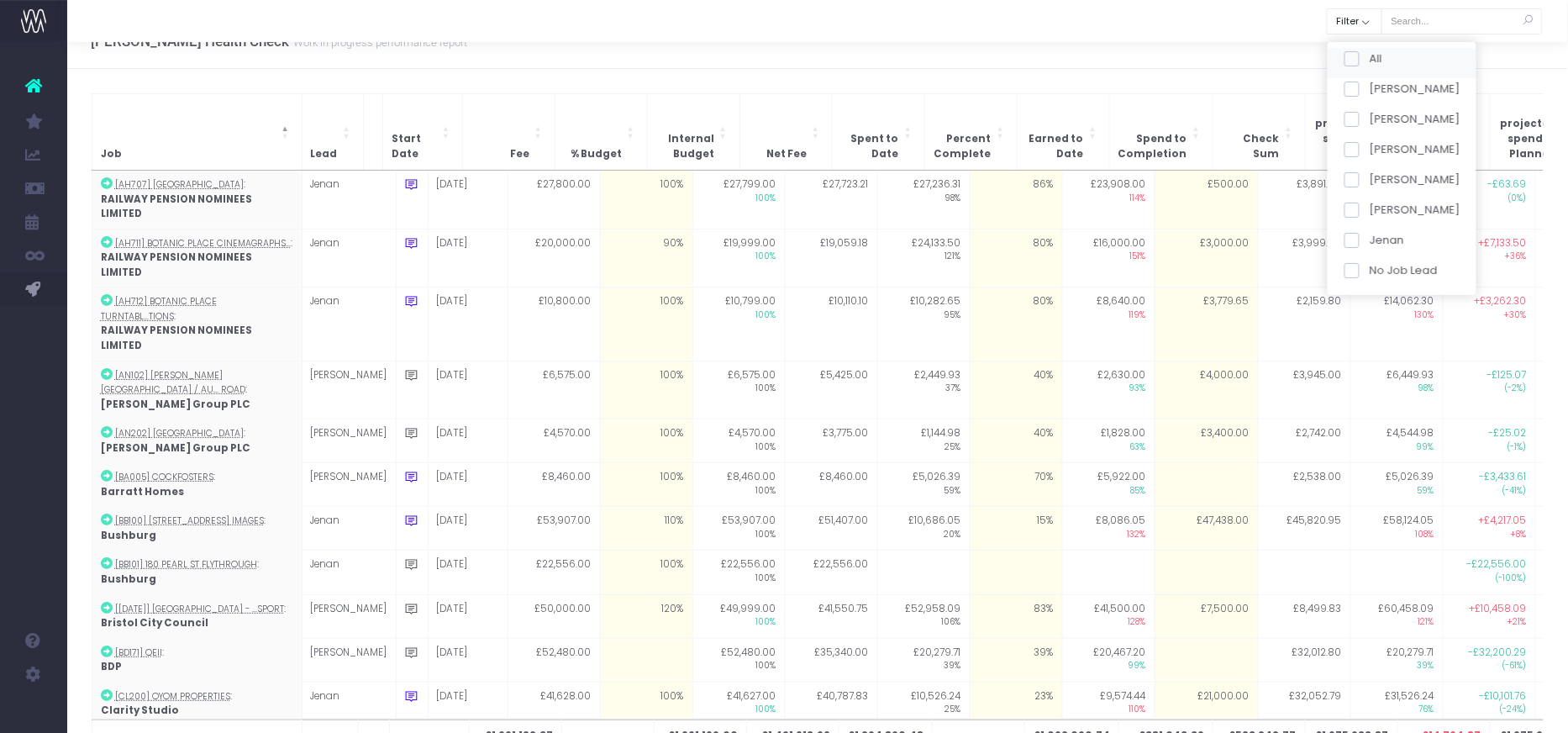
checkbox input "false"
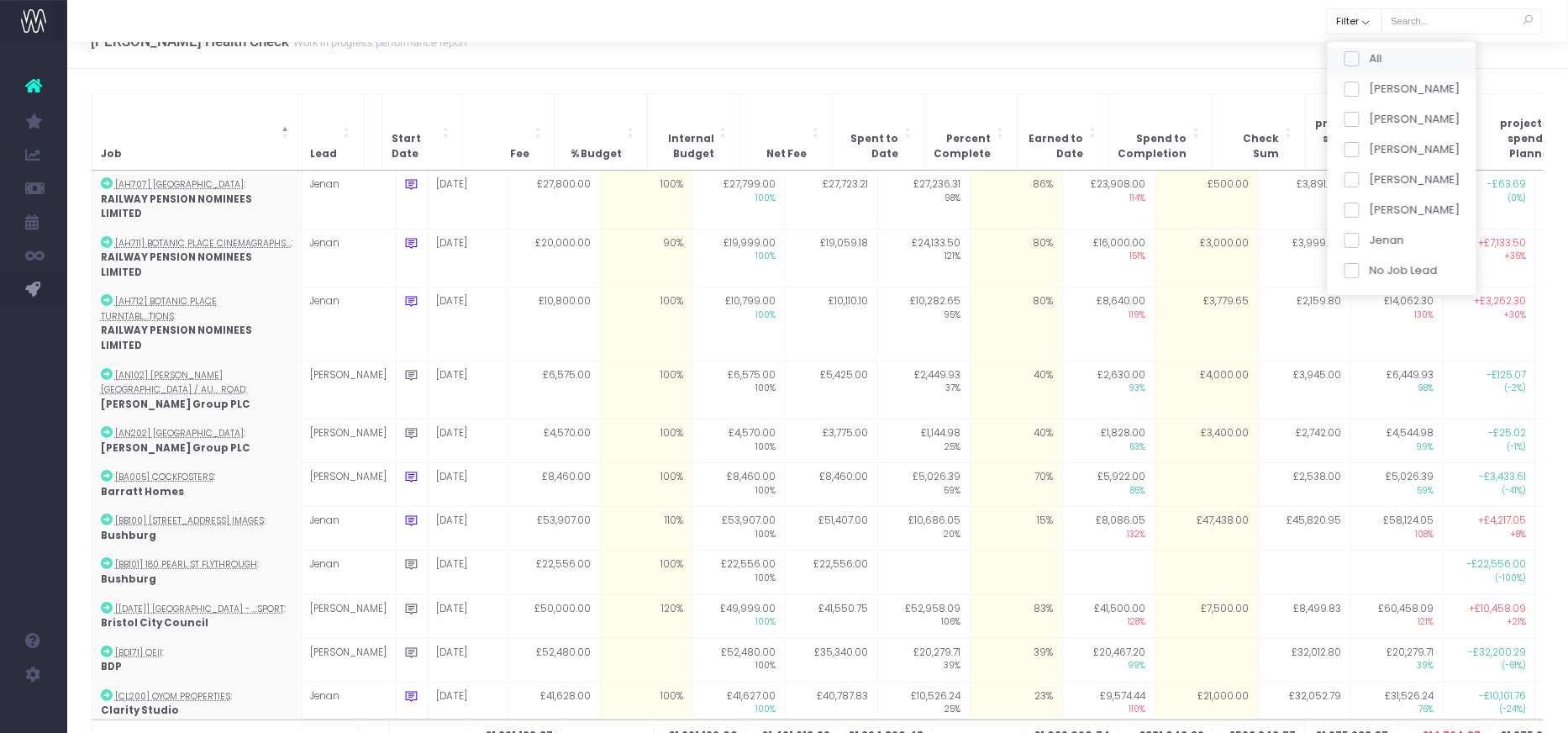
checkbox input "false"
click at [1356, 150] on span at bounding box center [1350, 150] width 15 height 15
click at [1369, 150] on input "[PERSON_NAME]" at bounding box center [1374, 146] width 11 height 11
checkbox input "true"
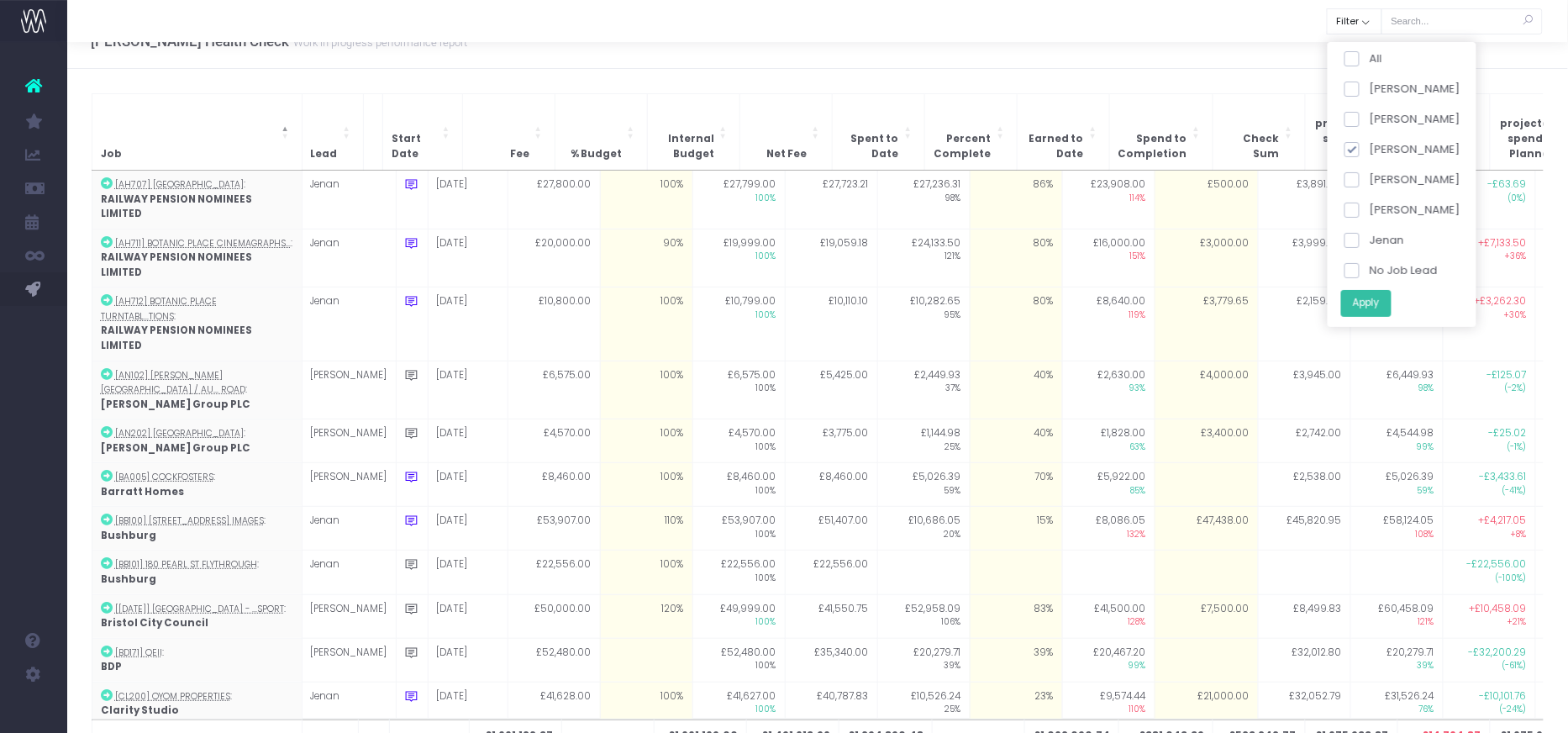
click at [1362, 298] on button "Apply" at bounding box center [1365, 304] width 50 height 28
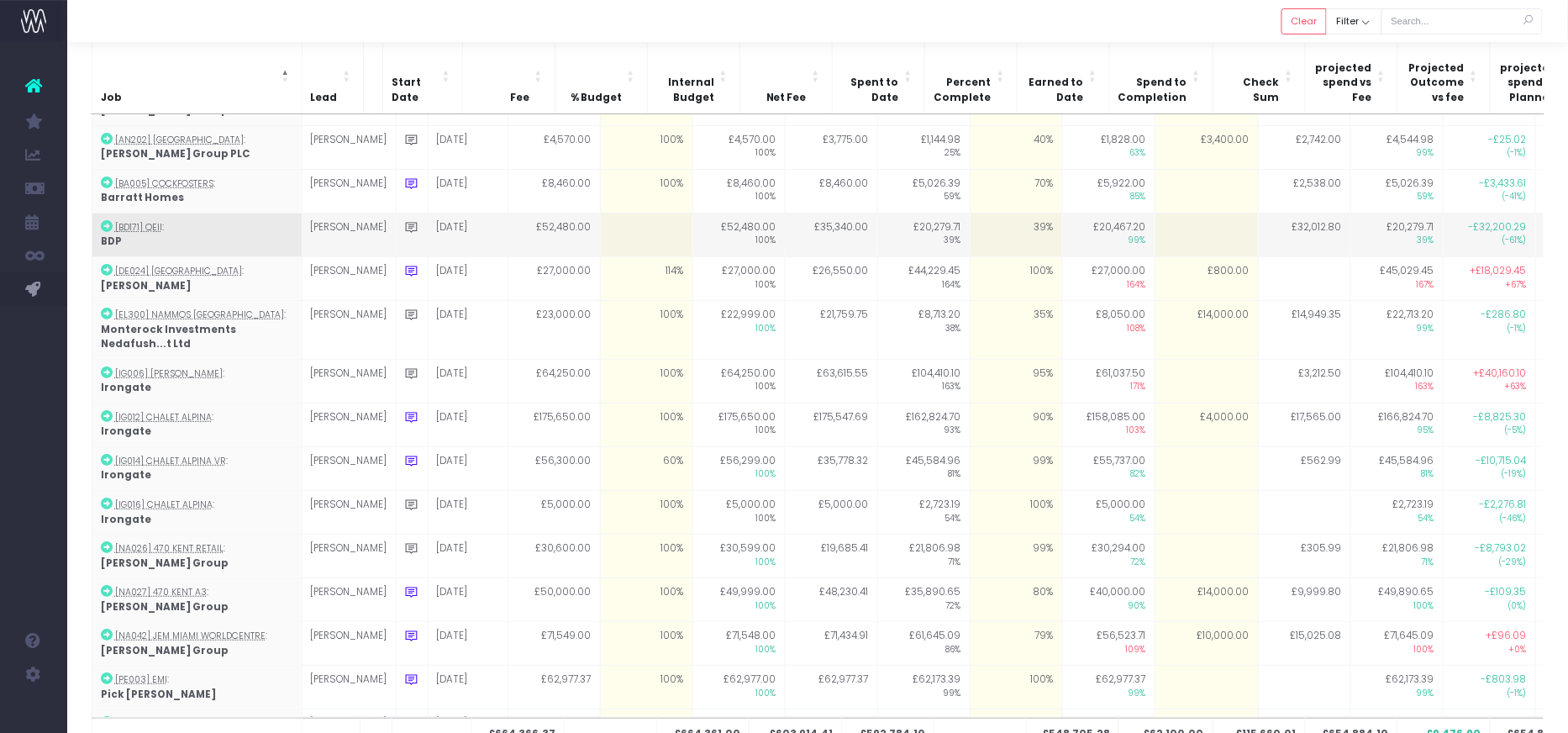
scroll to position [0, 0]
